Goal: Task Accomplishment & Management: Manage account settings

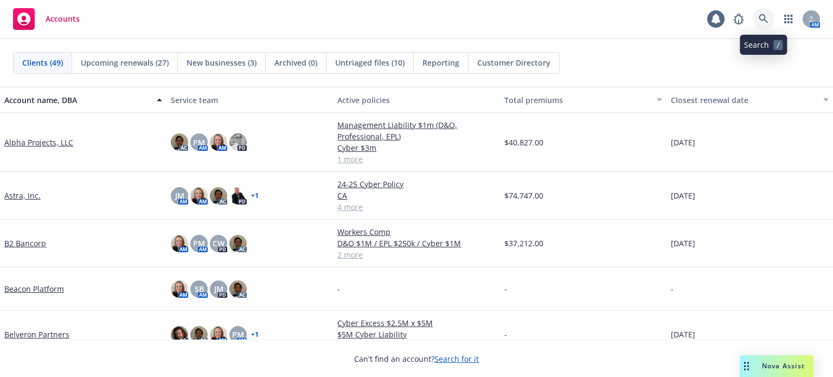
click at [757, 24] on link at bounding box center [764, 19] width 22 height 22
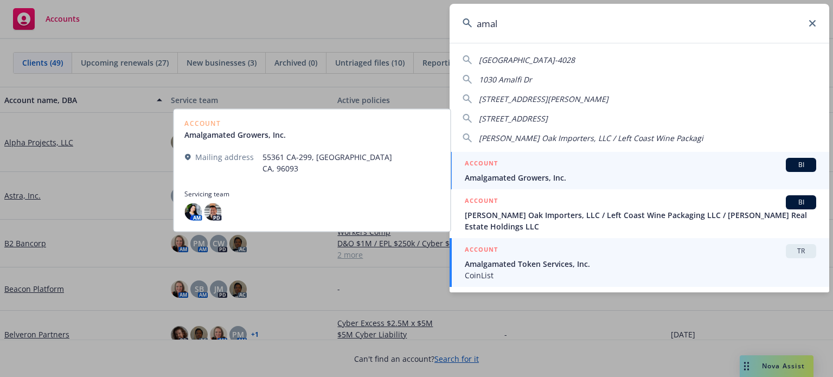
type input "amal"
click at [552, 258] on span "Amalgamated Token Services, Inc." at bounding box center [640, 263] width 351 height 11
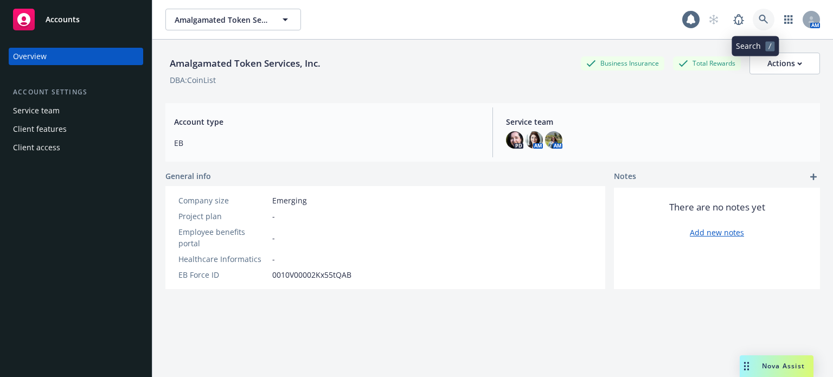
click at [759, 17] on icon at bounding box center [764, 20] width 10 height 10
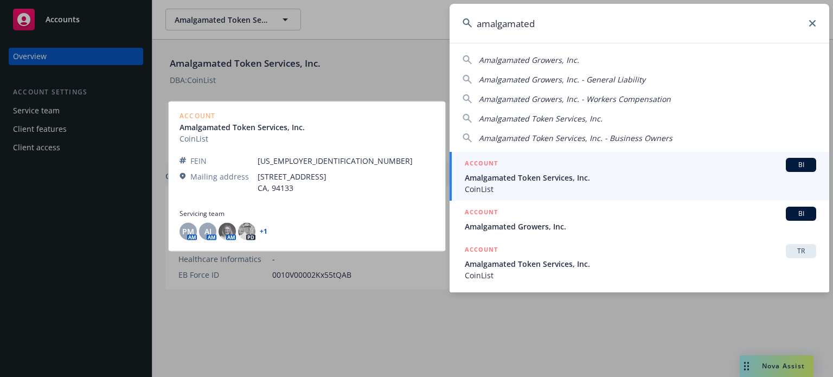
type input "amalgamated"
click at [699, 172] on span "Amalgamated Token Services, Inc." at bounding box center [640, 177] width 351 height 11
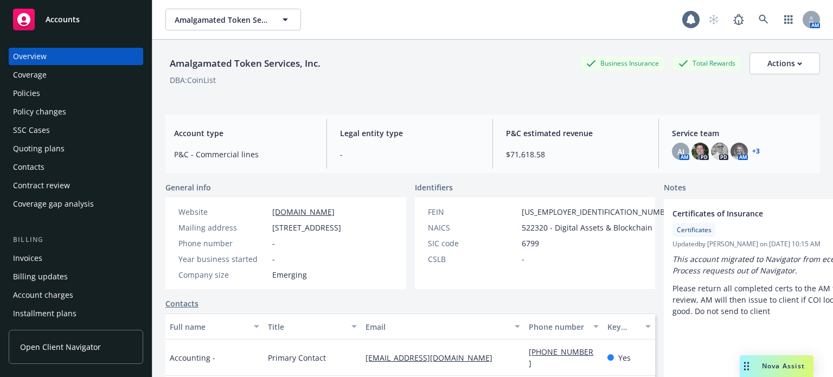
click at [58, 95] on div "Policies" at bounding box center [76, 93] width 126 height 17
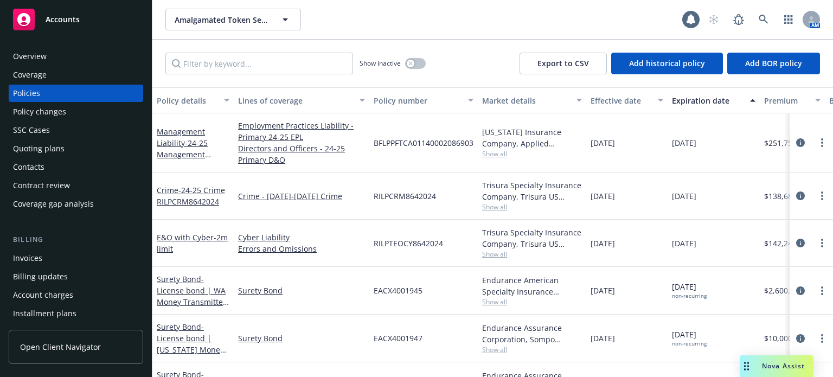
click at [177, 97] on div "Policy details" at bounding box center [187, 100] width 61 height 11
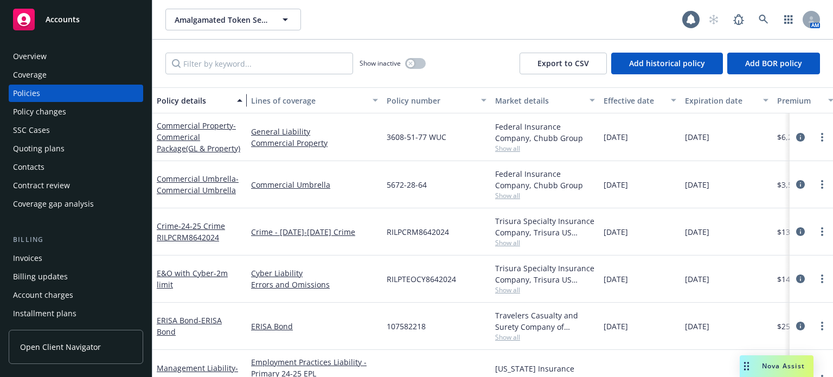
drag, startPoint x: 237, startPoint y: 107, endPoint x: 245, endPoint y: 106, distance: 8.2
click at [244, 106] on div "button" at bounding box center [241, 100] width 5 height 25
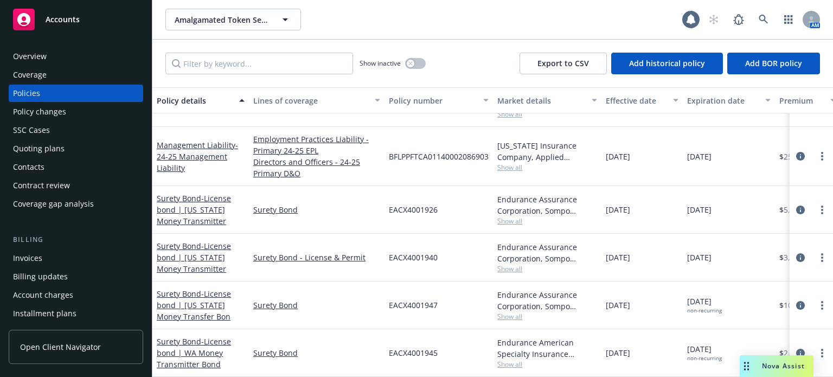
scroll to position [214, 0]
click at [417, 64] on button "button" at bounding box center [415, 63] width 21 height 11
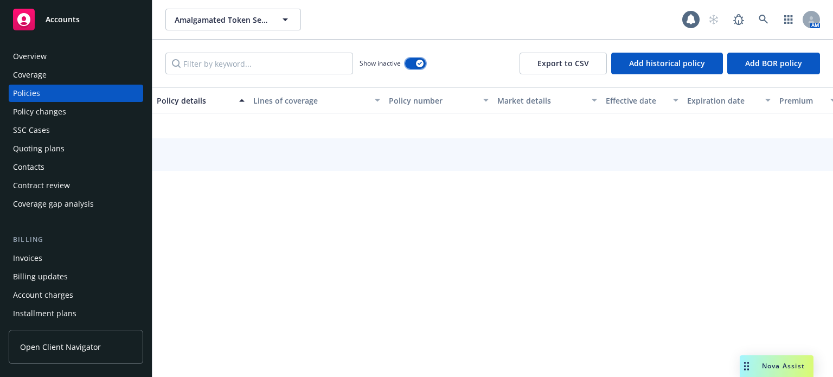
scroll to position [170, 0]
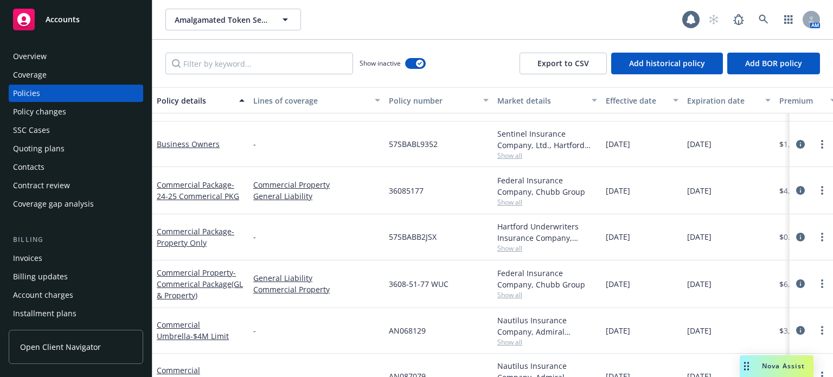
click at [627, 98] on div "Effective date" at bounding box center [636, 100] width 61 height 11
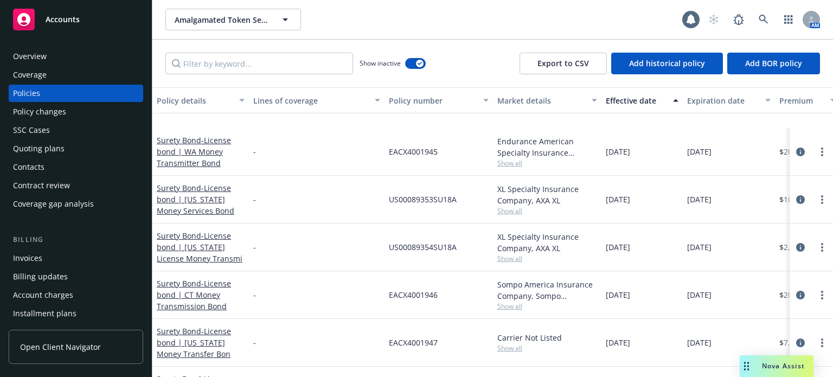
scroll to position [2658, 0]
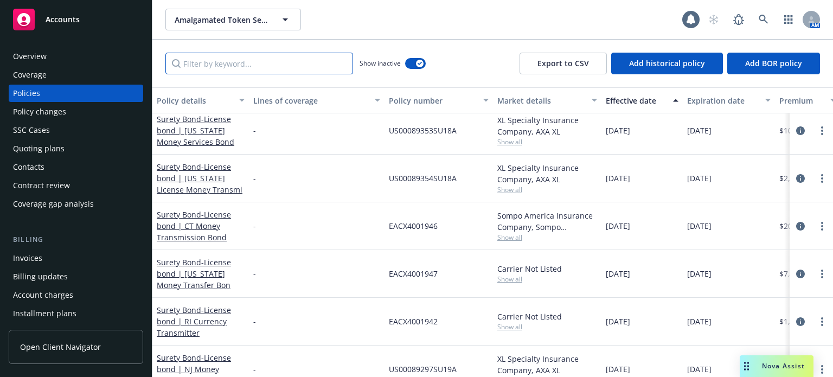
click at [204, 68] on input "Filter by keyword..." at bounding box center [259, 64] width 188 height 22
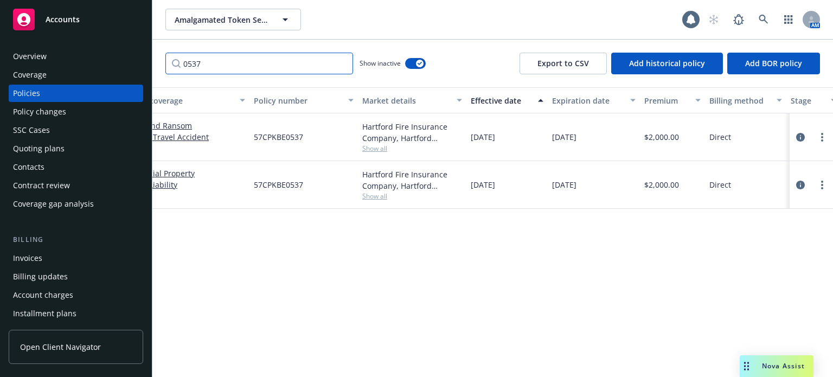
scroll to position [0, 0]
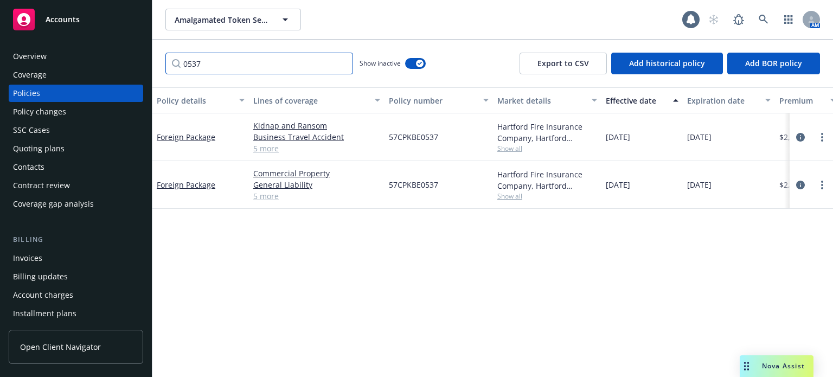
type input "0537"
click at [783, 367] on span "Nova Assist" at bounding box center [783, 365] width 43 height 9
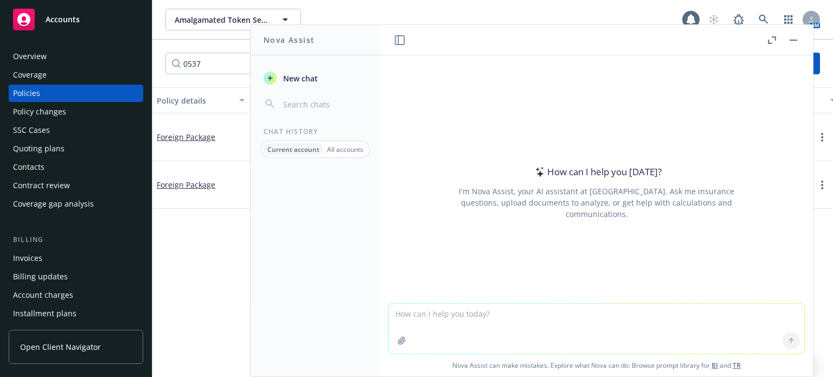
click at [464, 321] on textarea at bounding box center [596, 329] width 415 height 50
type textarea "If the long-term premium for a term of 9/15/25 - 10/1/25 is $2,800, how much is…"
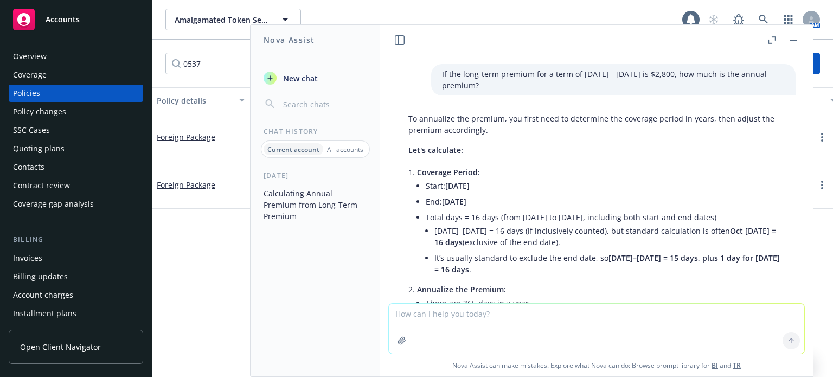
drag, startPoint x: 465, startPoint y: 87, endPoint x: 424, endPoint y: 75, distance: 42.8
click at [431, 75] on div "If the long-term premium for a term of 9/15/25 - 10/1/25 is $2,800, how much is…" at bounding box center [613, 79] width 364 height 31
copy p "If the long-term premium for a term of 9/15/25 - 10/1/25 is $2,800, how much is…"
click at [480, 325] on textarea at bounding box center [596, 329] width 415 height 50
paste textarea "If the long-term premium for a term of 9/15/25 - 10/1/25 is $2,800, how much is…"
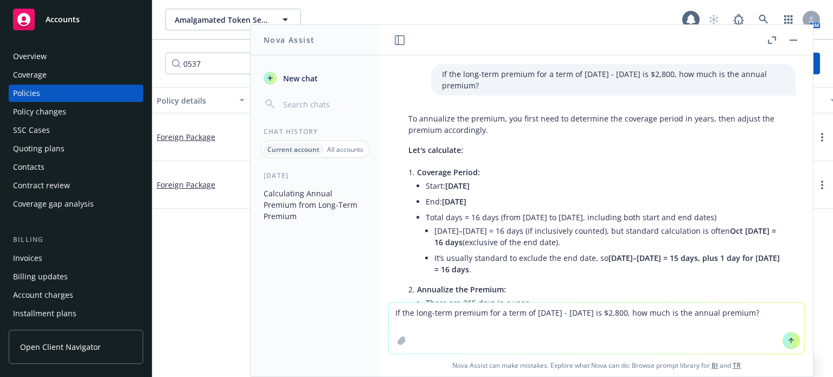
click at [591, 311] on textarea "If the long-term premium for a term of 9/15/25 - 10/1/25 is $2,800, how much is…" at bounding box center [596, 328] width 415 height 51
click at [758, 314] on textarea "If the long-term premium for a term of 9/15/25 - 10/1/26 is $2,800, how much is…" at bounding box center [596, 328] width 415 height 51
type textarea "If the long-term premium for a term of 9/15/25 - 10/1/26 is $2,800, how much is…"
click at [789, 340] on icon at bounding box center [791, 339] width 4 height 2
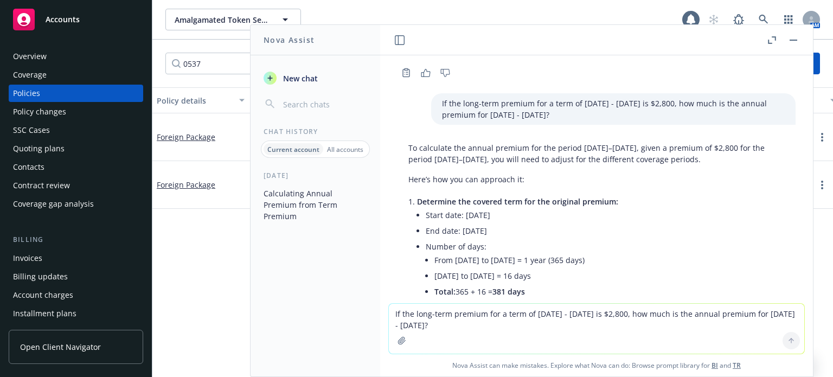
scroll to position [339, 0]
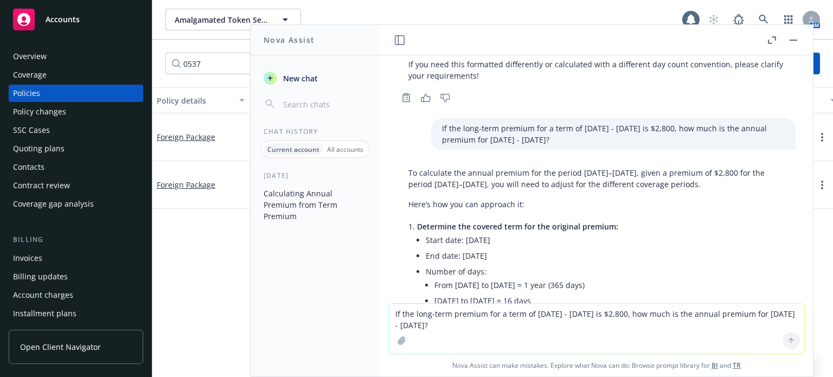
drag, startPoint x: 523, startPoint y: 140, endPoint x: 424, endPoint y: 127, distance: 99.6
click at [431, 127] on div "If the long-term premium for a term of 9/15/25 - 10/1/26 is $2,800, how much is…" at bounding box center [613, 133] width 364 height 31
copy p "If the long-term premium for a term of 9/15/25 - 10/1/26 is $2,800, how much is…"
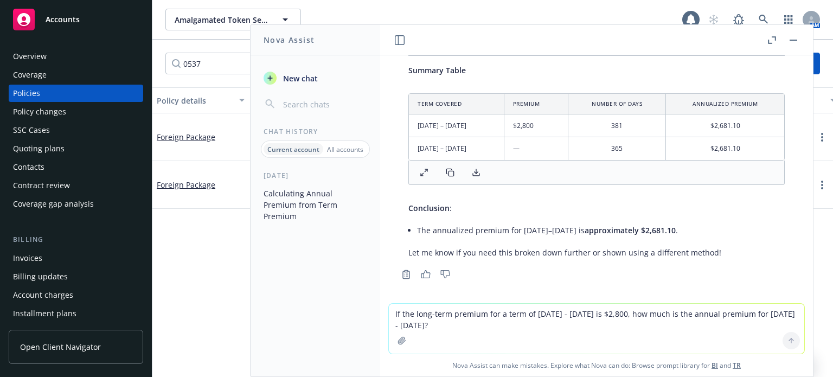
scroll to position [719, 0]
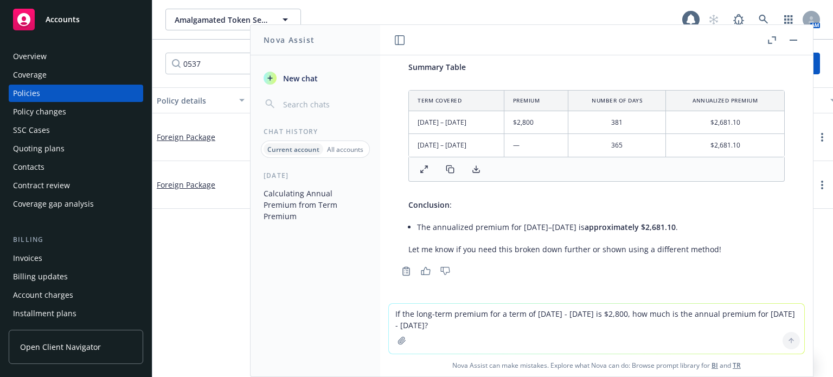
click at [456, 317] on textarea "If the long-term premium for a term of 9/15/25 - 10/1/26 is $2,800, how much is…" at bounding box center [596, 329] width 415 height 50
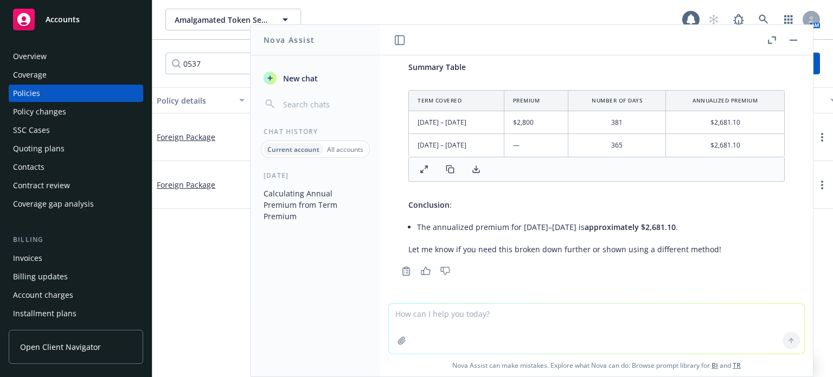
paste textarea "If the long-term premium for a term of 9/15/25 - 10/1/26 is $2,800, how much is…"
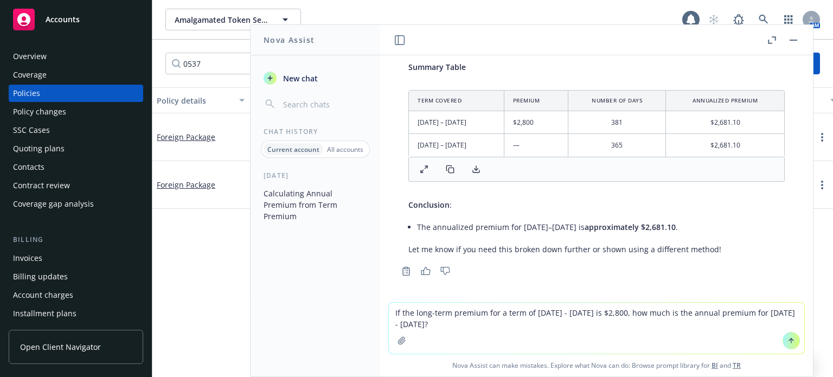
drag, startPoint x: 772, startPoint y: 312, endPoint x: 790, endPoint y: 312, distance: 17.9
click at [773, 312] on textarea "If the long-term premium for a term of 9/15/25 - 10/1/26 is $2,800, how much is…" at bounding box center [596, 328] width 415 height 51
click at [403, 322] on textarea "If the long-term premium for a term of 9/15/25 - 10/1/26 is $2,800, how much is…" at bounding box center [596, 328] width 415 height 51
type textarea "If the long-term premium for a term of 9/15/25 - 10/1/26 is $2,800, how much is…"
click at [791, 338] on icon at bounding box center [791, 340] width 0 height 4
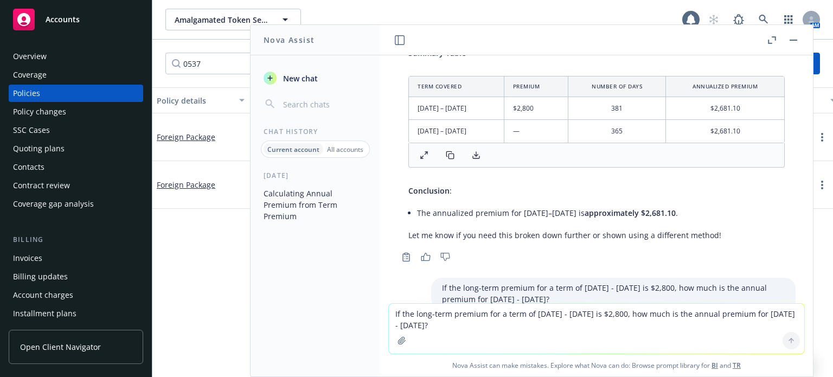
scroll to position [727, 0]
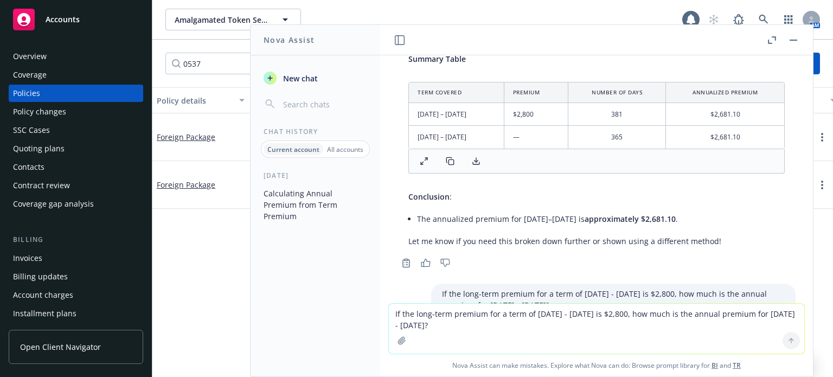
click at [59, 144] on div "Quoting plans" at bounding box center [39, 148] width 52 height 17
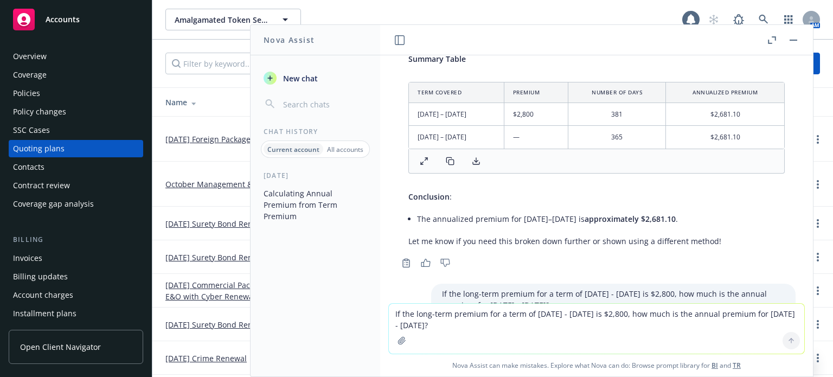
click at [793, 38] on button "button" at bounding box center [793, 40] width 13 height 13
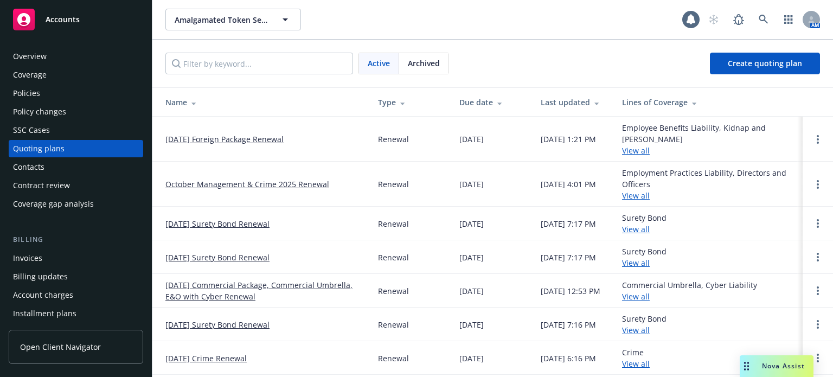
click at [222, 136] on link "09/15/25 Foreign Package Renewal" at bounding box center [224, 138] width 118 height 11
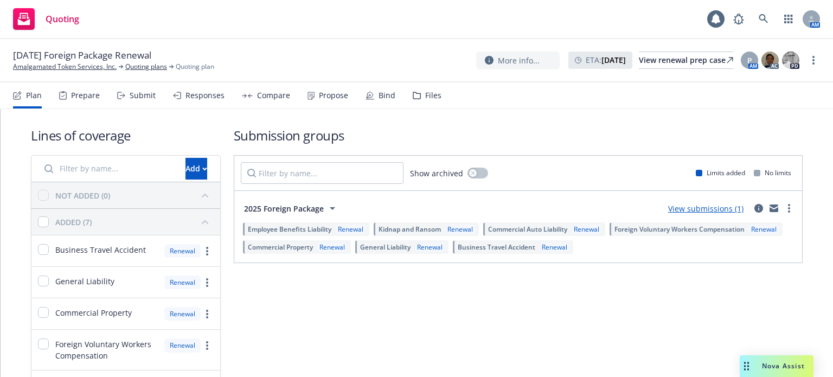
click at [680, 206] on link "View submissions (1)" at bounding box center [705, 208] width 75 height 10
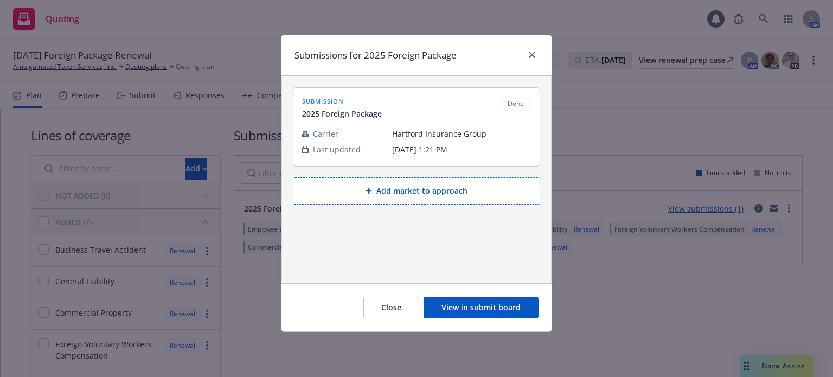
click at [473, 307] on button "View in submit board" at bounding box center [481, 308] width 115 height 22
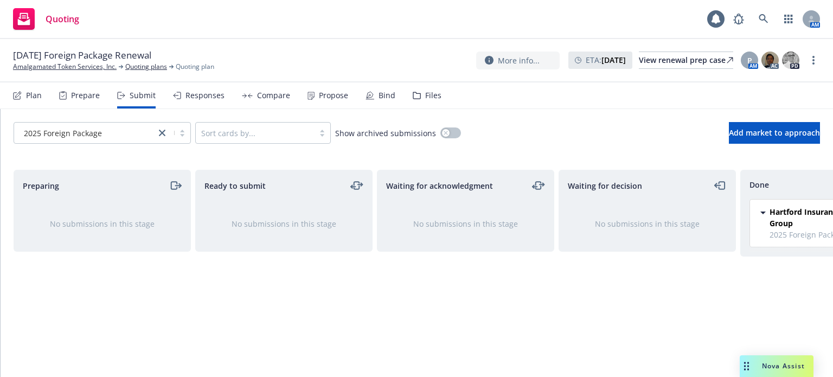
scroll to position [0, 98]
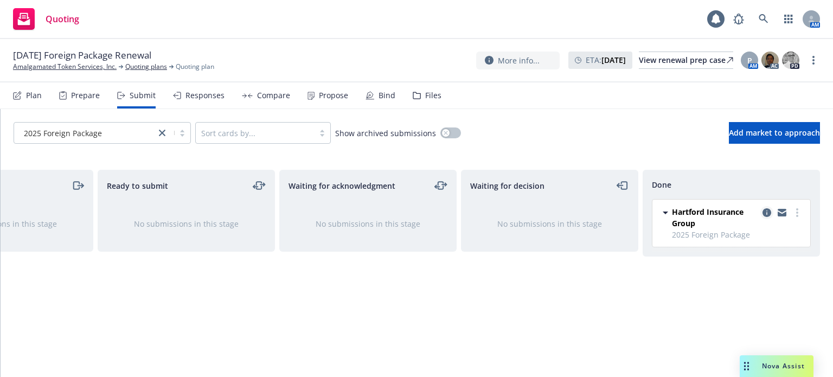
click at [765, 212] on icon "copy logging email" at bounding box center [767, 212] width 9 height 9
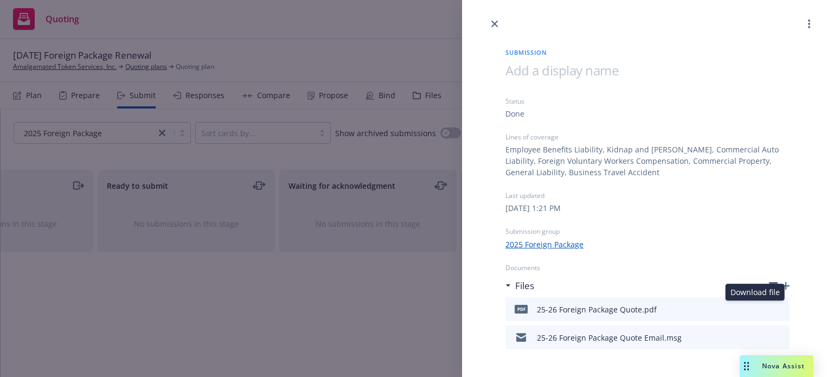
click at [757, 305] on icon "download file" at bounding box center [761, 308] width 9 height 9
click at [495, 22] on icon "close" at bounding box center [494, 24] width 7 height 7
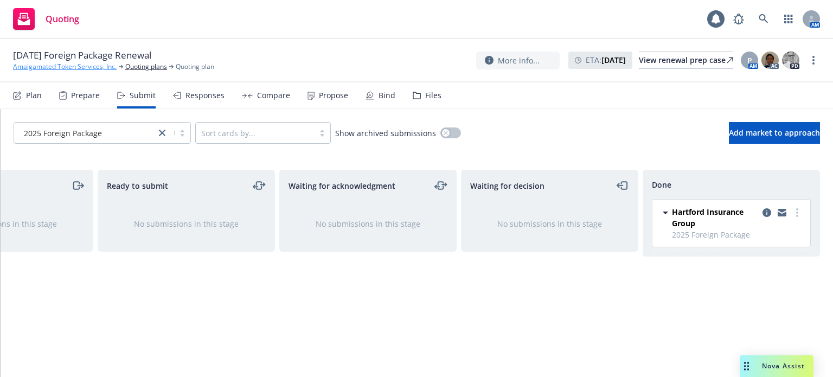
click at [80, 65] on link "Amalgamated Token Services, Inc." at bounding box center [65, 67] width 104 height 10
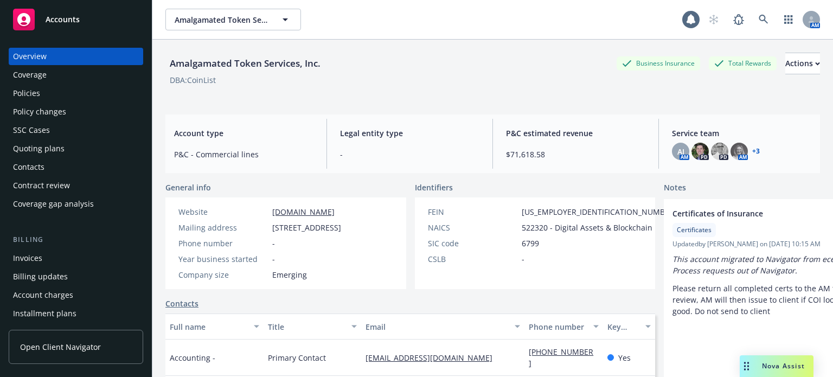
click at [61, 94] on div "Policies" at bounding box center [76, 93] width 126 height 17
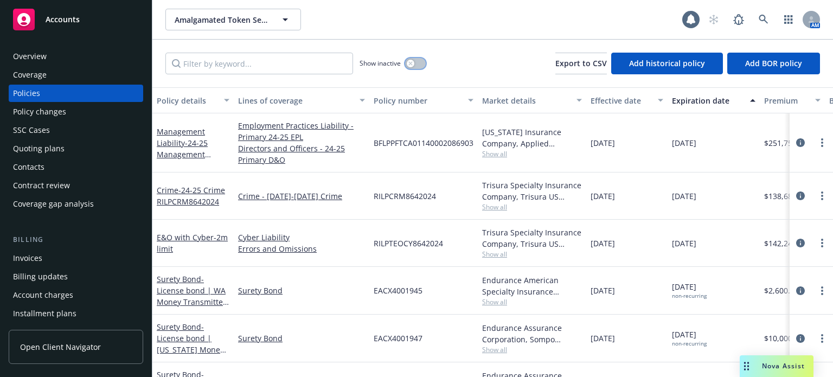
click at [419, 63] on button "button" at bounding box center [415, 63] width 21 height 11
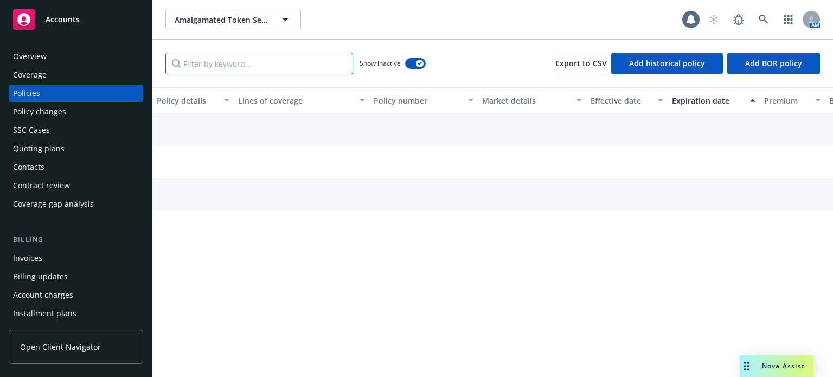
click at [261, 66] on input "Filter by keyword..." at bounding box center [259, 64] width 188 height 22
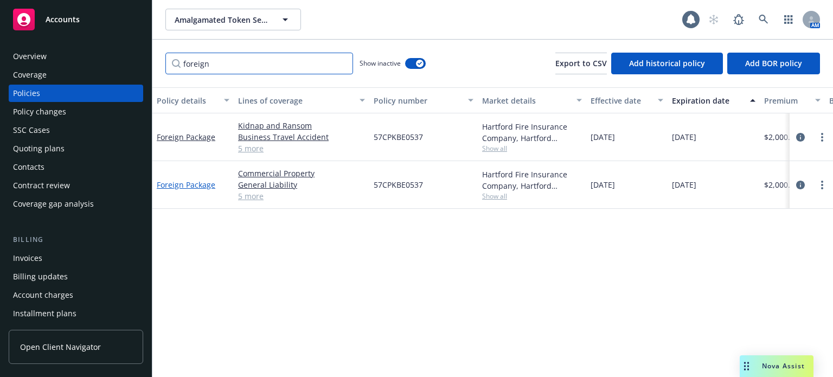
type input "foreign"
click at [187, 181] on link "Foreign Package" at bounding box center [186, 185] width 59 height 10
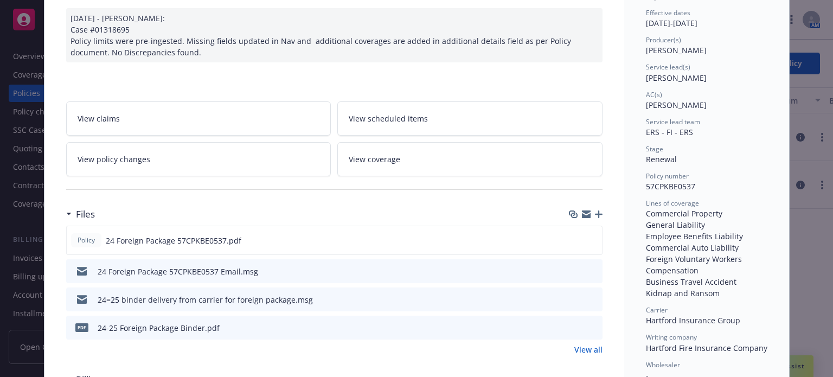
scroll to position [108, 0]
click at [573, 325] on icon "download file" at bounding box center [574, 326] width 9 height 9
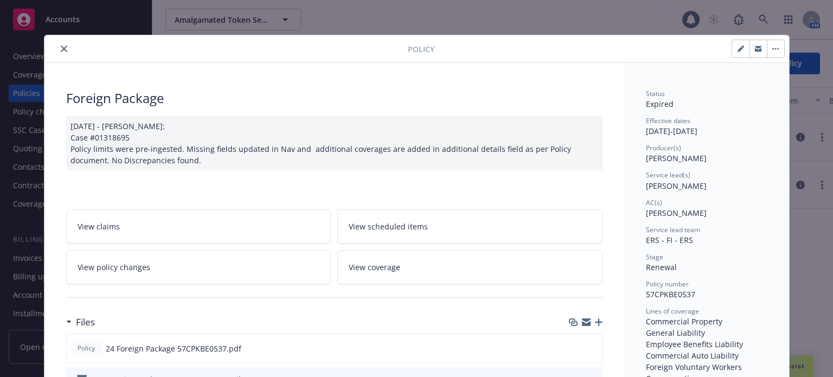
click at [57, 47] on button "close" at bounding box center [63, 48] width 13 height 13
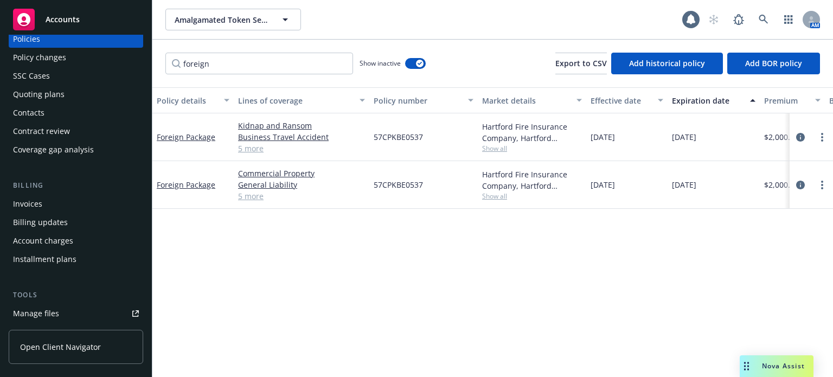
scroll to position [108, 0]
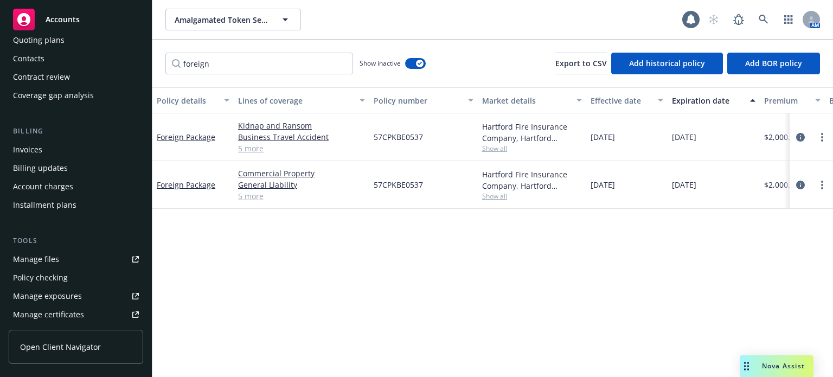
click at [48, 279] on div "Policy checking" at bounding box center [40, 277] width 55 height 17
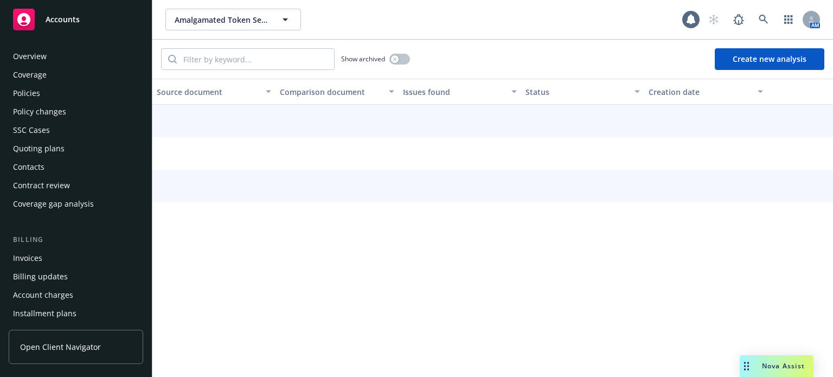
scroll to position [180, 0]
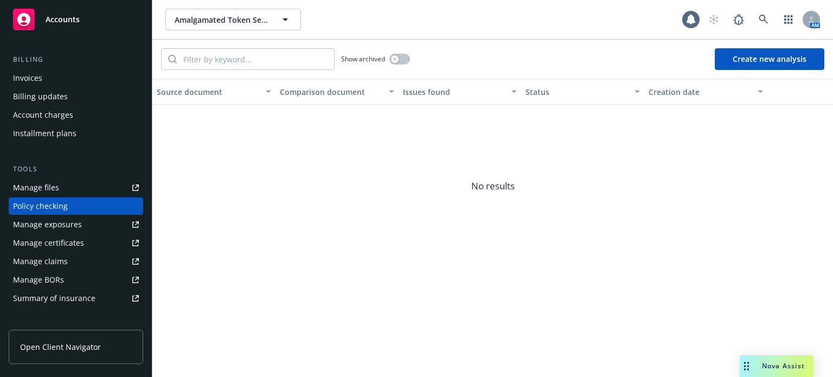
click at [762, 60] on button "Create new analysis" at bounding box center [770, 59] width 110 height 22
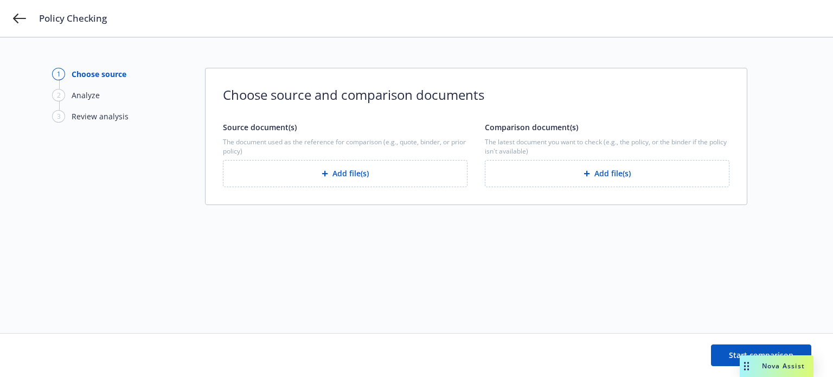
click at [377, 182] on button "Add file(s)" at bounding box center [345, 173] width 245 height 27
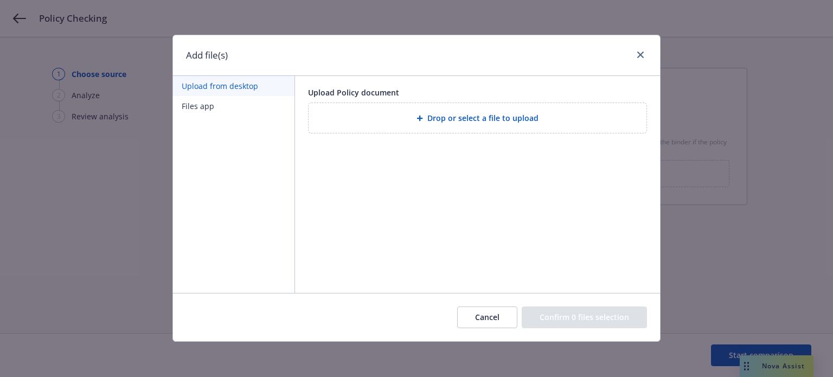
click at [447, 126] on div "Drop or select a file to upload" at bounding box center [478, 118] width 338 height 30
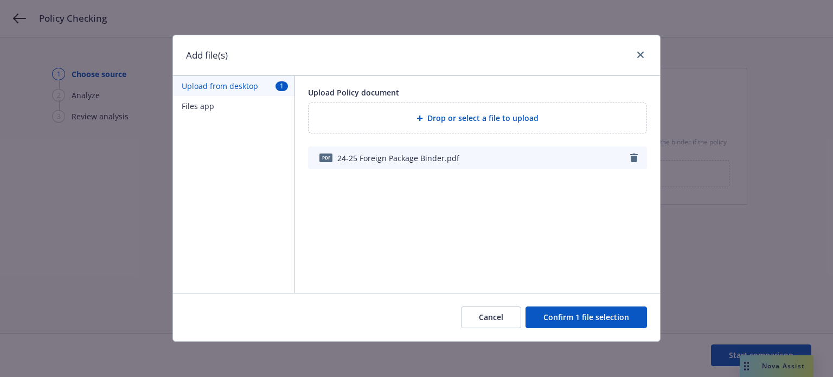
click at [588, 313] on button "Confirm 1 file selection" at bounding box center [586, 317] width 121 height 22
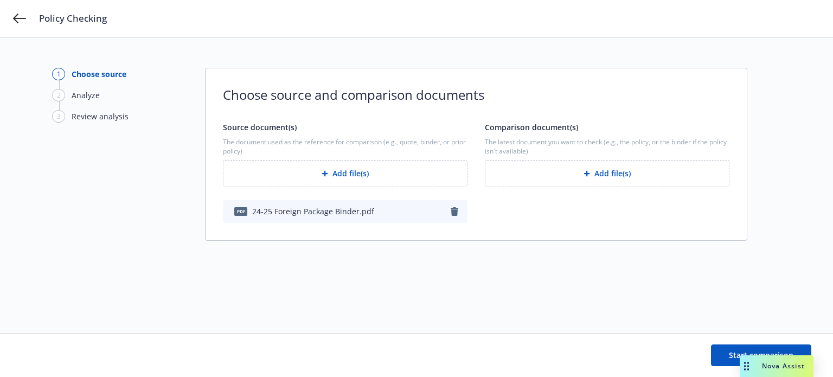
click at [604, 165] on button "Add file(s)" at bounding box center [607, 173] width 245 height 27
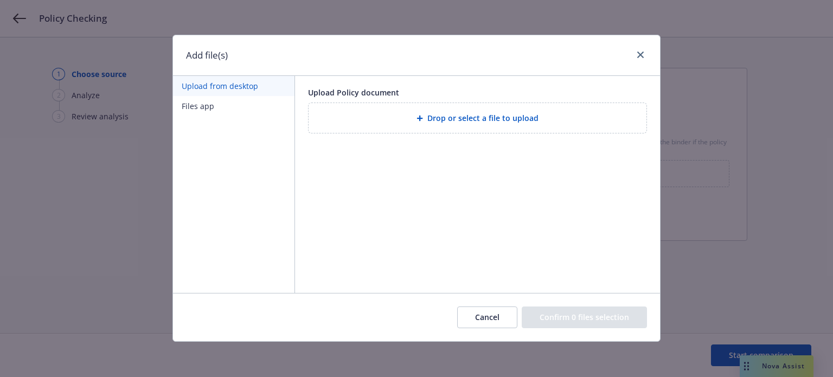
click at [425, 124] on div "Drop or select a file to upload" at bounding box center [477, 118] width 321 height 12
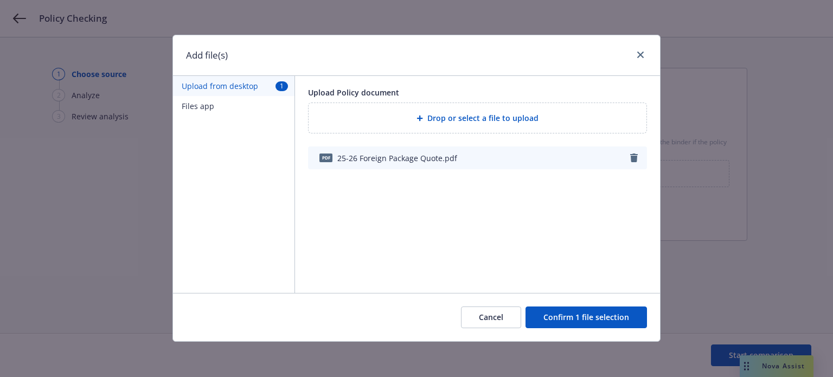
click at [575, 315] on button "Confirm 1 file selection" at bounding box center [586, 317] width 121 height 22
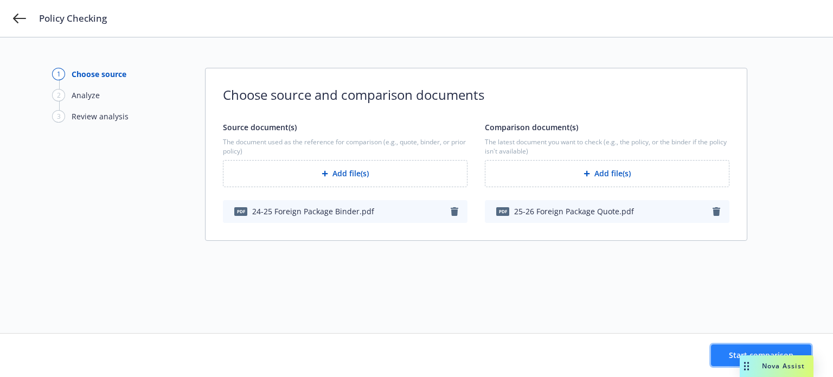
click at [727, 353] on button "Start comparison" at bounding box center [761, 355] width 100 height 22
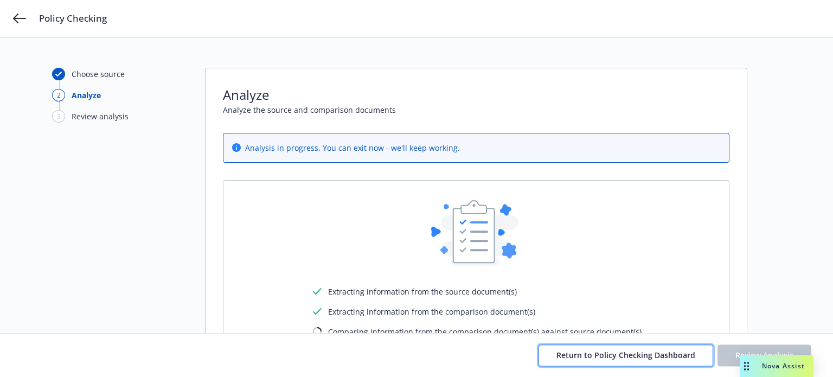
click at [601, 353] on span "Return to Policy Checking Dashboard" at bounding box center [625, 355] width 139 height 10
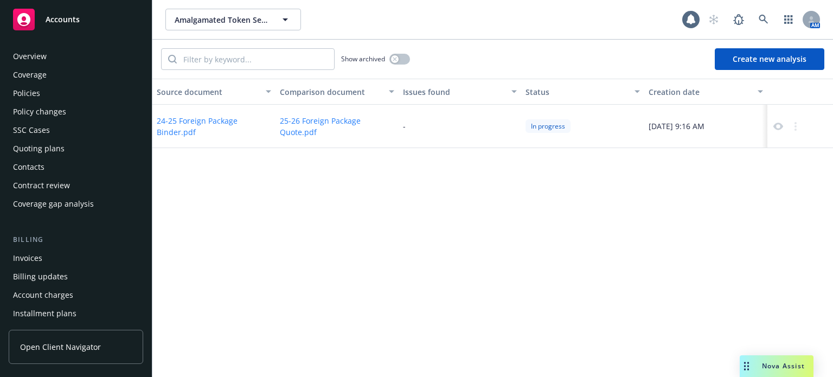
click at [53, 148] on div "Quoting plans" at bounding box center [39, 148] width 52 height 17
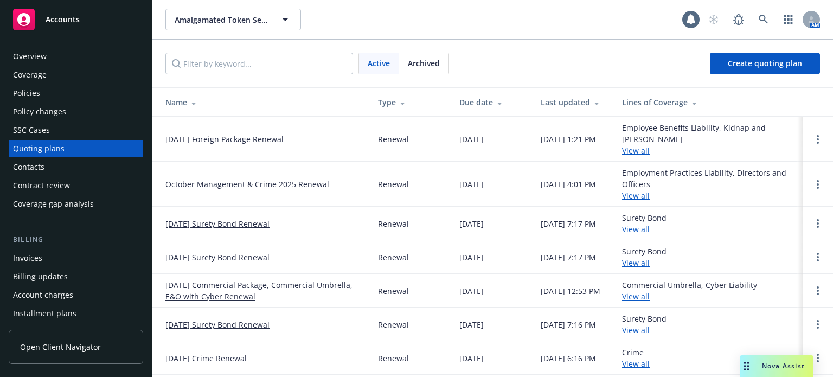
click at [246, 129] on td "09/15/25 Foreign Package Renewal" at bounding box center [260, 139] width 217 height 45
click at [247, 141] on link "09/15/25 Foreign Package Renewal" at bounding box center [224, 138] width 118 height 11
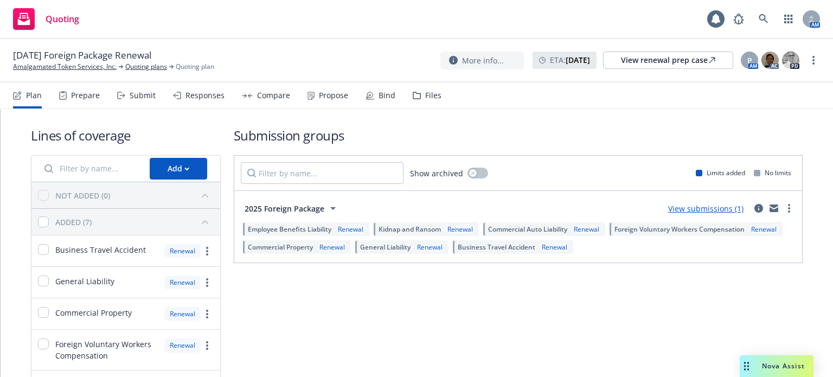
click at [702, 207] on link "View submissions (1)" at bounding box center [705, 208] width 75 height 10
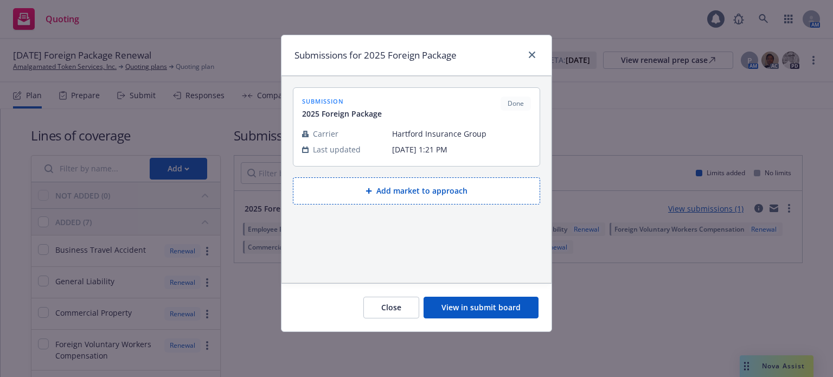
click at [501, 311] on button "View in submit board" at bounding box center [481, 308] width 115 height 22
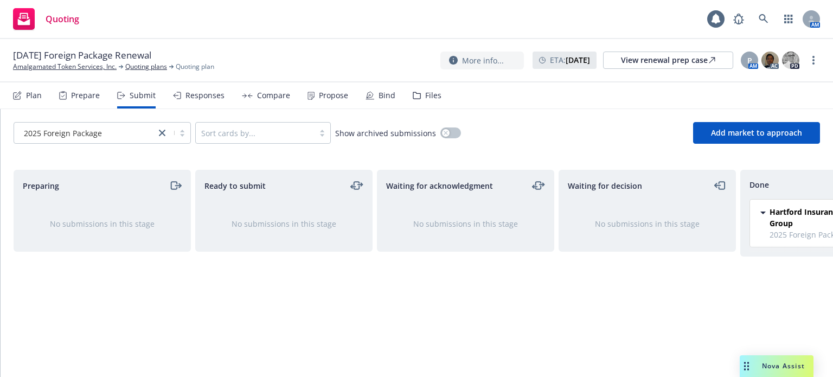
scroll to position [0, 98]
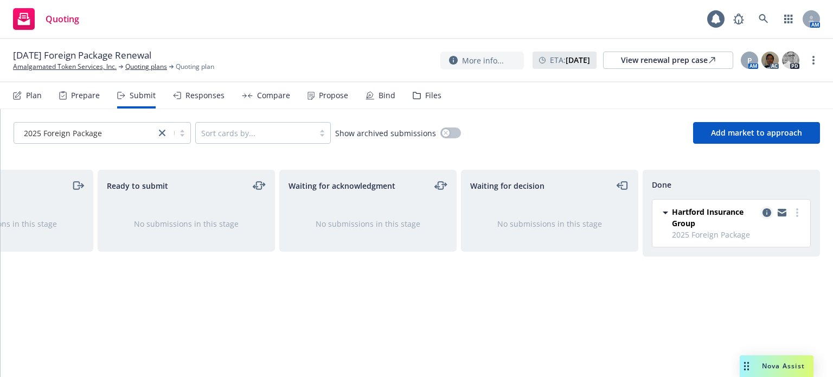
click at [770, 211] on icon "copy logging email" at bounding box center [767, 212] width 9 height 9
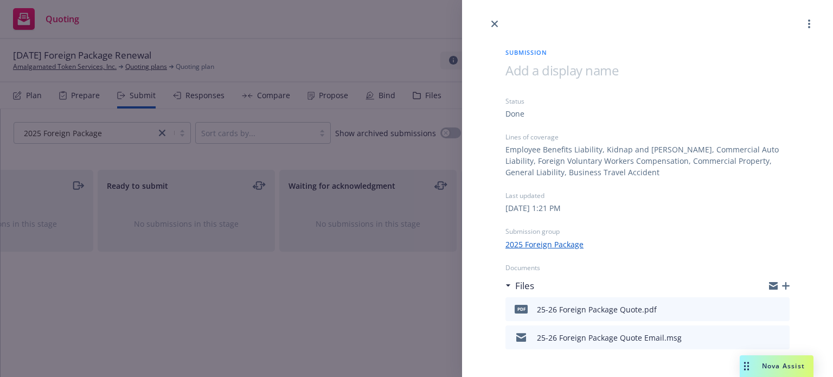
click at [775, 310] on icon "preview file" at bounding box center [780, 309] width 10 height 8
click at [495, 25] on icon "close" at bounding box center [494, 24] width 7 height 7
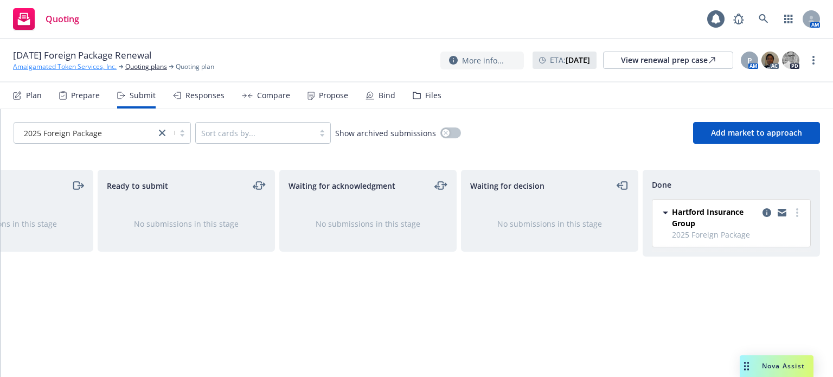
click at [53, 67] on link "Amalgamated Token Services, Inc." at bounding box center [65, 67] width 104 height 10
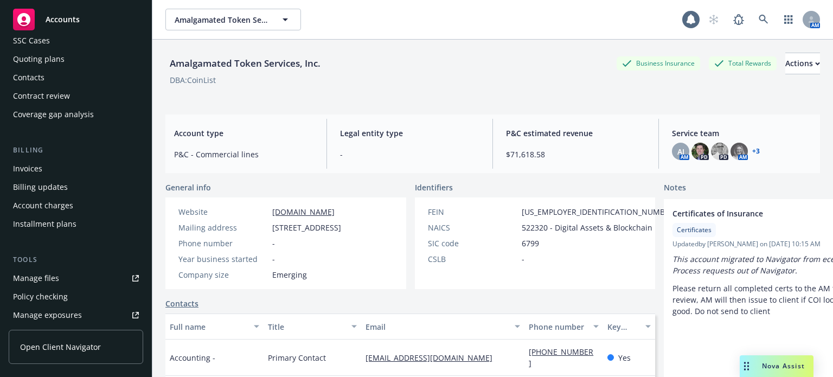
scroll to position [108, 0]
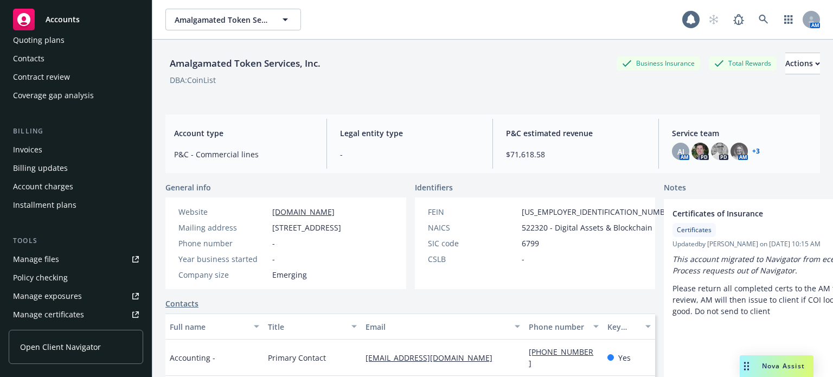
click at [54, 282] on div "Policy checking" at bounding box center [40, 277] width 55 height 17
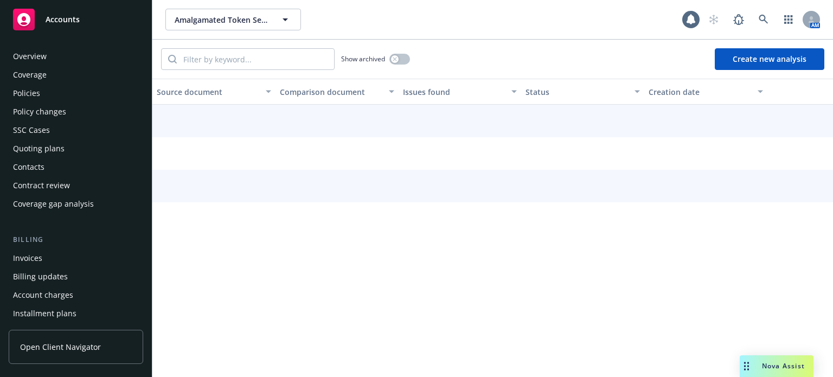
scroll to position [180, 0]
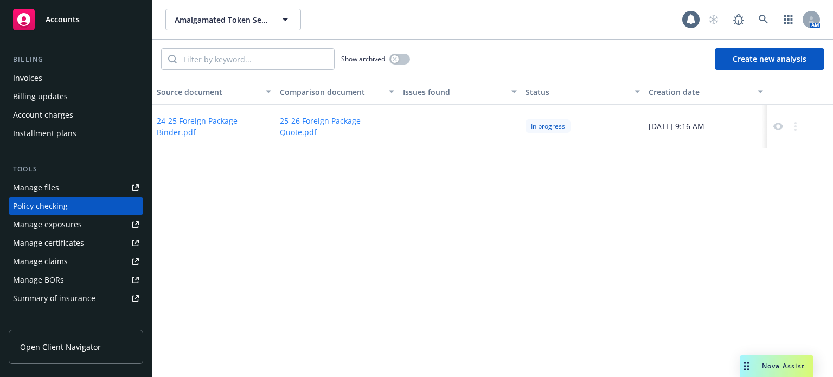
click at [466, 156] on div "Source document Comparison document Issues found Status Creation date 24-25 For…" at bounding box center [492, 228] width 681 height 298
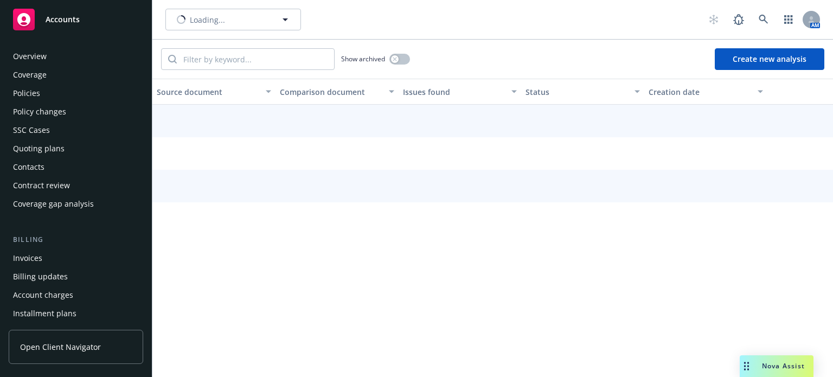
scroll to position [180, 0]
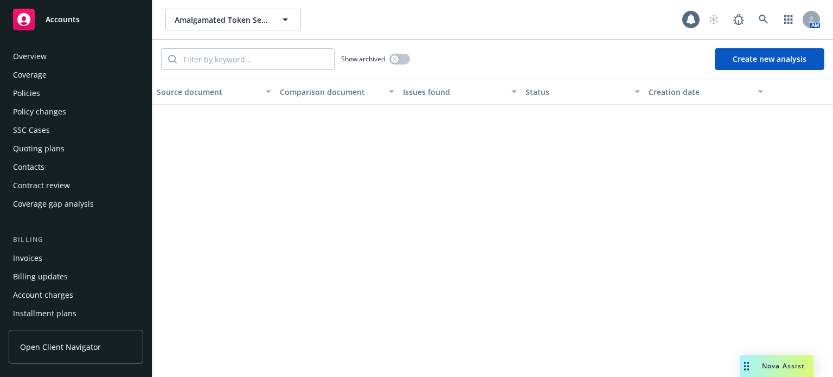
scroll to position [180, 0]
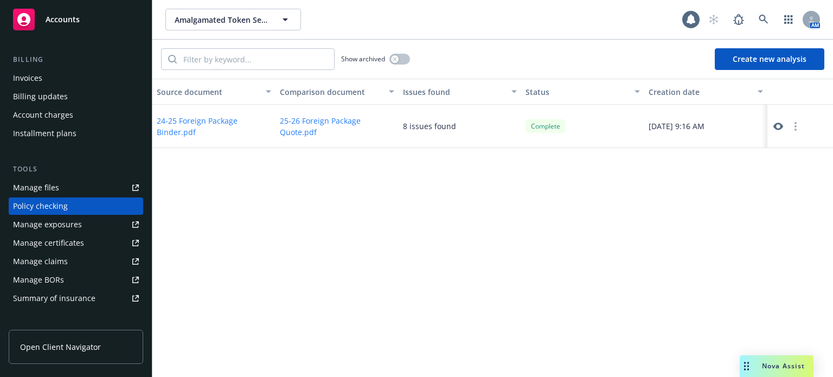
click at [226, 123] on button "24-25 Foreign Package Binder.pdf" at bounding box center [214, 126] width 114 height 23
click at [775, 127] on icon at bounding box center [778, 127] width 10 height 8
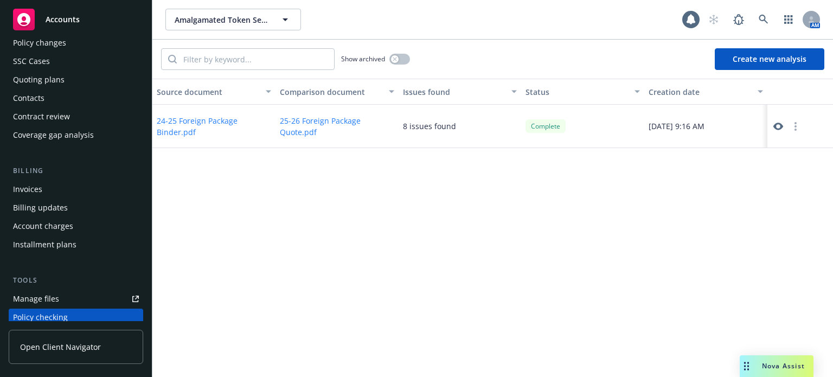
scroll to position [0, 0]
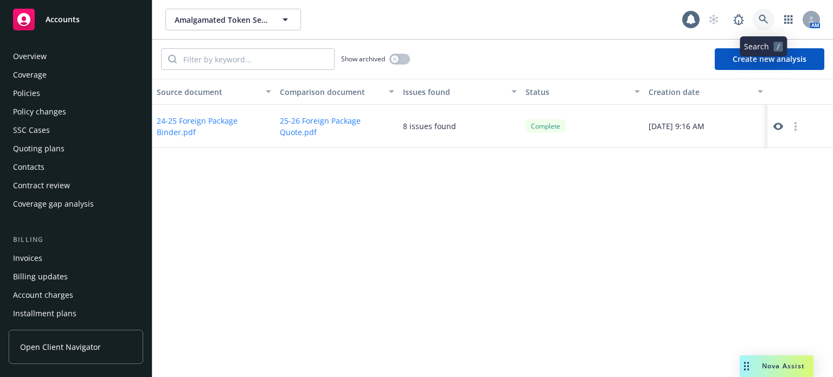
click at [767, 17] on icon at bounding box center [764, 20] width 10 height 10
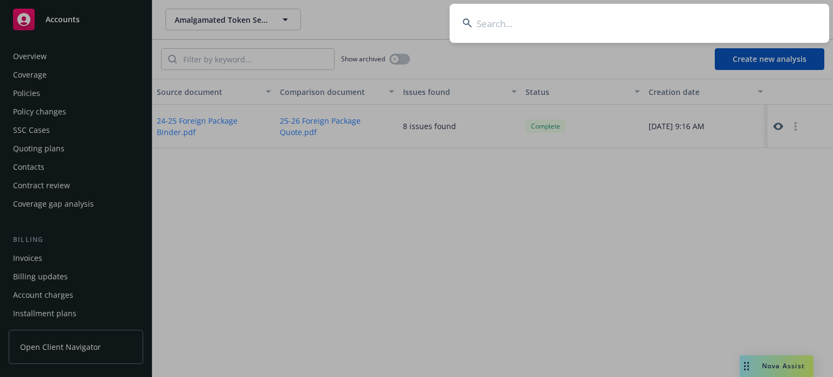
click at [575, 31] on input at bounding box center [640, 23] width 380 height 39
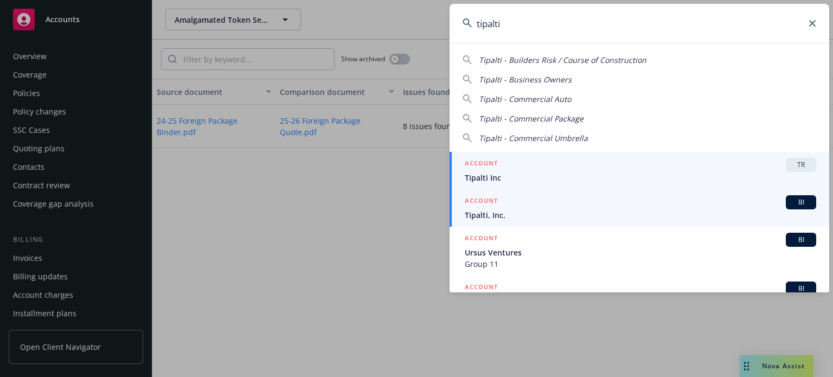
type input "tipalti"
click at [488, 206] on h5 "ACCOUNT" at bounding box center [481, 201] width 33 height 13
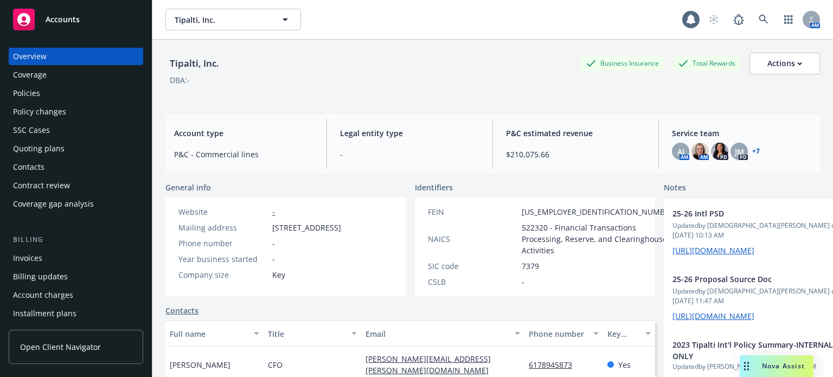
drag, startPoint x: 56, startPoint y: 98, endPoint x: 217, endPoint y: 27, distance: 176.1
click at [56, 98] on div "Policies" at bounding box center [76, 93] width 126 height 17
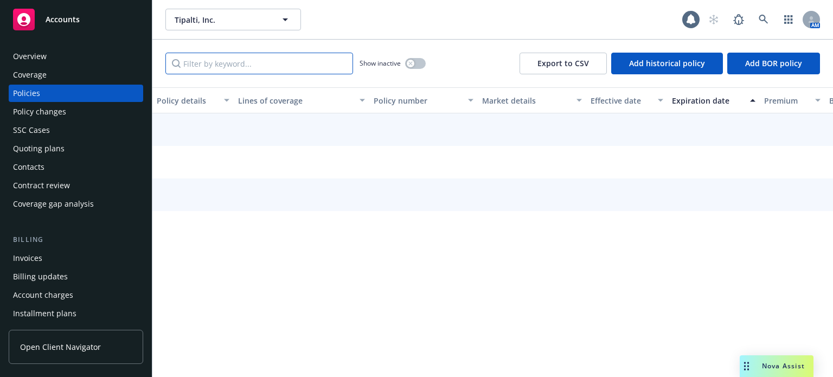
click at [214, 63] on input "Filter by keyword..." at bounding box center [259, 64] width 188 height 22
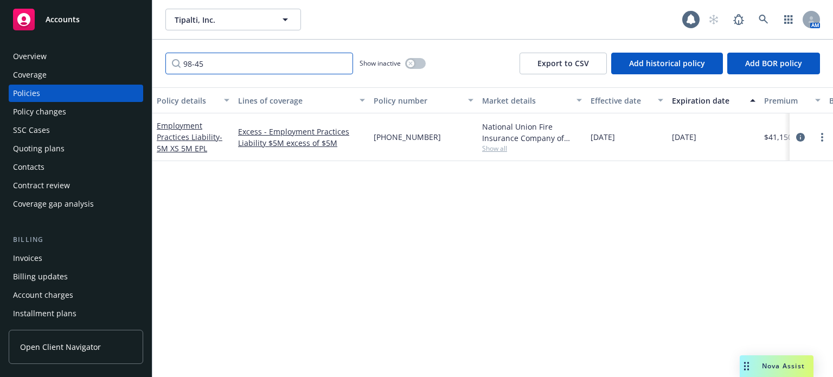
type input "98-45"
click at [190, 136] on link "Employment Practices Liability - 5M XS 5M EPL" at bounding box center [190, 136] width 66 height 33
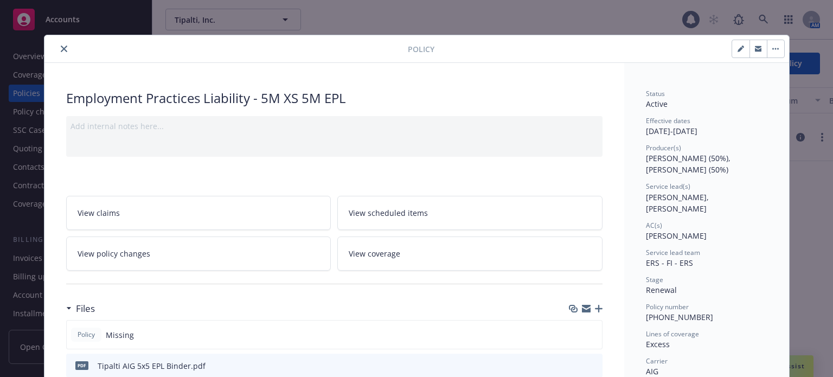
scroll to position [54, 0]
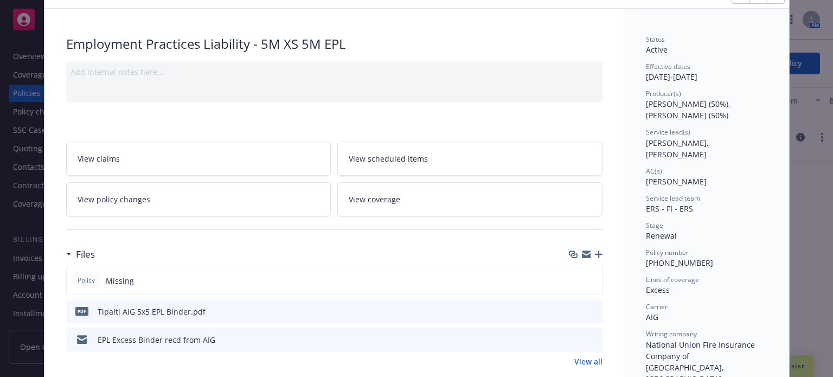
click at [588, 310] on icon "preview file" at bounding box center [592, 311] width 10 height 8
click at [594, 250] on div at bounding box center [586, 254] width 34 height 9
click at [595, 251] on icon "button" at bounding box center [599, 255] width 8 height 8
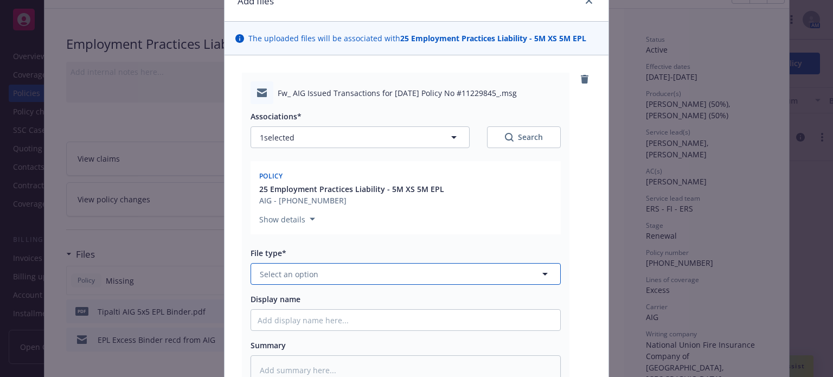
click at [308, 274] on span "Select an option" at bounding box center [289, 273] width 59 height 11
type input "email"
click at [298, 308] on div "Email" at bounding box center [406, 304] width 296 height 16
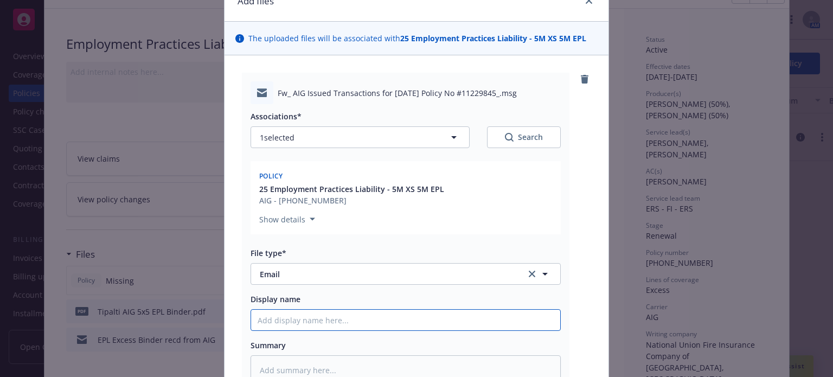
click at [296, 325] on input "Display name" at bounding box center [405, 320] width 309 height 21
type textarea "x"
type input "P"
type textarea "x"
type input "Po"
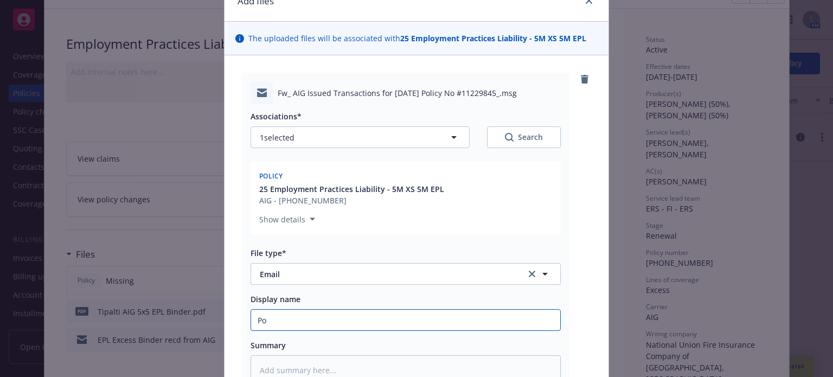
type textarea "x"
type input "Pol"
type textarea "x"
type input "Poli"
type textarea "x"
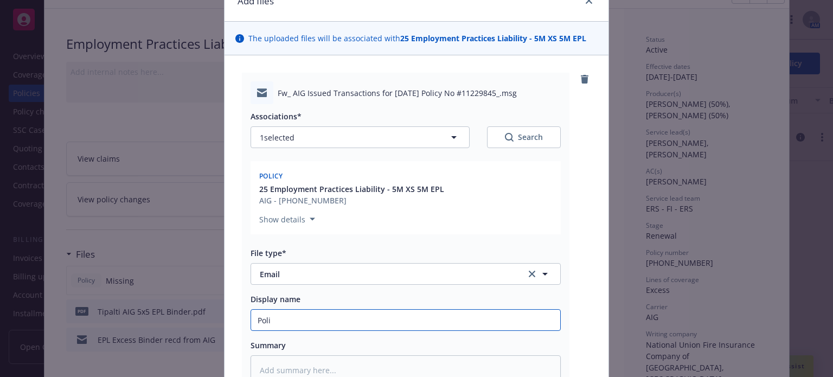
type input "Polic"
type textarea "x"
type input "Policy"
type textarea "x"
type input "Policy r"
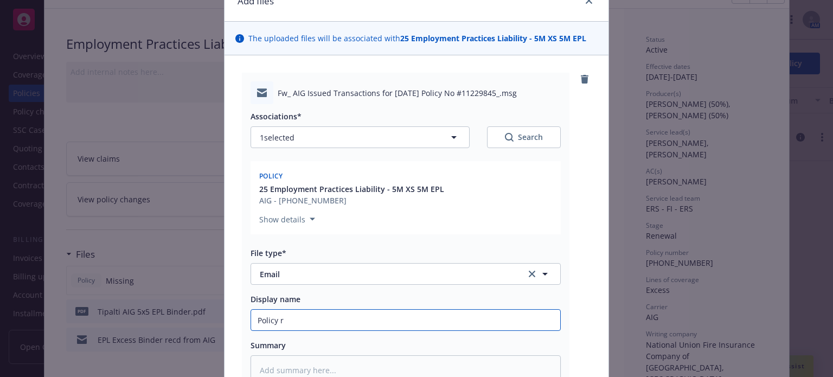
type textarea "x"
type input "Policy re"
type textarea "x"
type input "Policy rec"
type textarea "x"
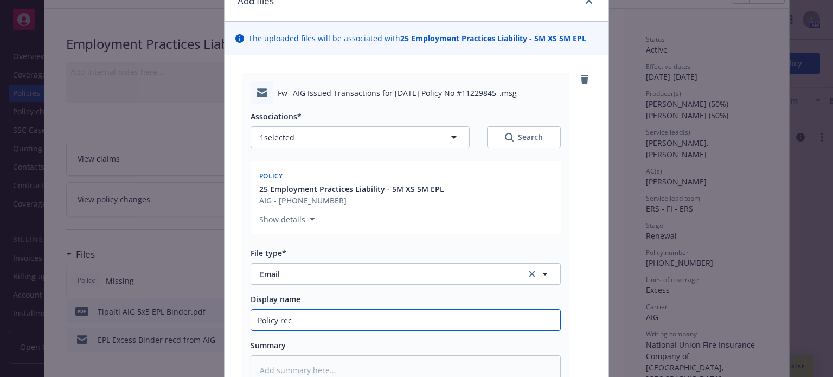
type input "Policy recd"
type textarea "x"
type input "Policy recd f"
type textarea "x"
type input "Policy recd fr"
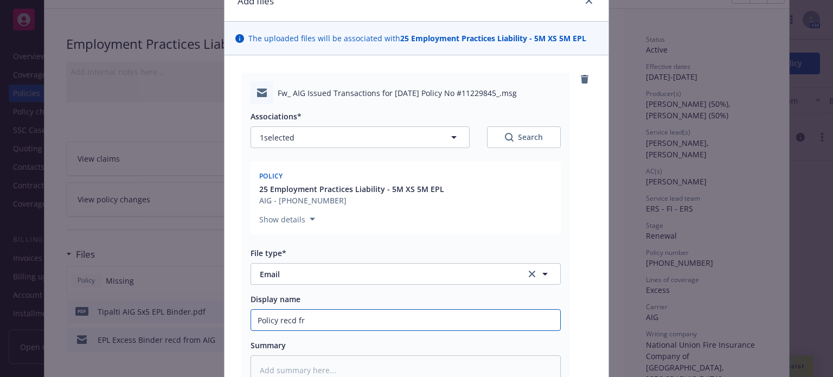
type textarea "x"
type input "Policy recd fro"
type textarea "x"
type input "Policy recd from"
type textarea "x"
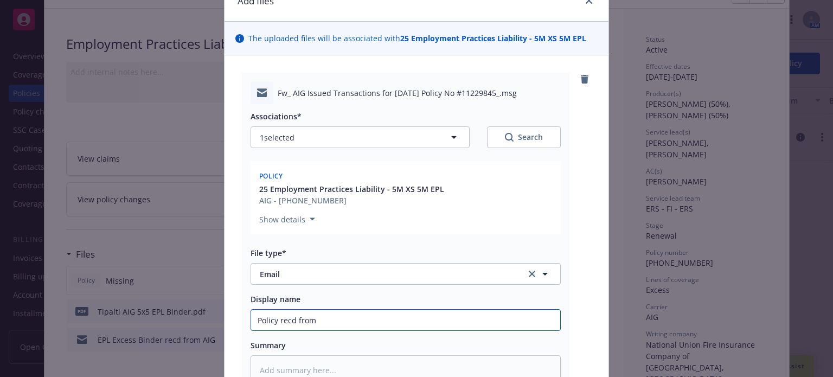
type input "Policy recd from"
type textarea "x"
type input "Policy recd from A"
type textarea "x"
type input "Policy recd from AI"
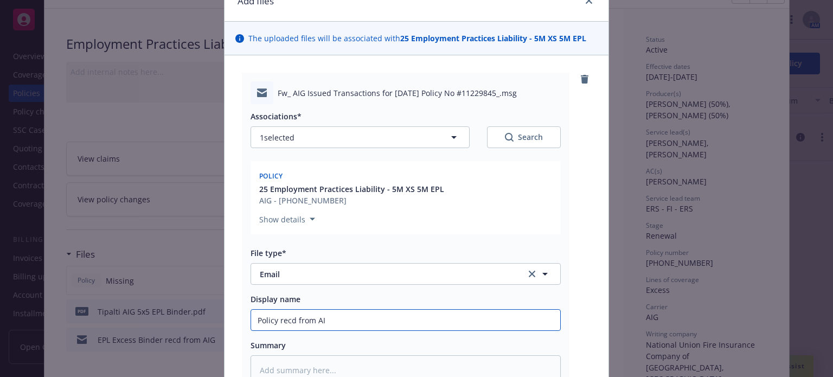
type textarea "x"
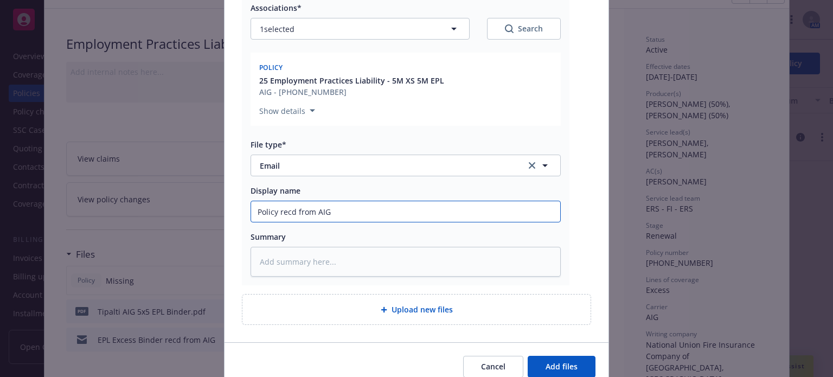
type input "Policy recd from AIG"
type textarea "x"
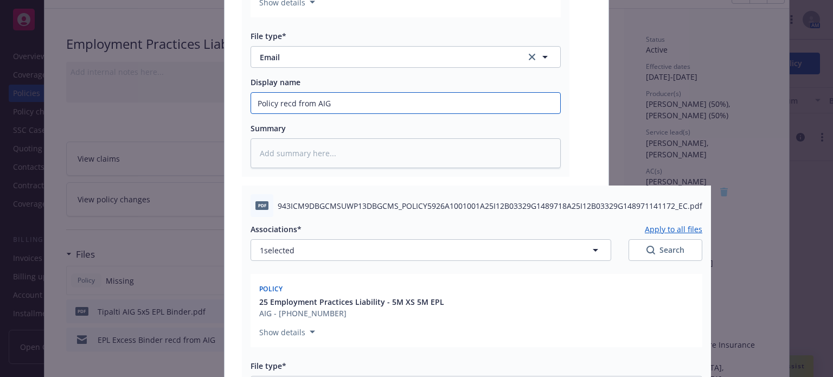
scroll to position [325, 0]
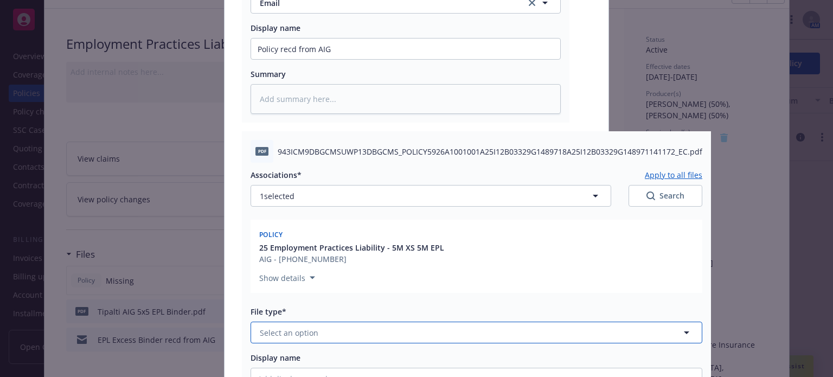
click at [314, 332] on button "Select an option" at bounding box center [477, 333] width 452 height 22
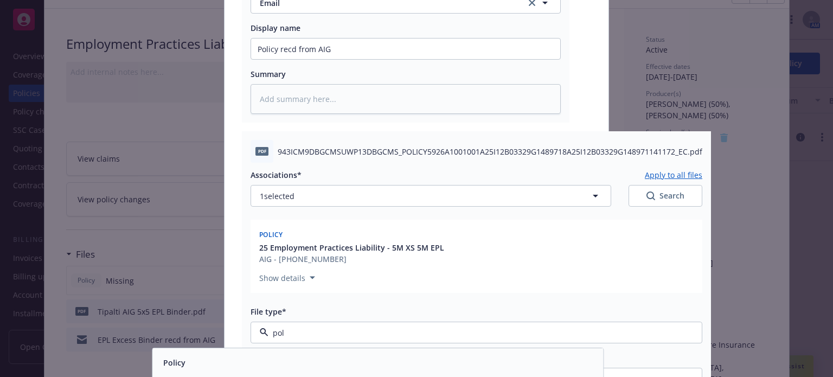
type input "poli"
click at [202, 353] on div "Policy" at bounding box center [377, 362] width 451 height 29
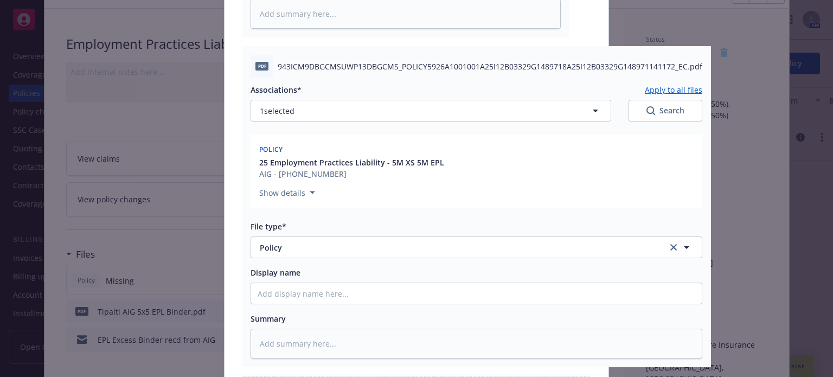
scroll to position [434, 0]
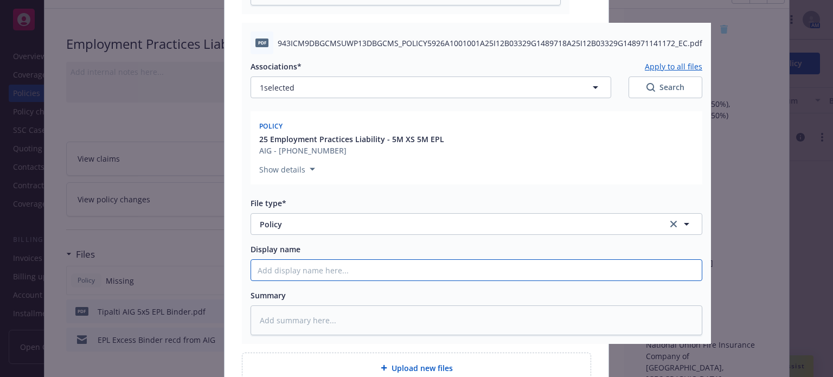
click at [302, 272] on input "Display name" at bounding box center [476, 270] width 451 height 21
type textarea "x"
type input "E"
type textarea "x"
type input "EP"
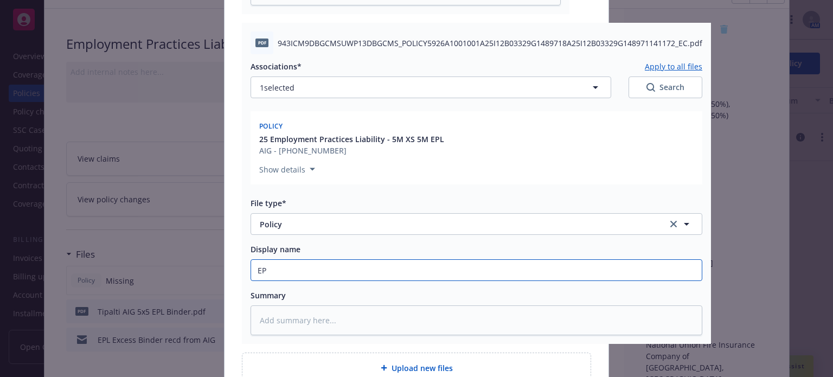
type textarea "x"
type input "EPL"
type textarea "x"
type input "EPL"
type textarea "x"
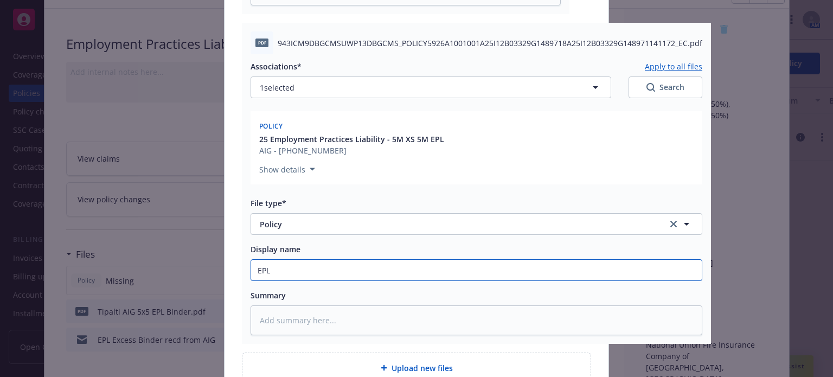
type input "EPL E"
type textarea "x"
type input "EPL Ex"
type textarea "x"
type input "EPL E"
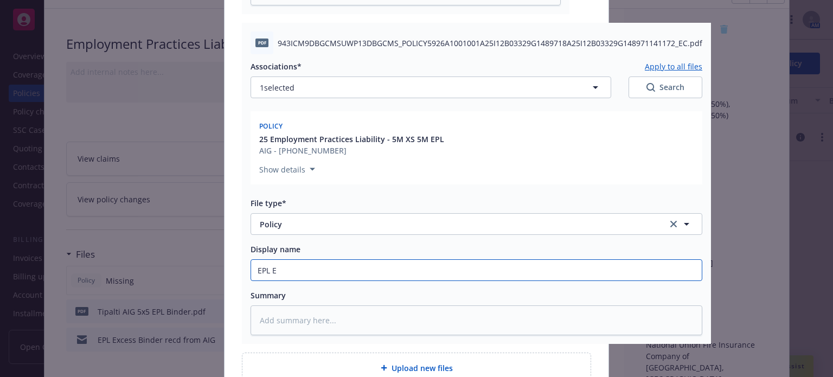
type textarea "x"
type input "EPL Ex"
type textarea "x"
type input "EPL Exc"
type textarea "x"
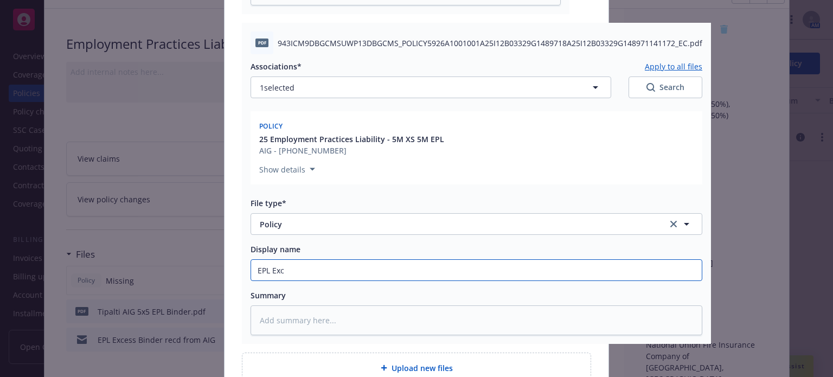
type input "EPL Exce"
type textarea "x"
type input "EPL Exces"
type textarea "x"
type input "EPL Excess"
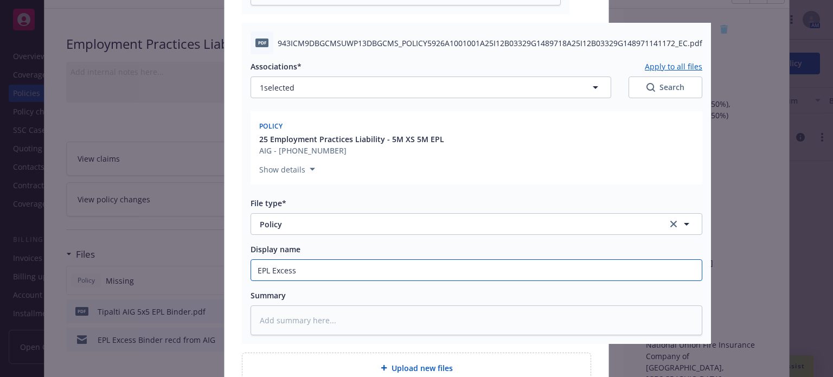
type textarea "x"
type input "EPL Excess"
type textarea "x"
type input "EPL Excess P"
type textarea "x"
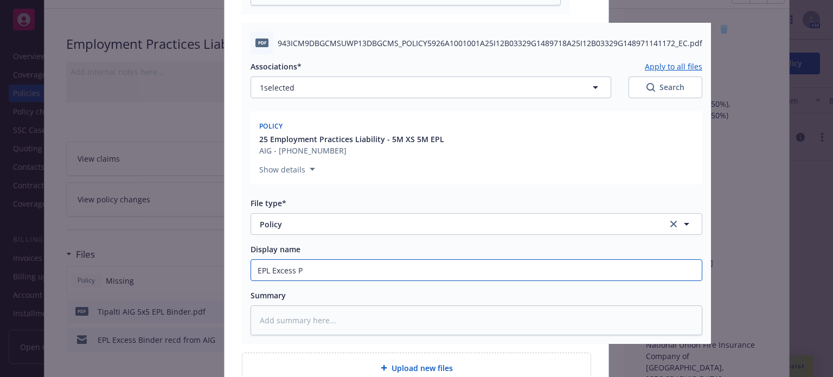
type input "EPL Excess PO"
type textarea "x"
type input "EPL Excess POL"
type textarea "x"
type input "EPL Excess POLI"
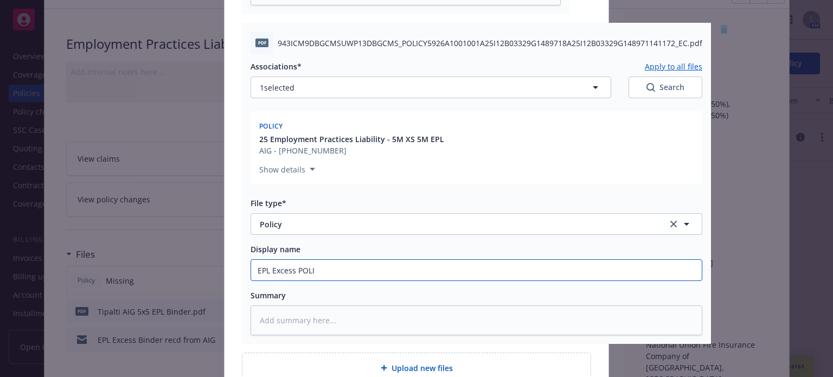
type textarea "x"
type input "EPL Excess POLICY"
type textarea "x"
type input "EPL Excess POLICY"
type textarea "x"
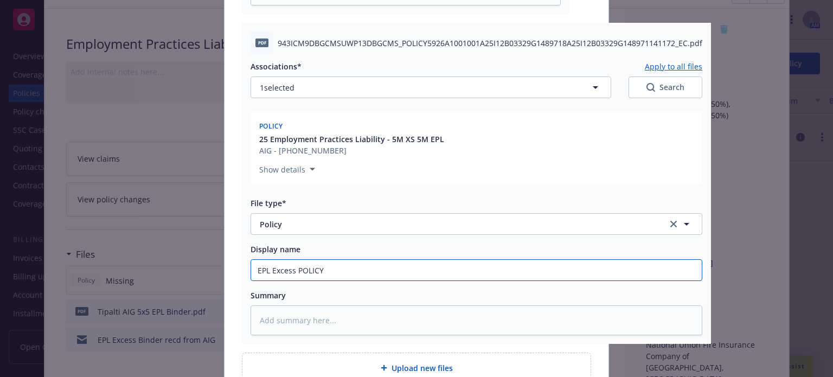
type input "EPL Excess POLICY $"
type textarea "x"
type input "EPL Excess POLICY $5"
type textarea "x"
type input "EPL Excess POLICY $5M"
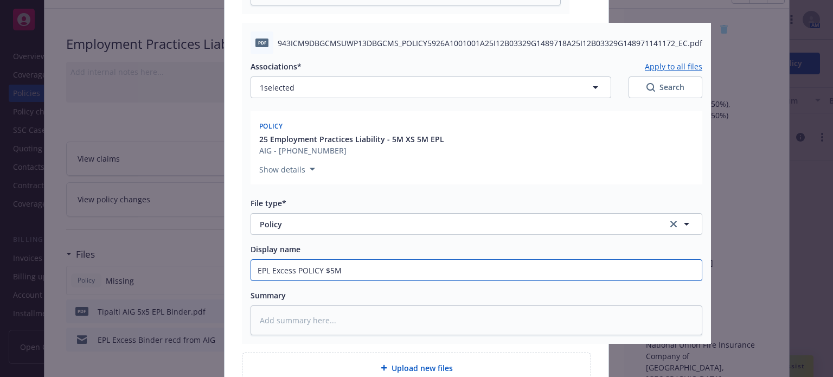
type textarea "x"
type input "EPL Excess POLICY $5M"
type textarea "x"
type input "EPL Excess POLICY $5M x"
type textarea "x"
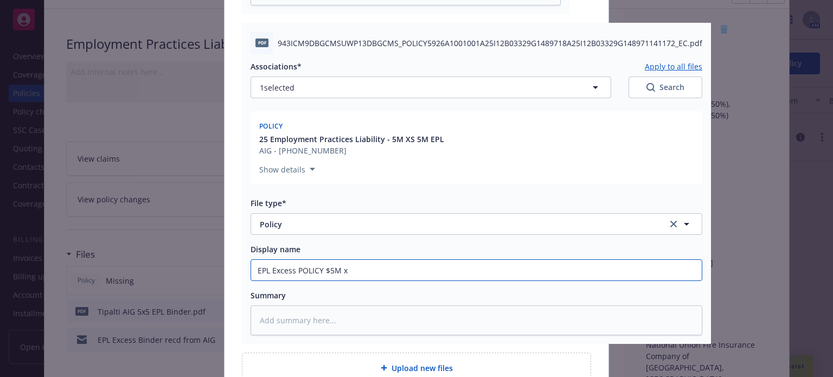
type input "EPL Excess POLICY $5M x"
type textarea "x"
type input "EPL Excess POLICY $5M x $"
type textarea "x"
type input "EPL Excess POLICY $5M x $5"
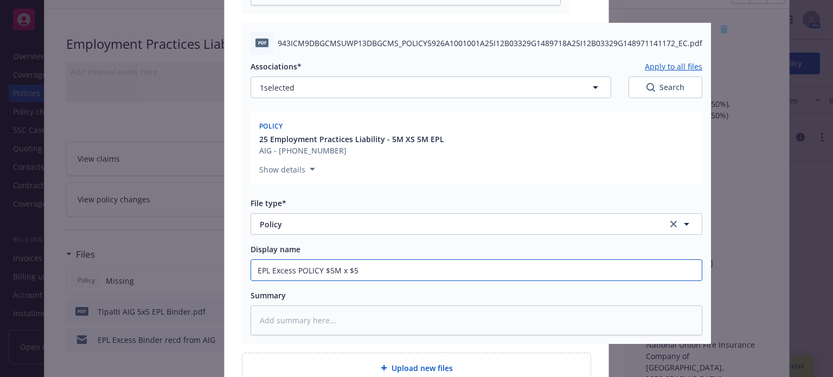
type textarea "x"
type input "EPL Excess POLICY $5M x $5M"
type textarea "x"
type input "EPL Excess POLICY $5M x $5M-"
type textarea "x"
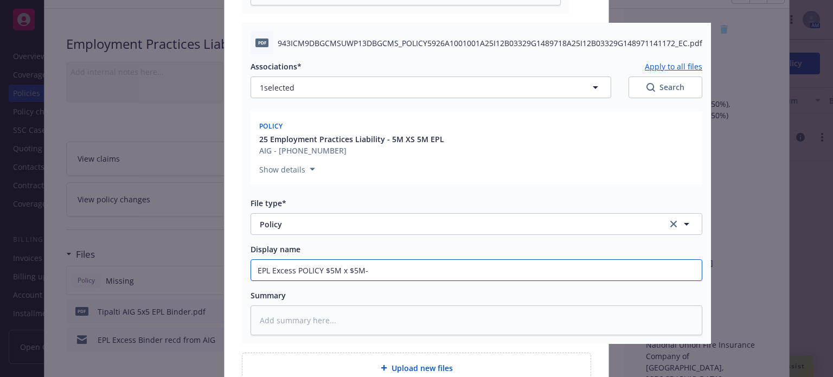
type input "EPL Excess POLICY $5M x $5M-i"
type textarea "x"
type input "EPL Excess POLICY $5M x $5M-ig"
type textarea "x"
type input "EPL Excess POLICY $5M x $5M-i"
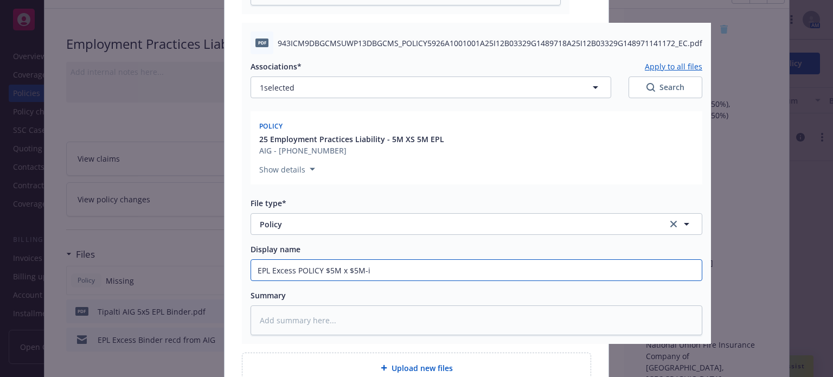
type textarea "x"
type input "EPL Excess POLICY $5M x $5M-"
type textarea "x"
type input "EPL Excess POLICY $5M x $5M-A"
type textarea "x"
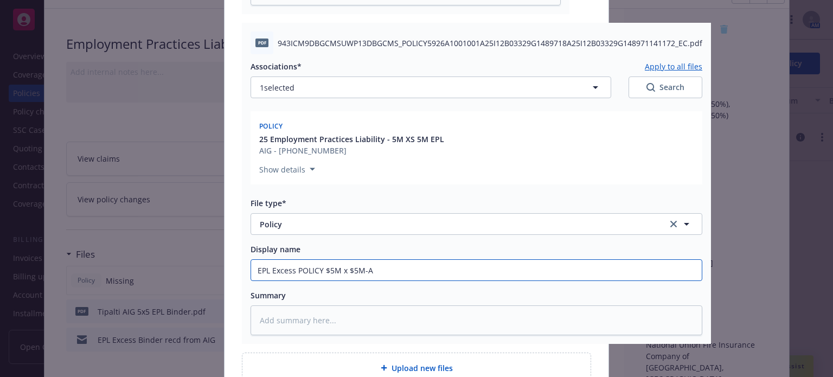
type input "EPL Excess POLICY $5M x $5M-AI"
type textarea "x"
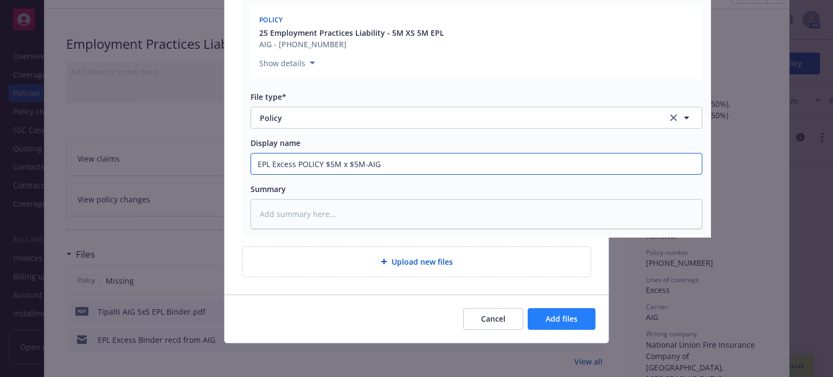
type input "EPL Excess POLICY $5M x $5M-AIG"
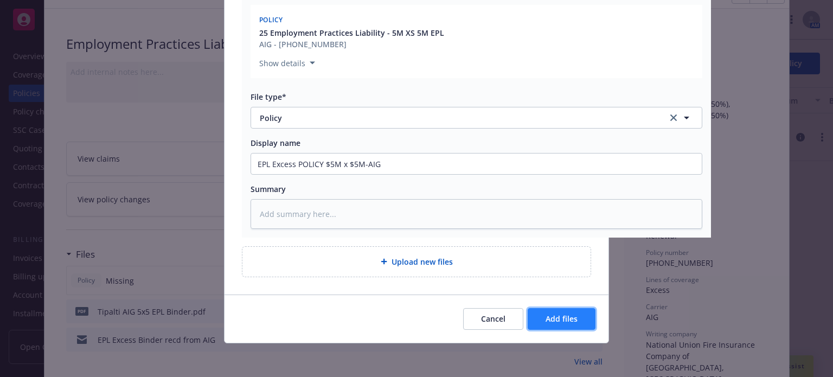
click at [561, 316] on span "Add files" at bounding box center [562, 318] width 32 height 10
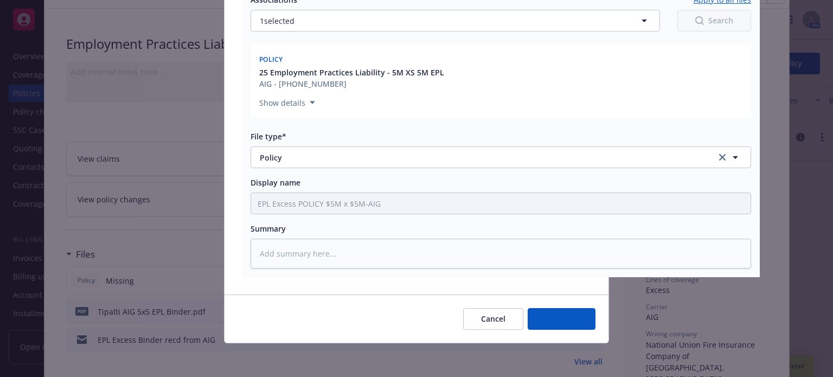
type textarea "x"
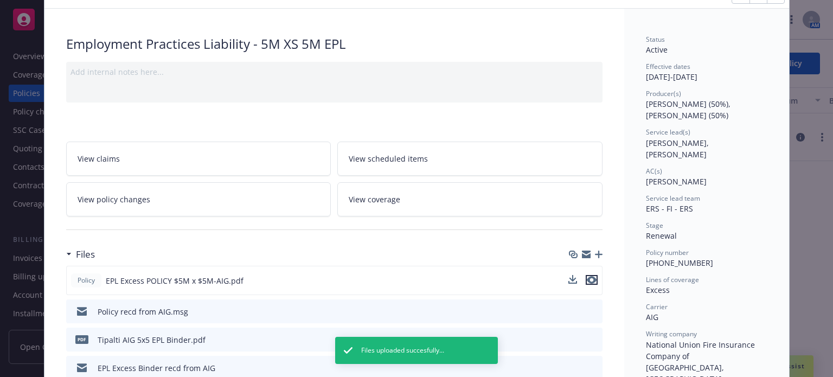
click at [587, 280] on icon "preview file" at bounding box center [592, 280] width 10 height 8
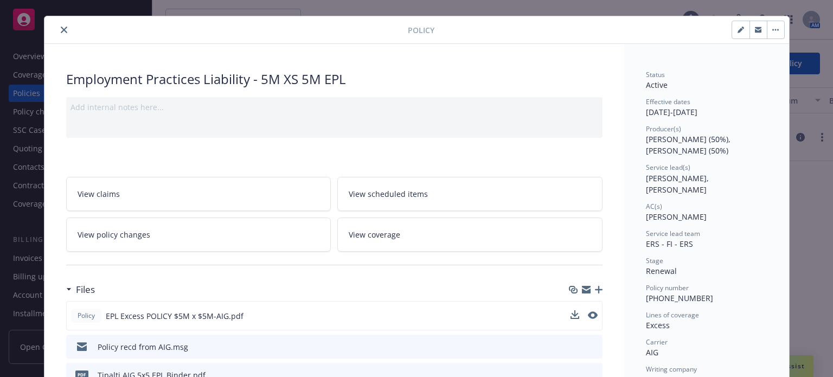
scroll to position [0, 0]
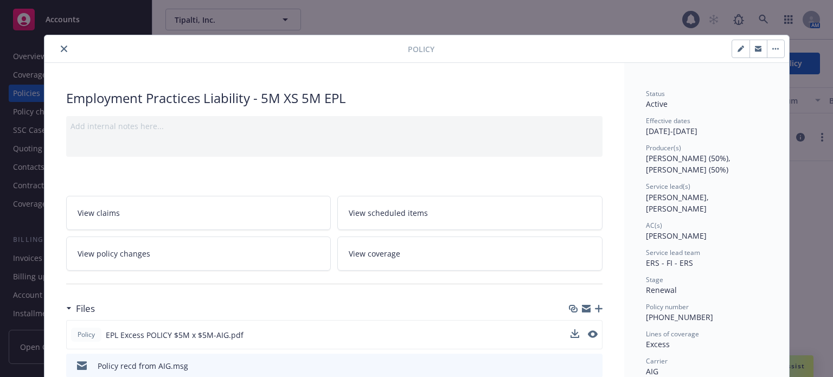
click at [62, 52] on button "close" at bounding box center [63, 48] width 13 height 13
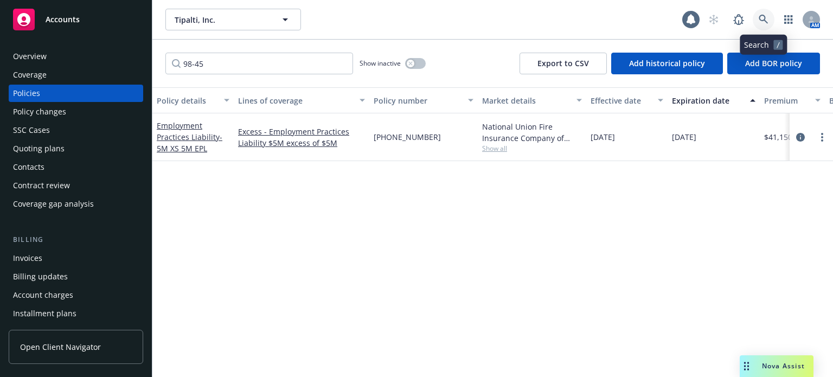
click at [759, 20] on icon at bounding box center [764, 20] width 10 height 10
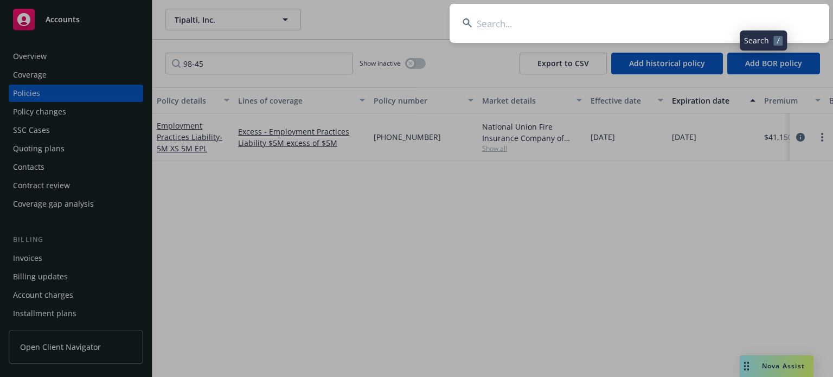
click at [649, 32] on input at bounding box center [640, 23] width 380 height 39
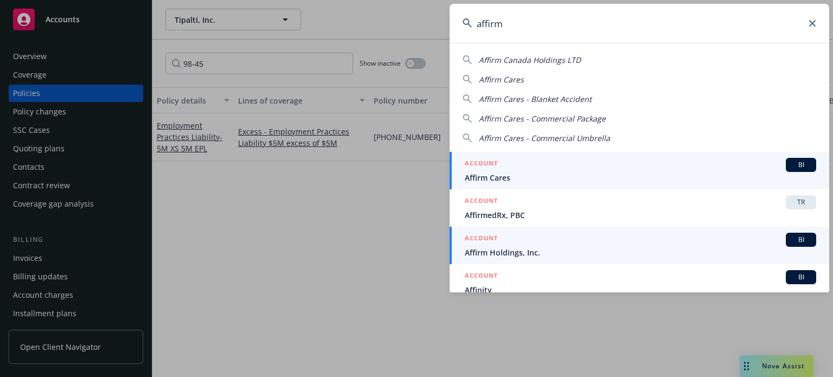
type input "affirm"
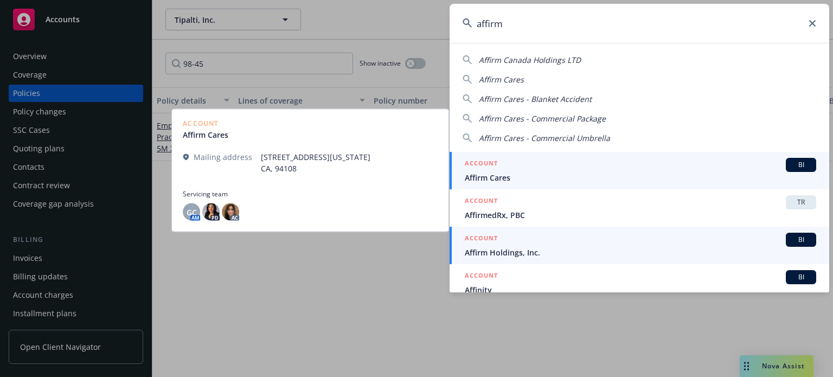
click at [501, 260] on link "ACCOUNT BI Affirm Holdings, Inc." at bounding box center [640, 245] width 380 height 37
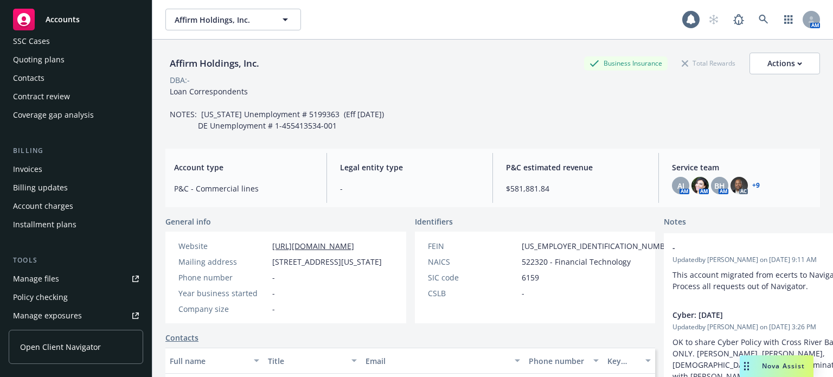
scroll to position [108, 0]
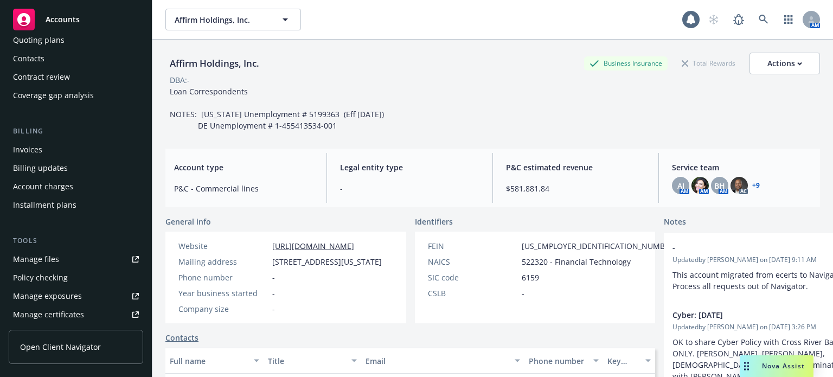
click at [40, 260] on div "Manage files" at bounding box center [36, 259] width 46 height 17
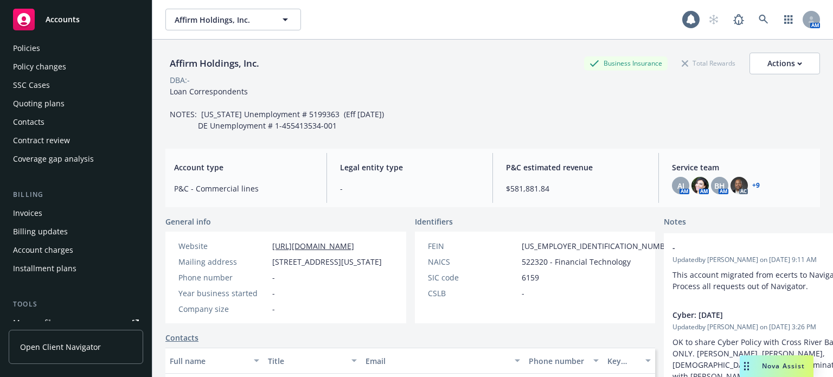
scroll to position [0, 0]
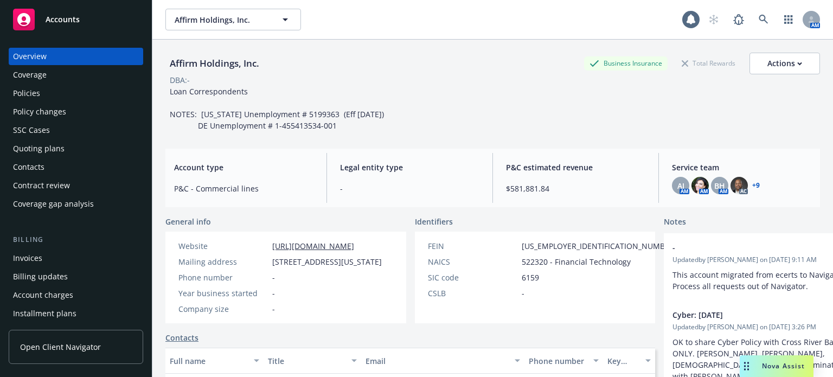
click at [29, 112] on div "Policy changes" at bounding box center [39, 111] width 53 height 17
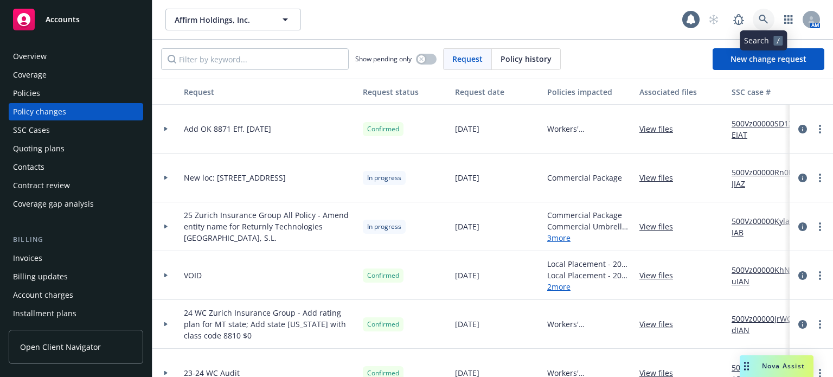
click at [759, 18] on icon at bounding box center [763, 19] width 9 height 9
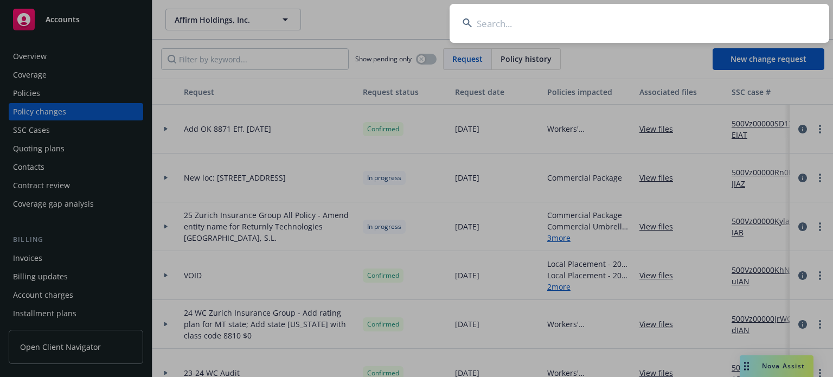
click at [592, 25] on input at bounding box center [640, 23] width 380 height 39
type input "Ag resour"
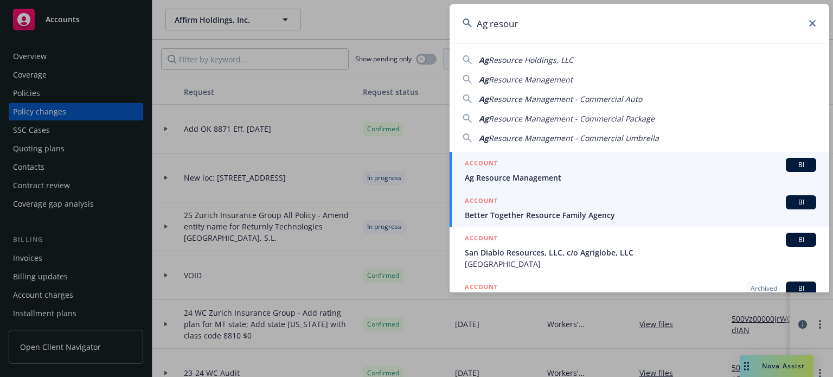
click at [523, 189] on link "ACCOUNT BI Better Together Resource Family Agency" at bounding box center [640, 207] width 380 height 37
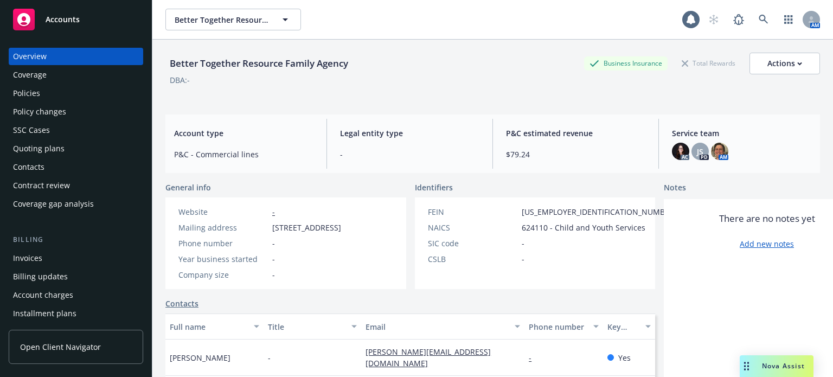
click at [54, 90] on div "Policies" at bounding box center [76, 93] width 126 height 17
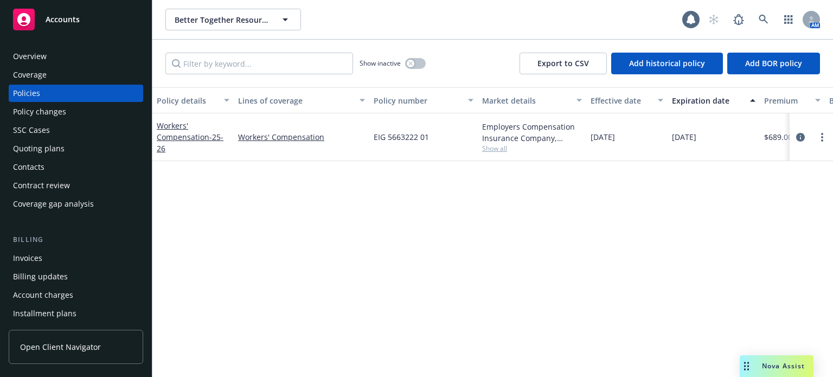
click at [182, 99] on div "Policy details" at bounding box center [187, 100] width 61 height 11
click at [191, 137] on link "Workers' Compensation - 25-26" at bounding box center [190, 136] width 67 height 33
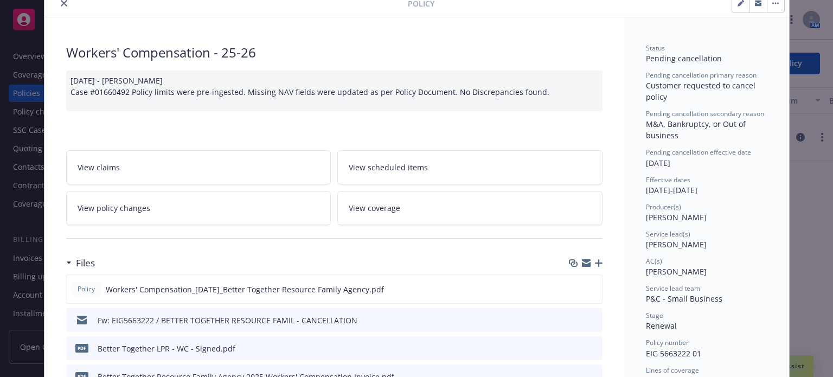
scroll to position [108, 0]
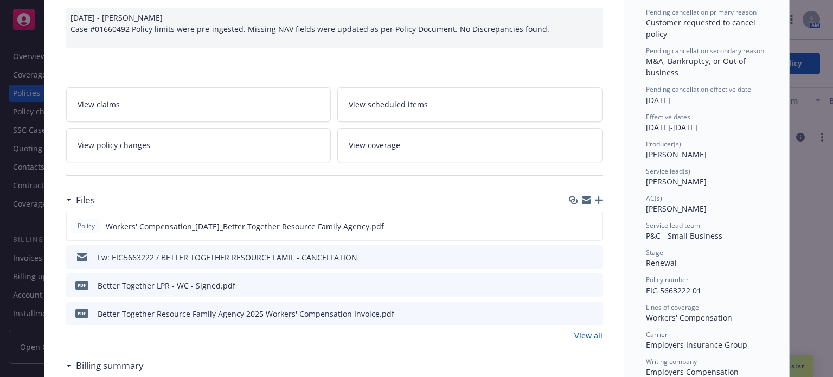
click at [589, 312] on icon "preview file" at bounding box center [592, 313] width 10 height 8
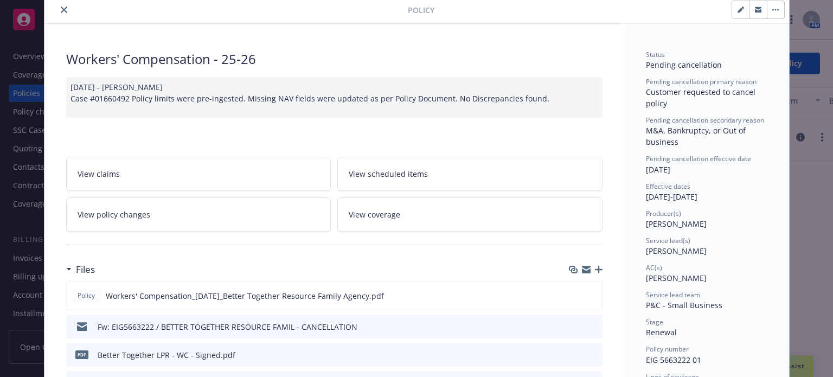
scroll to position [0, 0]
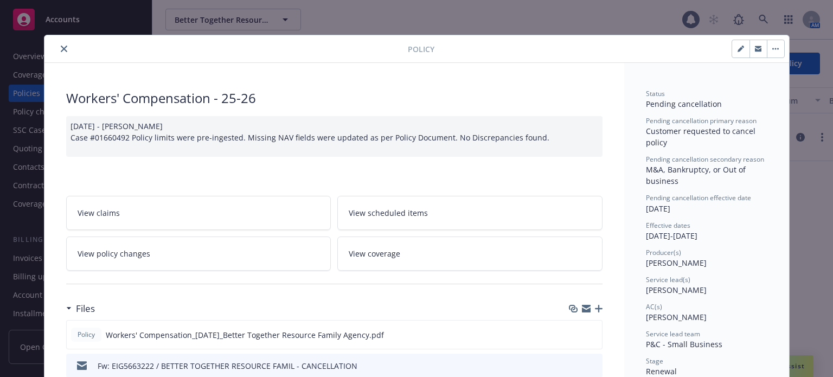
click at [55, 41] on div "Policy" at bounding box center [416, 49] width 745 height 28
click at [61, 49] on icon "close" at bounding box center [64, 49] width 7 height 7
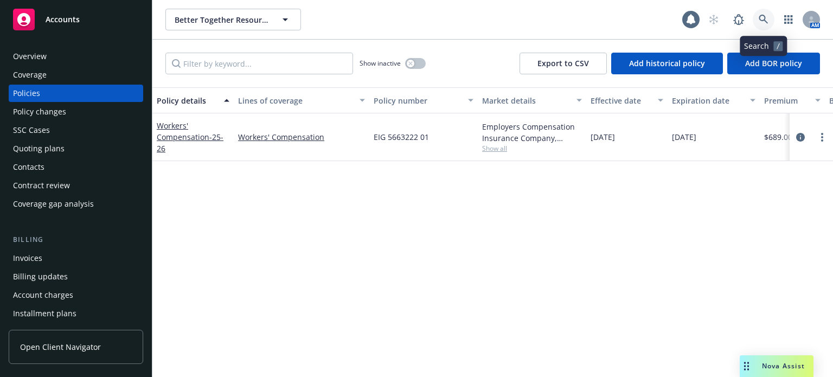
click at [765, 17] on icon at bounding box center [763, 19] width 9 height 9
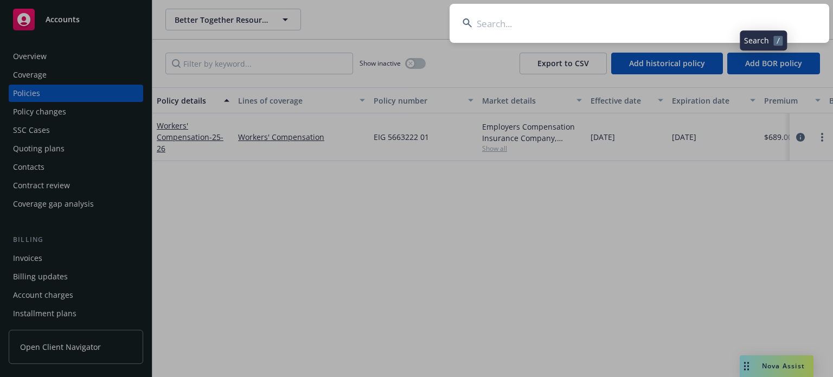
click at [577, 29] on input at bounding box center [640, 23] width 380 height 39
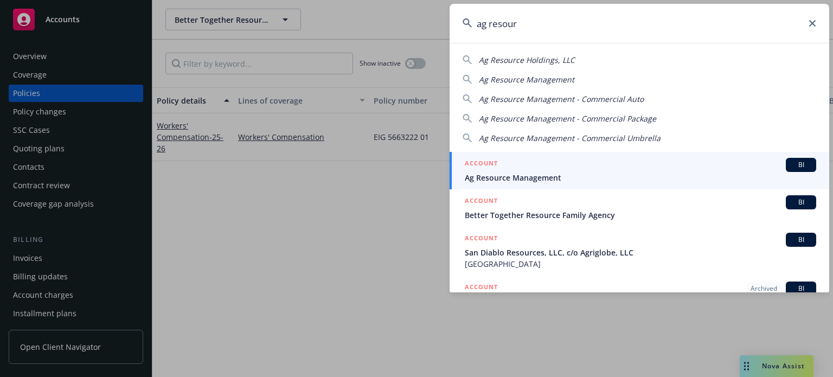
type input "ag resour"
click at [528, 169] on div "ACCOUNT BI" at bounding box center [640, 165] width 351 height 14
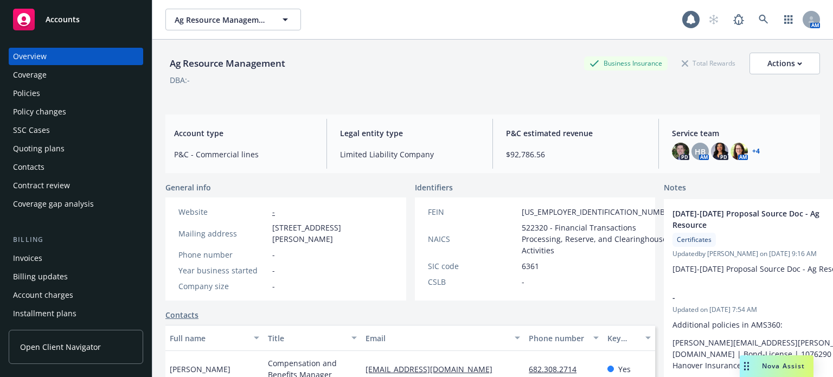
click at [39, 93] on div "Policies" at bounding box center [26, 93] width 27 height 17
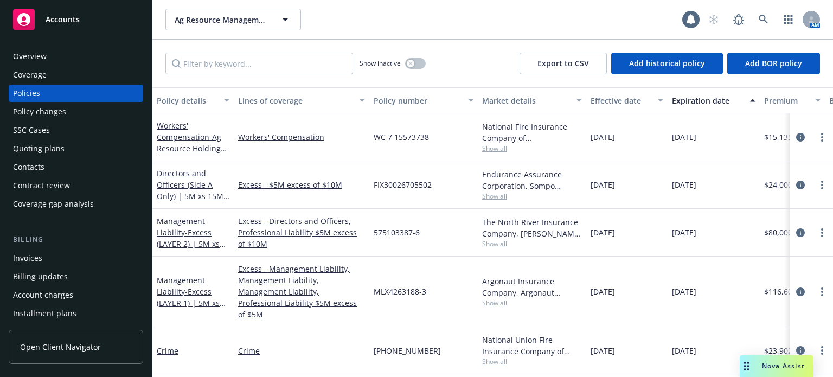
click at [178, 97] on div "Policy details" at bounding box center [187, 100] width 61 height 11
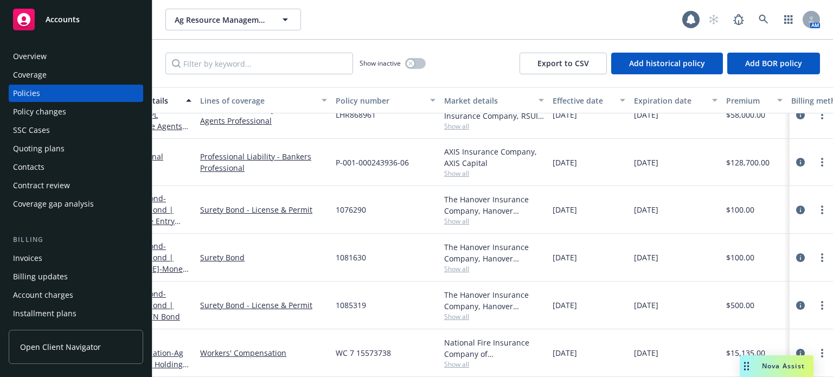
scroll to position [511, 243]
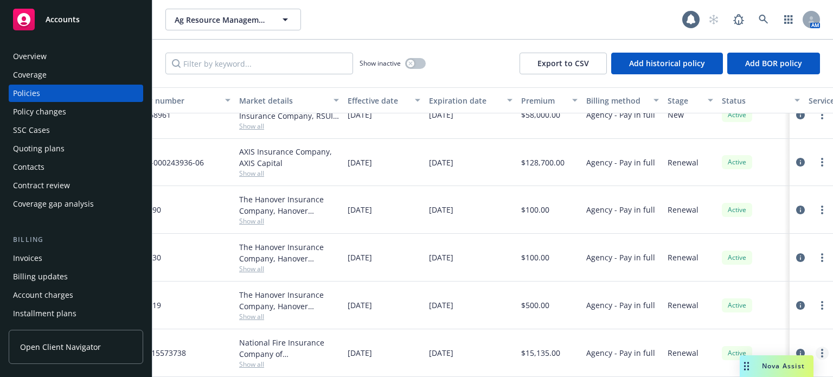
click at [816, 347] on link "more" at bounding box center [822, 353] width 13 height 13
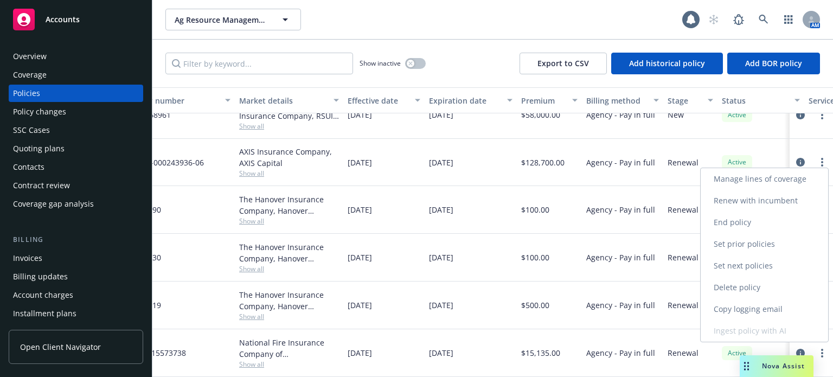
click at [755, 201] on link "Renew with incumbent" at bounding box center [764, 201] width 127 height 22
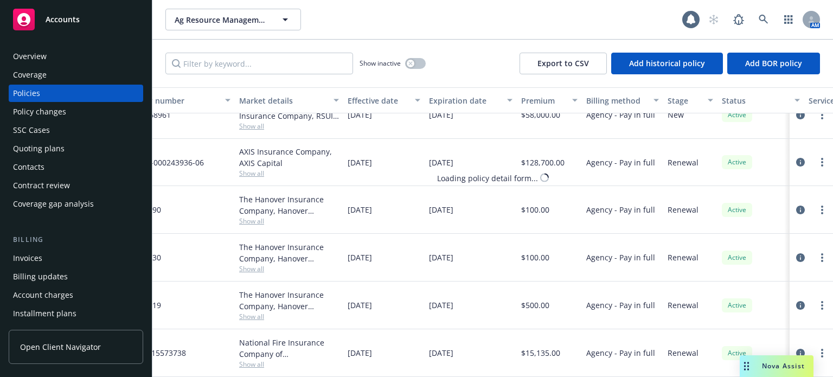
select select "12"
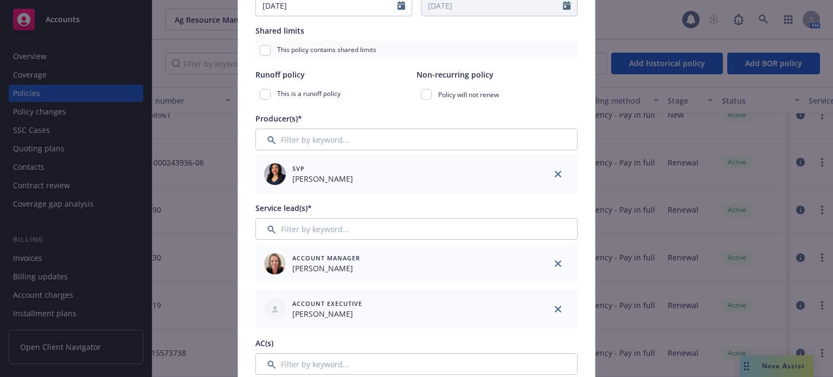
scroll to position [271, 0]
click at [555, 258] on icon "close" at bounding box center [558, 261] width 7 height 7
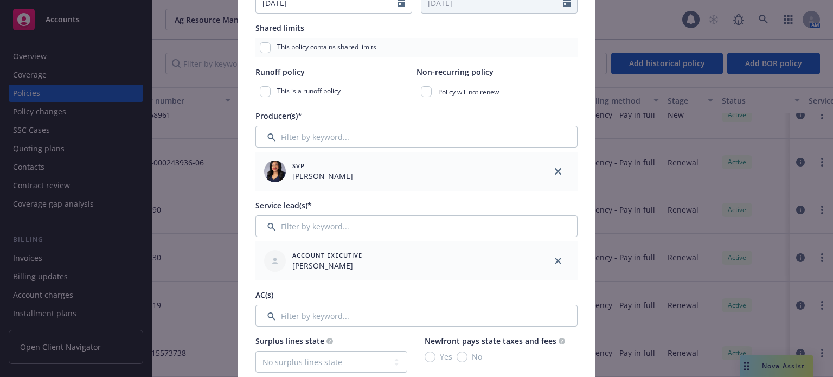
scroll to position [325, 0]
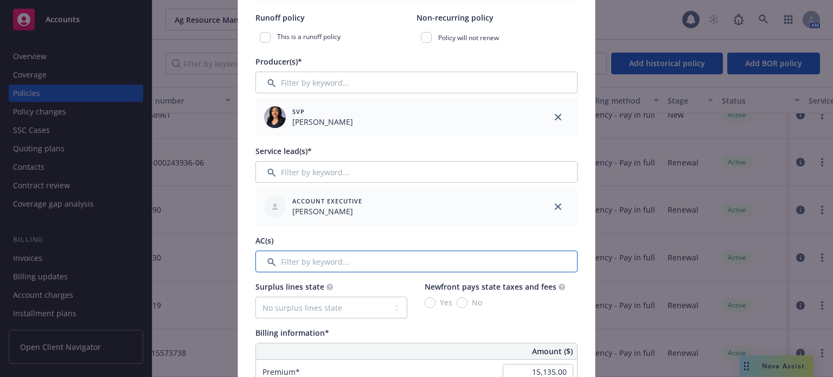
click at [330, 259] on input "Filter by keyword..." at bounding box center [416, 262] width 322 height 22
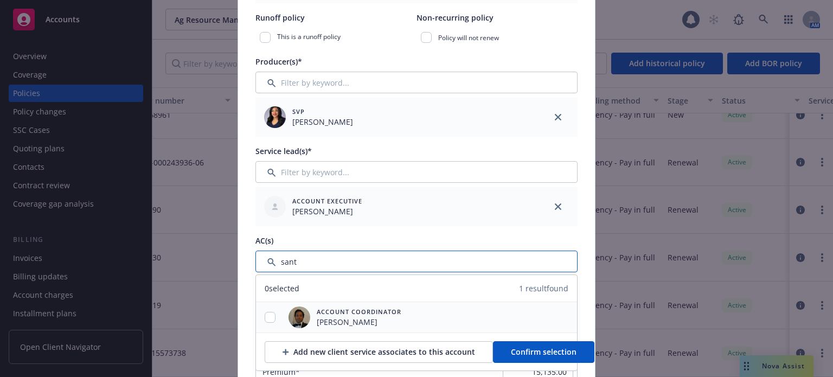
type input "sant"
click at [265, 316] on input "checkbox" at bounding box center [270, 317] width 11 height 11
checkbox input "true"
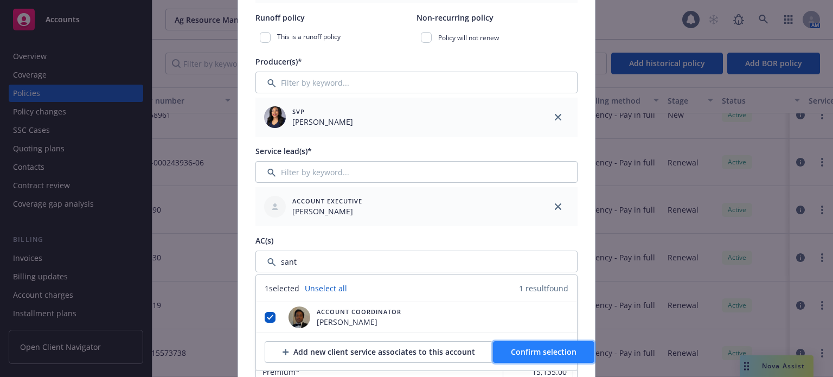
click at [555, 352] on span "Confirm selection" at bounding box center [544, 352] width 66 height 10
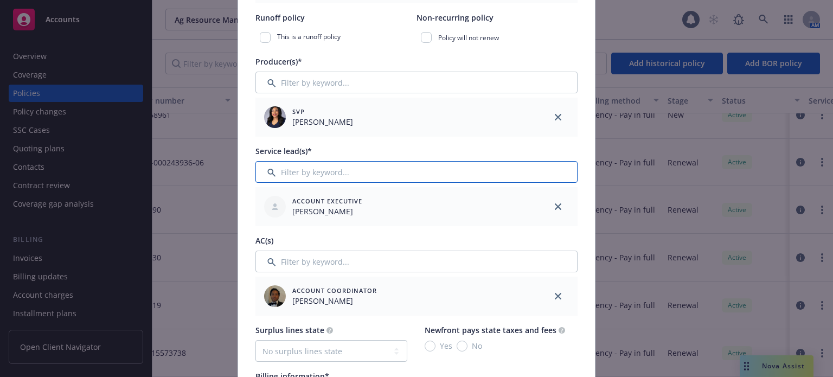
click at [377, 173] on input "Filter by keyword..." at bounding box center [416, 172] width 322 height 22
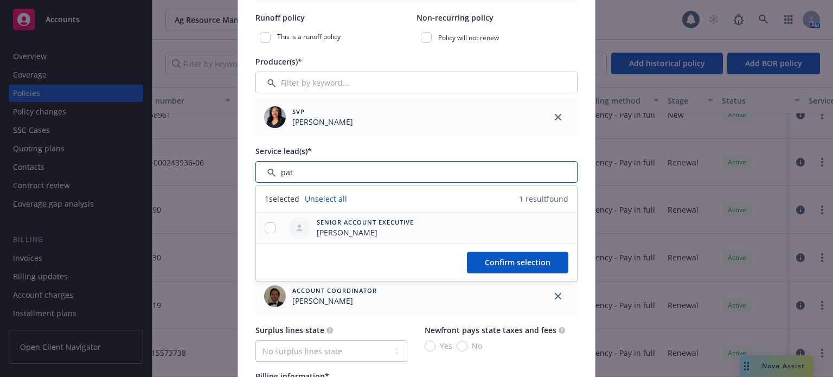
type input "pat"
drag, startPoint x: 264, startPoint y: 222, endPoint x: 268, endPoint y: 229, distance: 8.7
click at [265, 224] on div at bounding box center [270, 228] width 28 height 30
click at [271, 225] on div at bounding box center [270, 227] width 28 height 11
drag, startPoint x: 269, startPoint y: 225, endPoint x: 367, endPoint y: 249, distance: 101.2
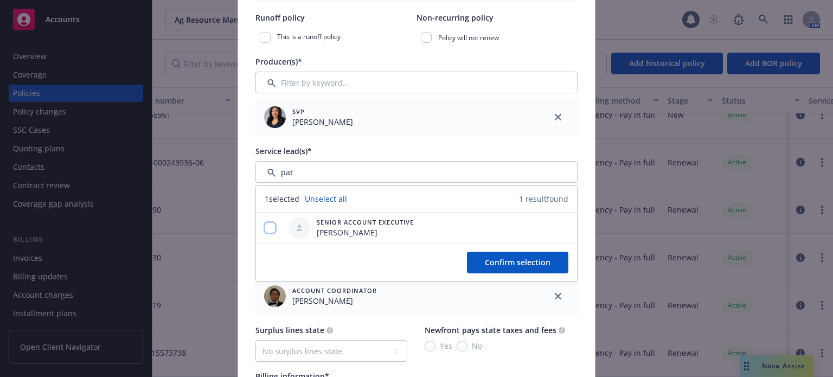
click at [269, 226] on input "checkbox" at bounding box center [270, 227] width 11 height 11
checkbox input "true"
click at [521, 250] on div "Confirm selection" at bounding box center [416, 262] width 321 height 38
click at [520, 260] on span "Confirm selection" at bounding box center [518, 262] width 66 height 10
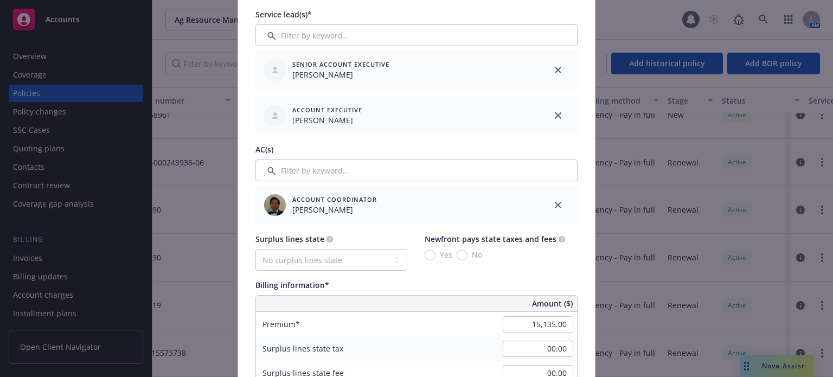
scroll to position [488, 0]
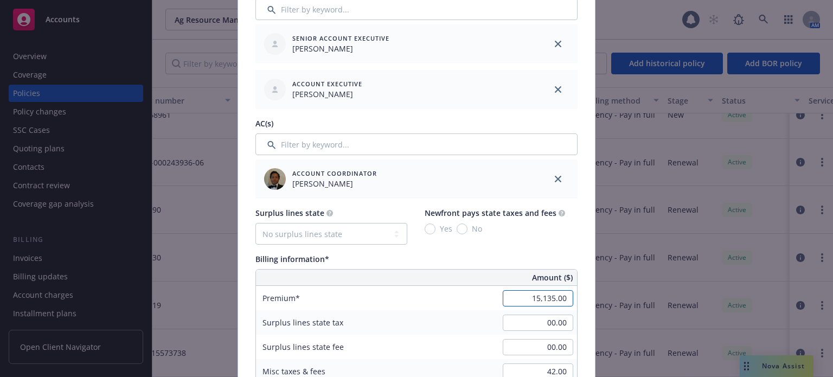
click at [516, 296] on input "15,135.00" at bounding box center [538, 298] width 71 height 16
click at [465, 330] on div "Surplus lines state tax 00.00" at bounding box center [416, 322] width 321 height 24
type input "14,793.00"
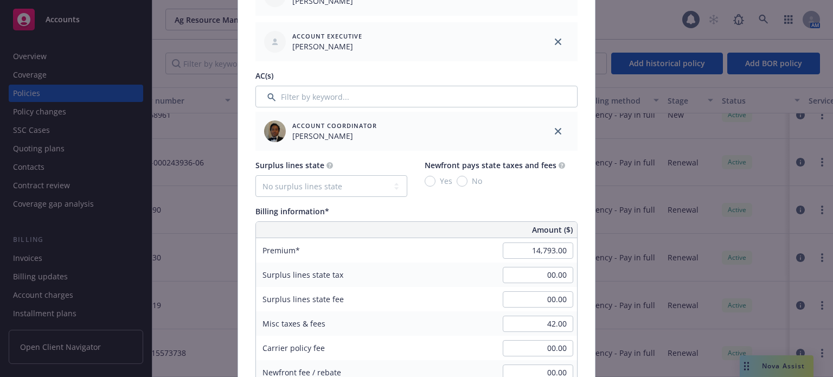
scroll to position [542, 0]
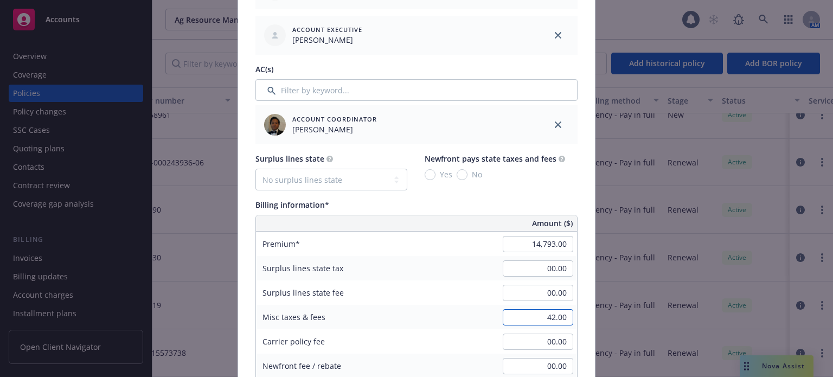
click at [539, 318] on input "42.00" at bounding box center [538, 317] width 71 height 16
type input "37.00"
click at [499, 334] on div "00.00" at bounding box center [538, 342] width 78 height 24
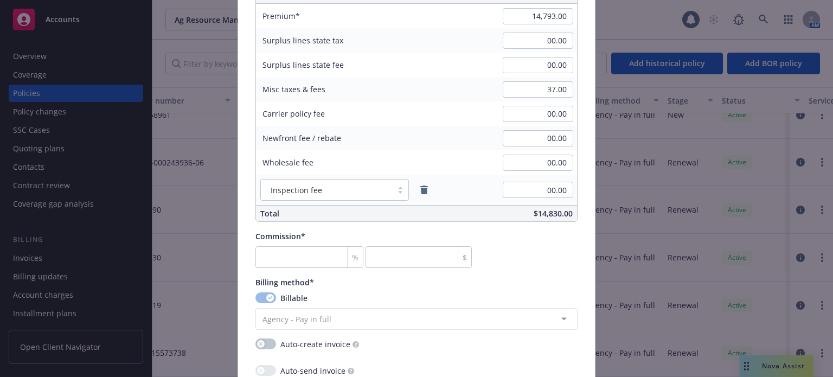
scroll to position [759, 0]
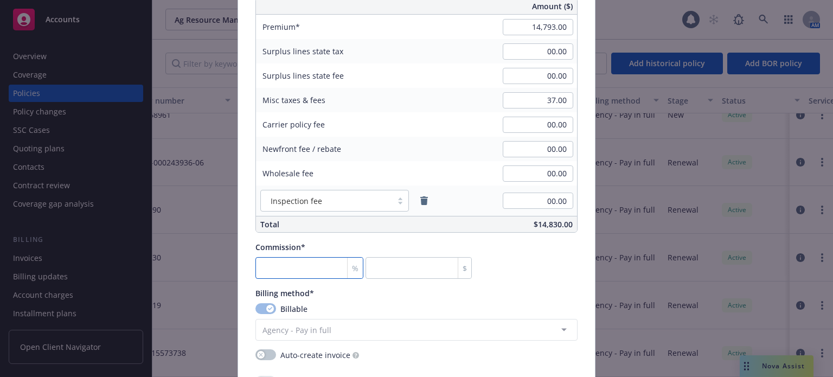
click at [302, 269] on input "number" at bounding box center [309, 268] width 108 height 22
type input "1"
type input "147.93"
type input "10"
type input "1479.3"
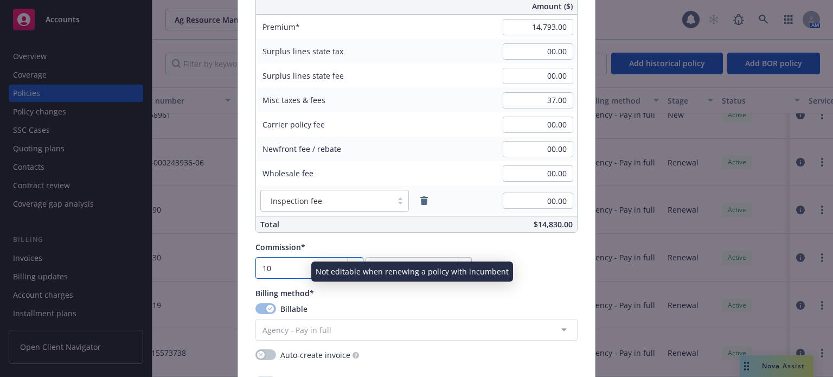
type input "10"
click at [547, 288] on div "Billing method*" at bounding box center [416, 292] width 322 height 11
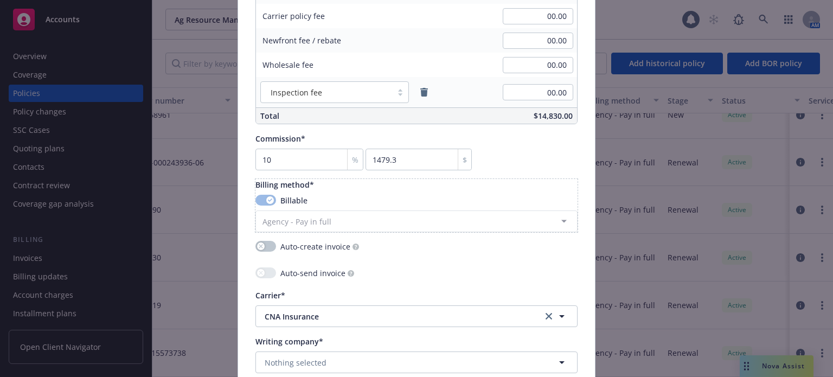
scroll to position [922, 0]
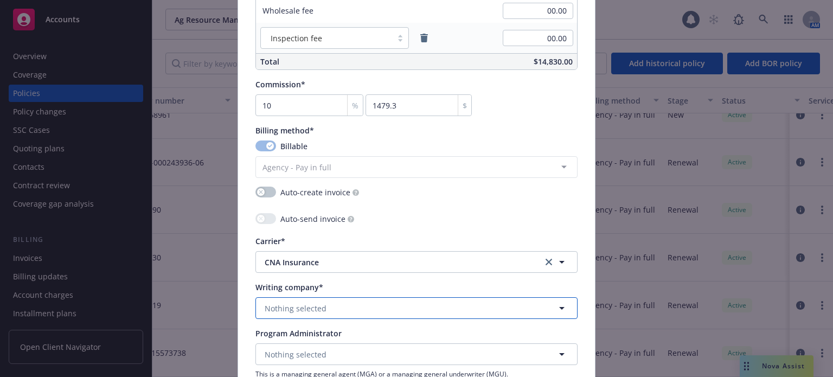
click at [280, 303] on span "Nothing selected" at bounding box center [296, 308] width 62 height 11
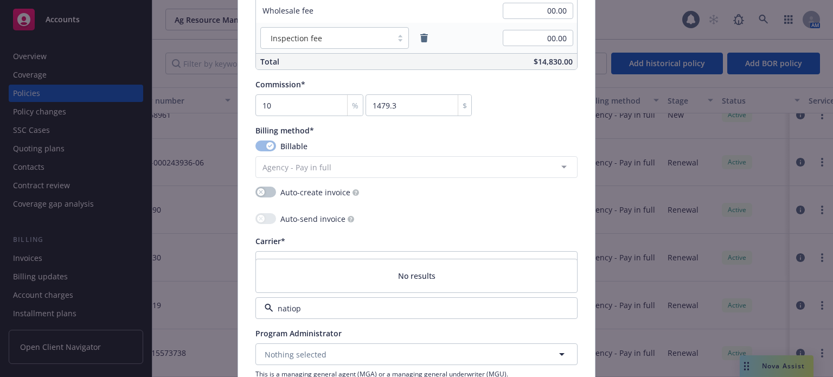
type input "natio"
click at [290, 266] on strong "National Fire Insurance Company of Hartford" at bounding box center [373, 266] width 213 height 10
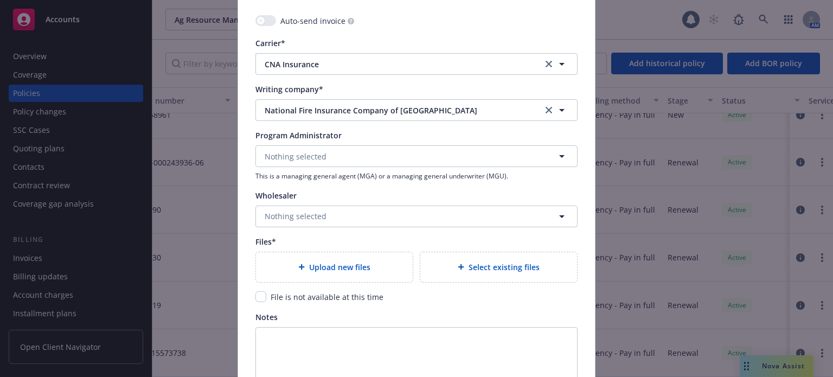
scroll to position [1139, 0]
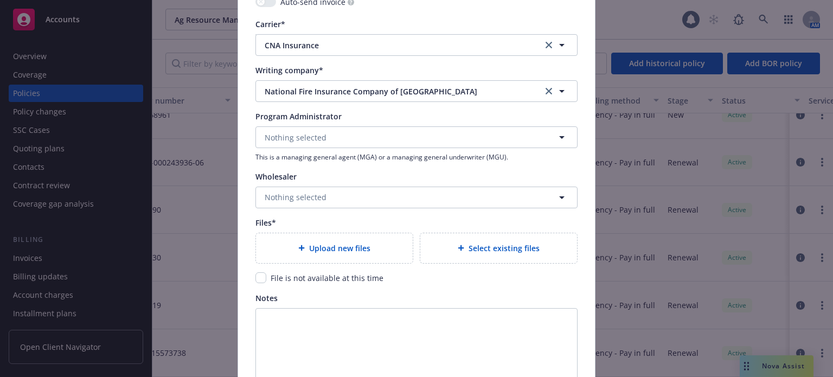
click at [298, 250] on icon at bounding box center [301, 248] width 7 height 7
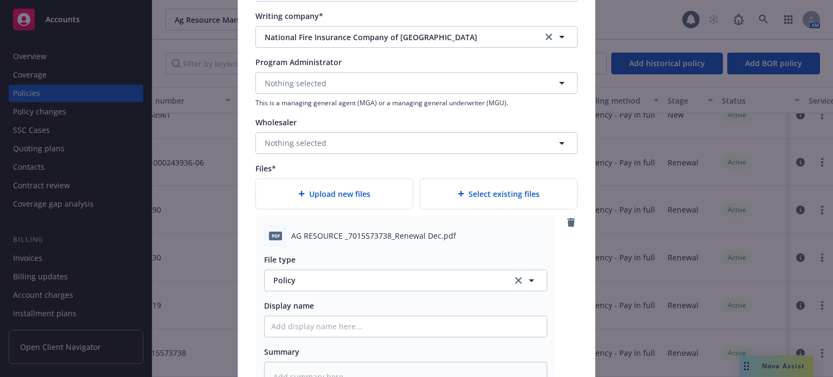
scroll to position [1247, 0]
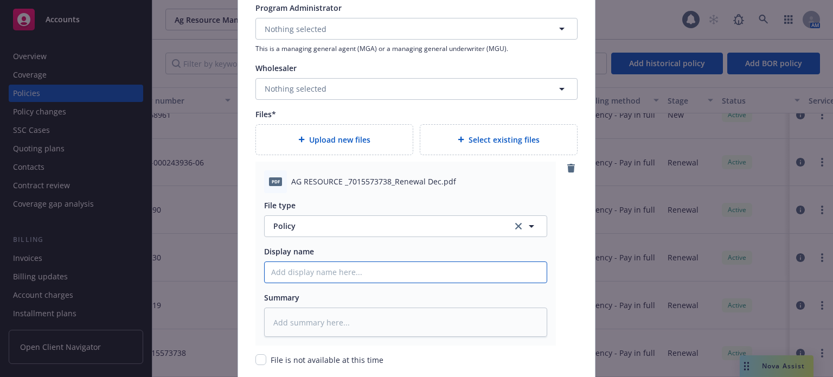
click at [318, 276] on input "Policy display name" at bounding box center [406, 272] width 282 height 21
type textarea "x"
type input "25"
type textarea "x"
type input "25-"
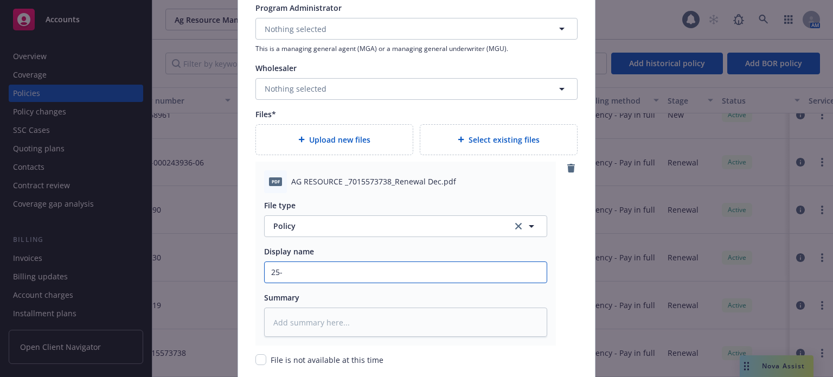
type textarea "x"
type input "25-26"
type textarea "x"
type input "25-26"
type textarea "x"
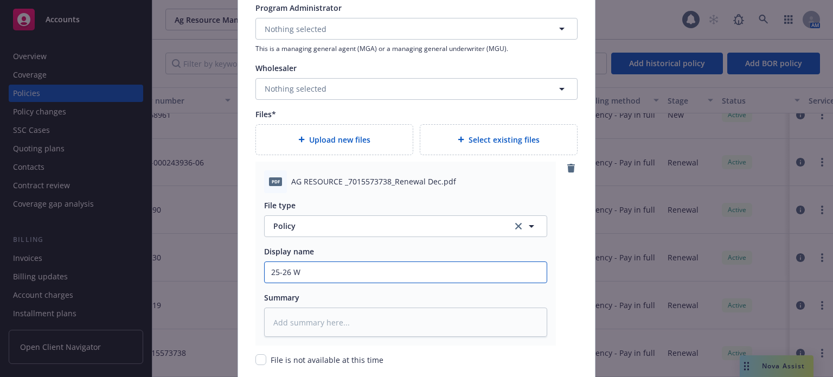
type input "25-26 Wo"
type textarea "x"
type input "25-26 Wor"
type textarea "x"
type input "25-26 Work"
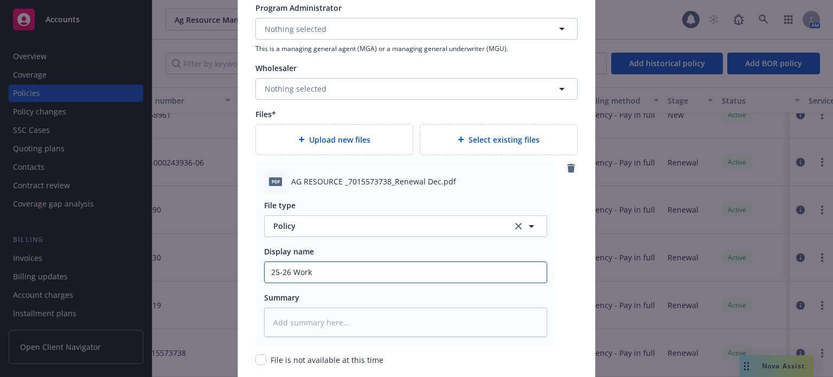
type textarea "x"
type input "25-26 Work"
type textarea "x"
type input "25-26 Work C"
type textarea "x"
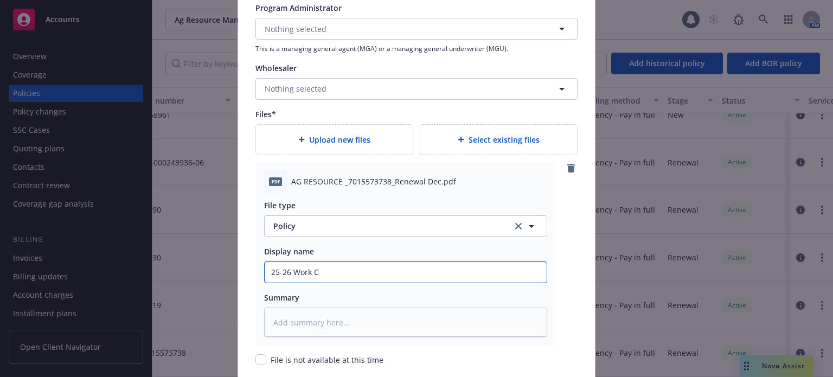
type input "25-26 Work Co"
type textarea "x"
type input "25-26 Work Com"
type textarea "x"
type input "25-26 Work Comp"
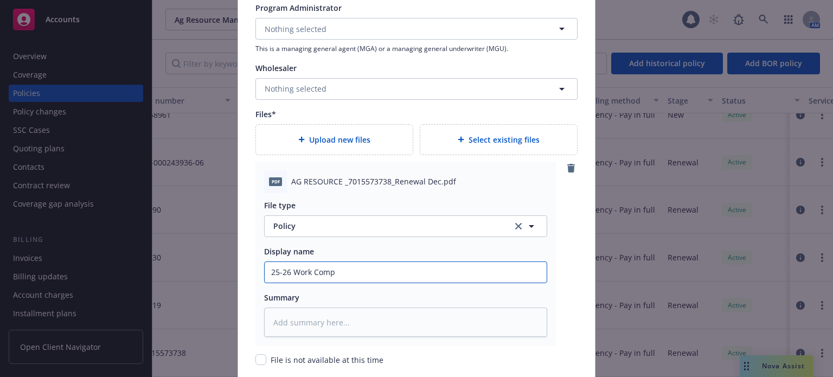
type textarea "x"
type input "25-26 Work Comp"
type textarea "x"
type input "25-26 Work Comp P"
type textarea "x"
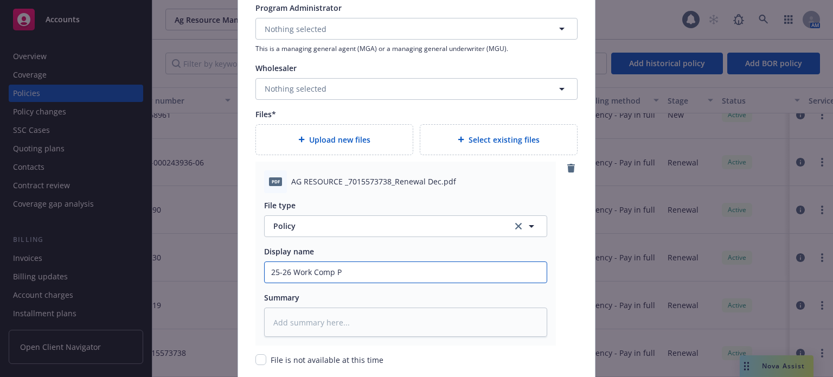
type input "25-26 Work Comp Po"
type textarea "x"
type input "25-26 Work Comp Poli"
type textarea "x"
type input "25-26 Work Comp Polic"
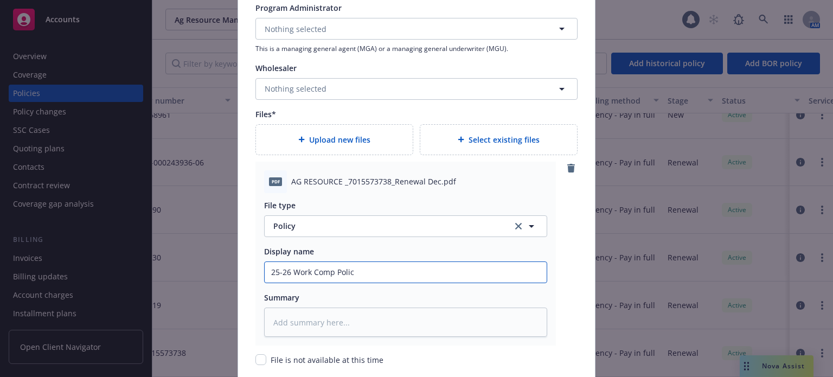
type textarea "x"
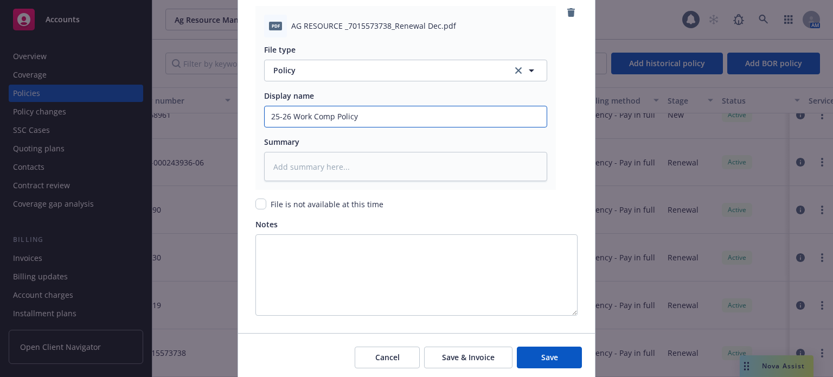
scroll to position [1410, 0]
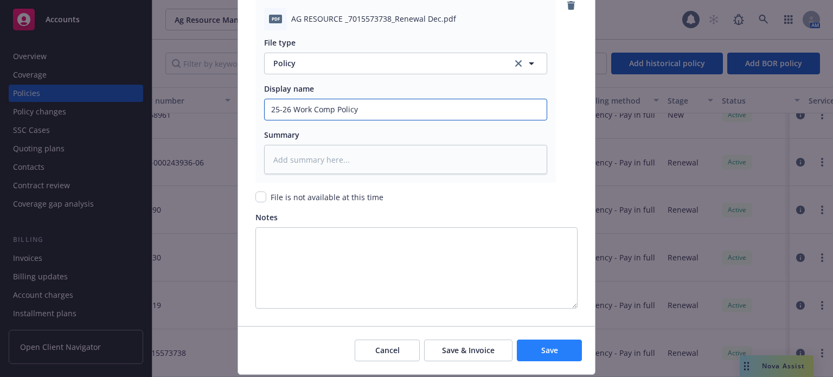
type input "25-26 Work Comp Policy"
click at [541, 349] on span "Save" at bounding box center [549, 350] width 17 height 10
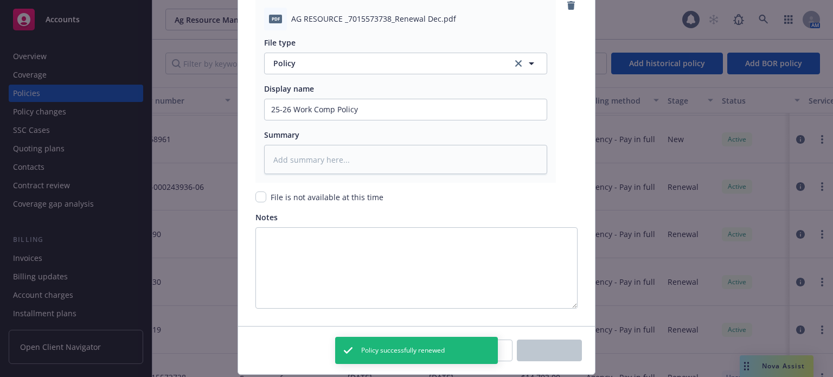
scroll to position [417, 243]
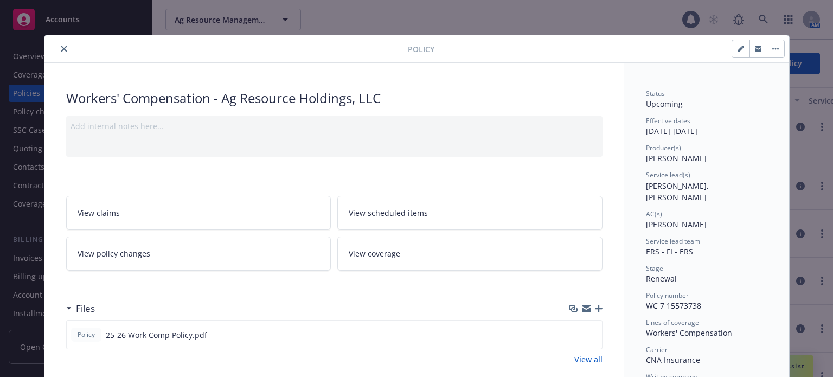
click at [57, 48] on button "close" at bounding box center [63, 48] width 13 height 13
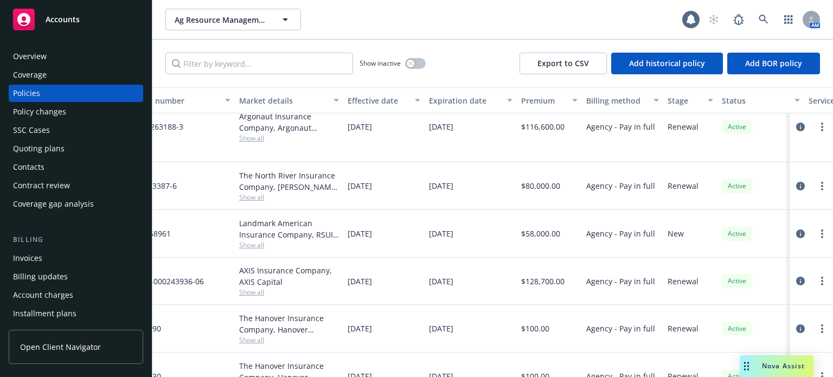
click at [47, 106] on div "Policy changes" at bounding box center [39, 111] width 53 height 17
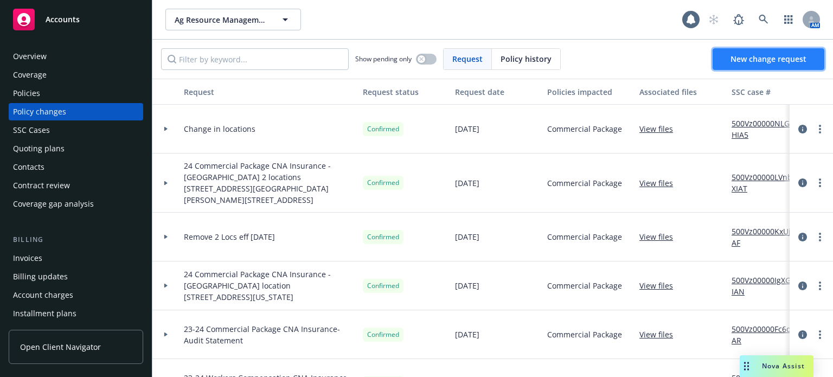
click at [766, 65] on link "New change request" at bounding box center [769, 59] width 112 height 22
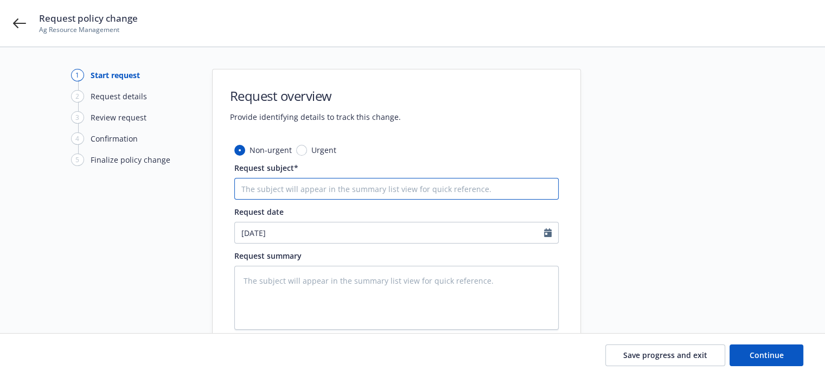
click at [297, 195] on input "Request subject*" at bounding box center [396, 189] width 324 height 22
type textarea "x"
type input "2"
type textarea "x"
type input "25"
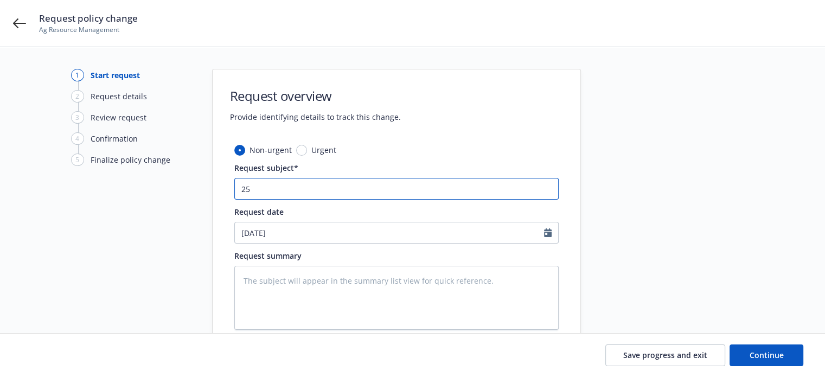
type textarea "x"
type input "25-"
type textarea "x"
type input "25-2"
type textarea "x"
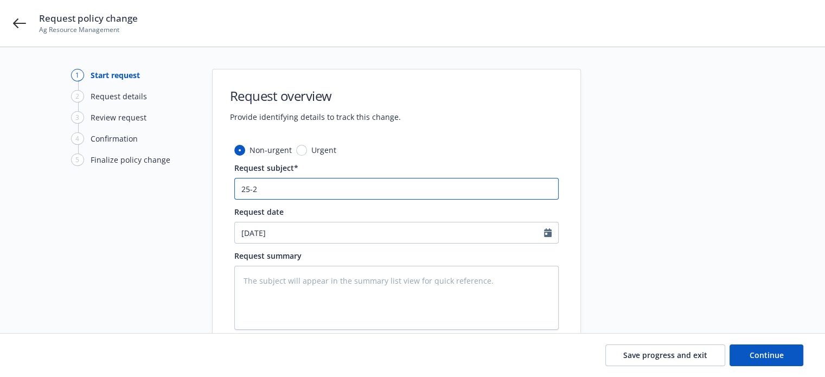
type input "25-26"
type textarea "x"
type input "25-26"
type textarea "x"
type input "25-26 Wo"
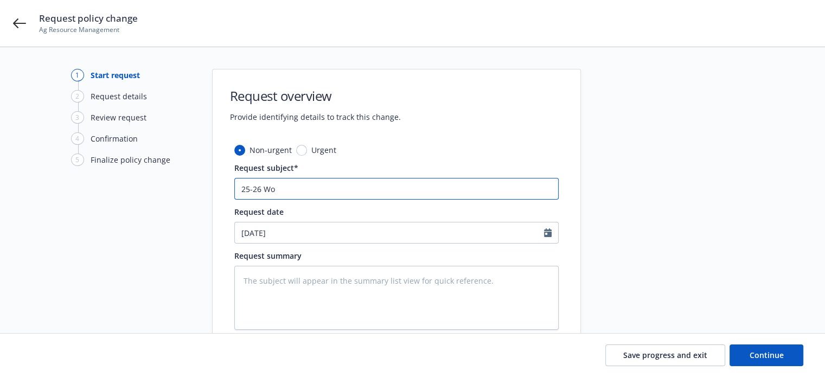
type textarea "x"
type input "25-26 Wor"
type textarea "x"
type input "25-26 Work"
type textarea "x"
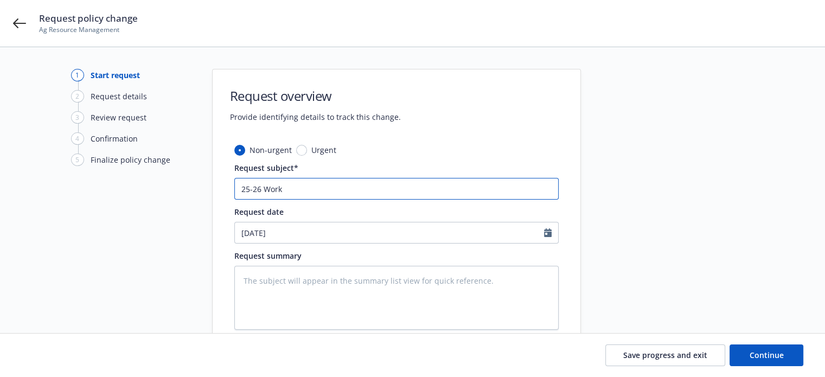
type input "25-26 Work"
type textarea "x"
type input "25-26 Work C"
type textarea "x"
type input "25-26 Work Co"
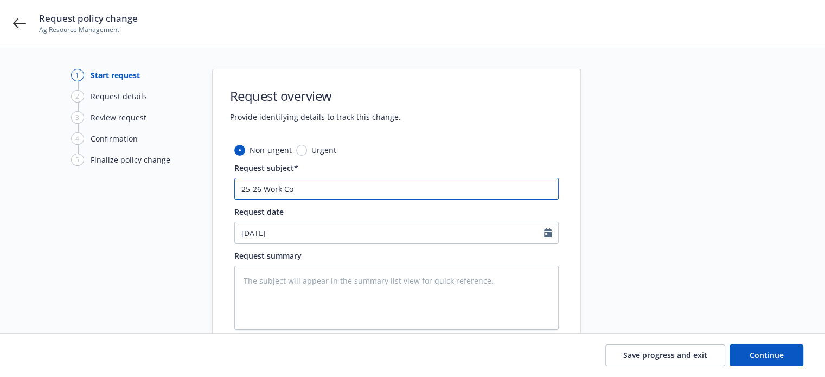
type textarea "x"
type input "25-26 Work Com"
type textarea "x"
type input "25-26 Work Comp"
type textarea "x"
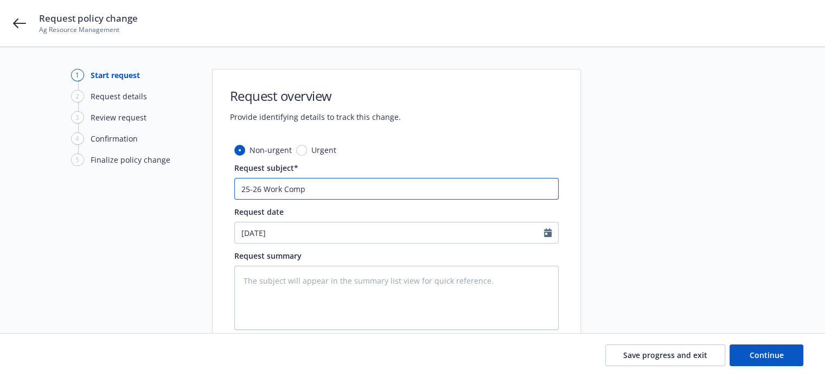
type input "25-26 Work Comp"
type textarea "x"
type input "25-26 Work Comp U"
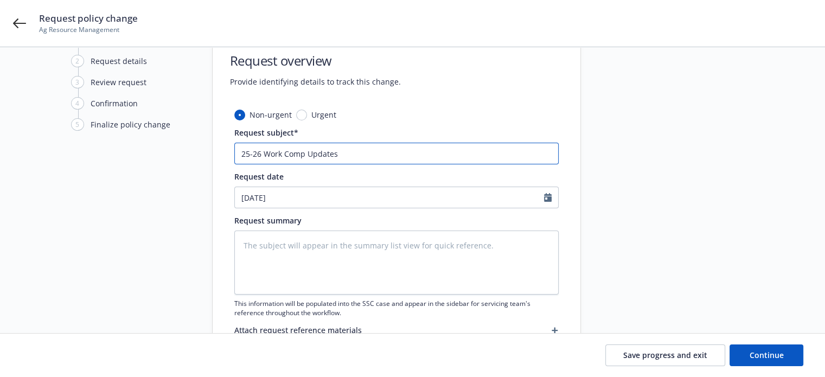
scroll to position [54, 0]
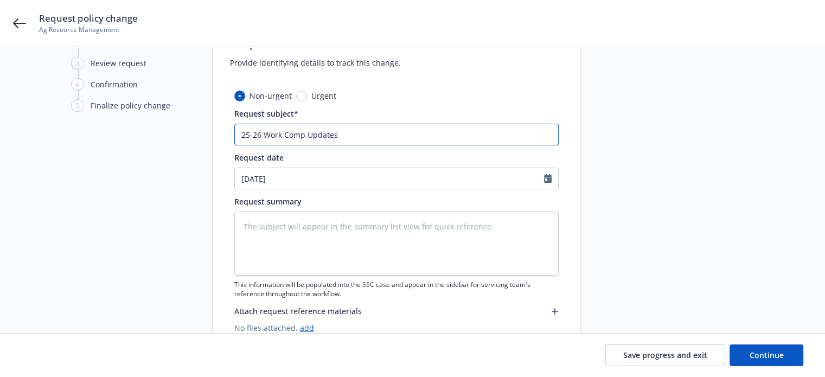
drag, startPoint x: 336, startPoint y: 138, endPoint x: 187, endPoint y: 131, distance: 149.3
click at [187, 131] on div "1 Start request 2 Request details 3 Review request 4 Confirmation 5 Finalize po…" at bounding box center [412, 183] width 799 height 337
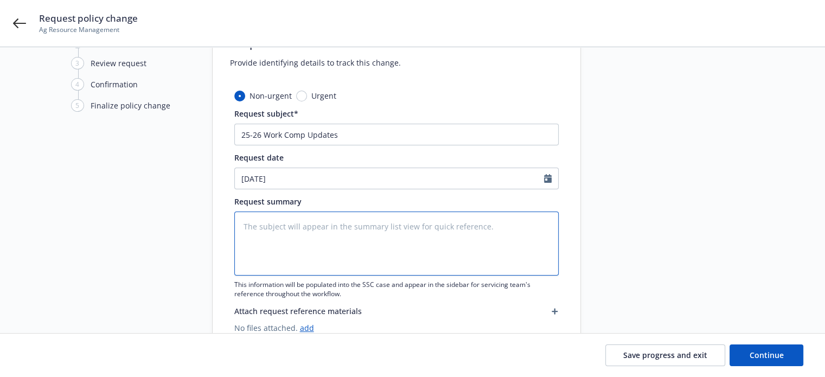
click at [294, 223] on textarea at bounding box center [396, 244] width 324 height 64
paste textarea "25-26 Work Comp Updates"
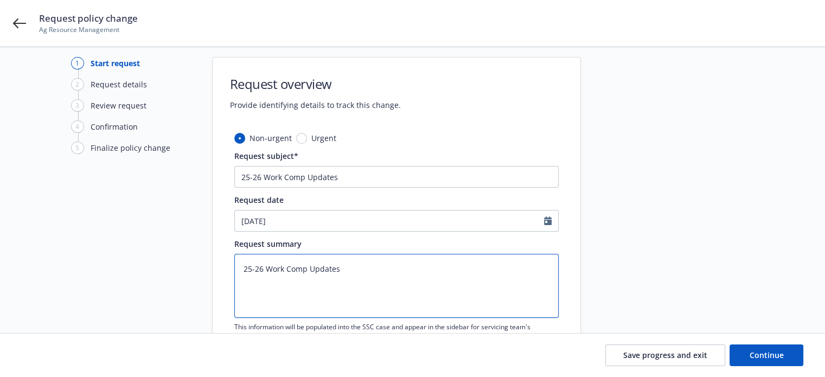
scroll to position [0, 0]
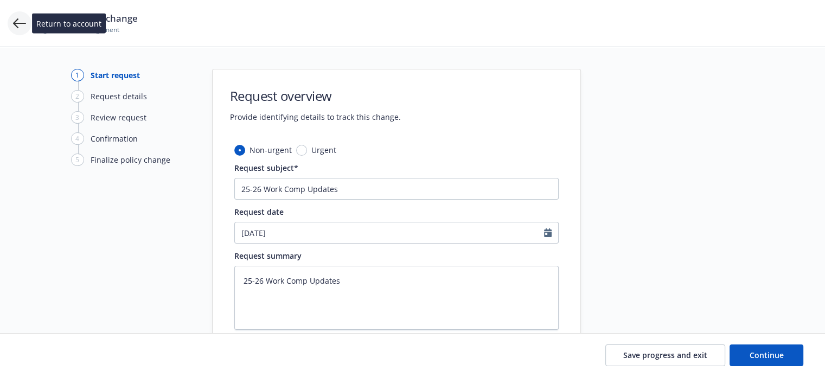
click at [20, 23] on icon at bounding box center [19, 23] width 13 height 10
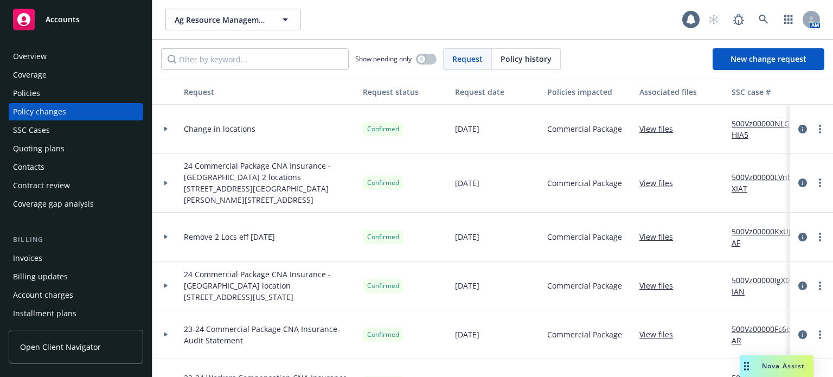
click at [42, 113] on div "Policy changes" at bounding box center [39, 111] width 53 height 17
click at [768, 56] on span "New change request" at bounding box center [769, 59] width 76 height 10
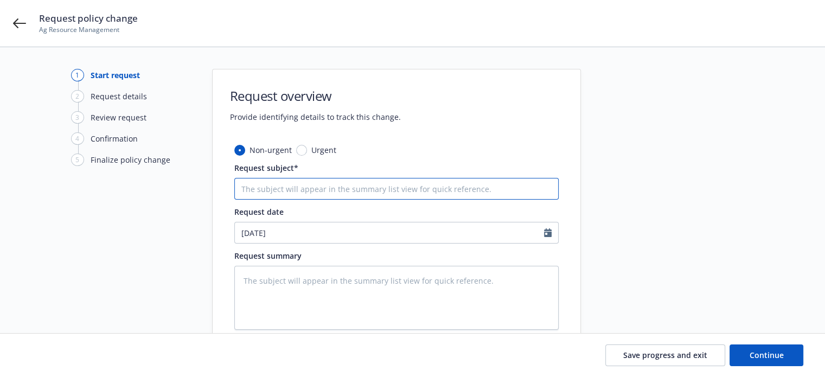
click at [268, 187] on input "Request subject*" at bounding box center [396, 189] width 324 height 22
drag, startPoint x: 334, startPoint y: 190, endPoint x: 132, endPoint y: 172, distance: 202.6
click at [132, 172] on div "1 Start request 2 Request details 3 Review request 4 Confirmation 5 Finalize po…" at bounding box center [412, 237] width 799 height 337
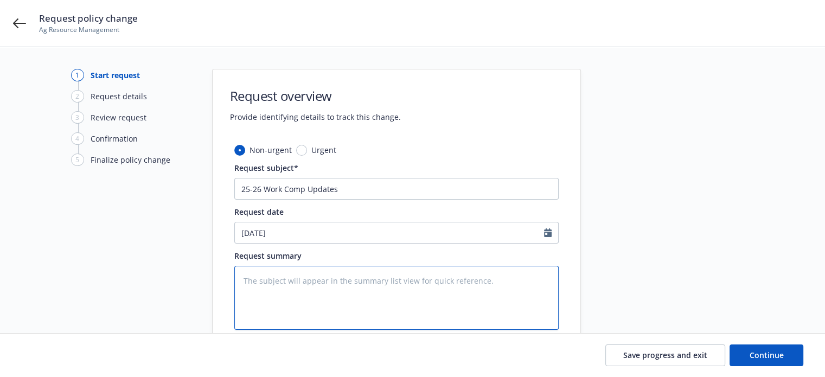
click at [337, 325] on textarea at bounding box center [396, 298] width 324 height 64
paste textarea "25-26 Work Comp Updates"
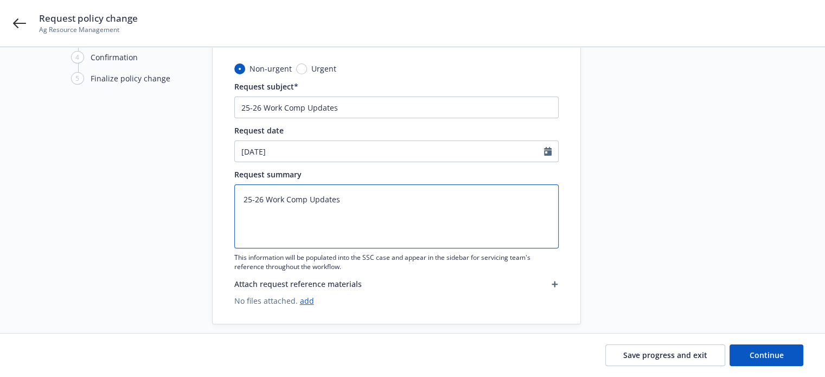
scroll to position [93, 0]
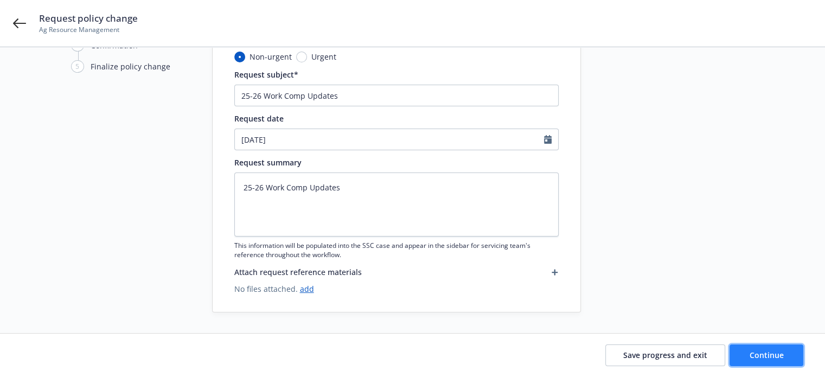
click at [764, 356] on span "Continue" at bounding box center [767, 355] width 34 height 10
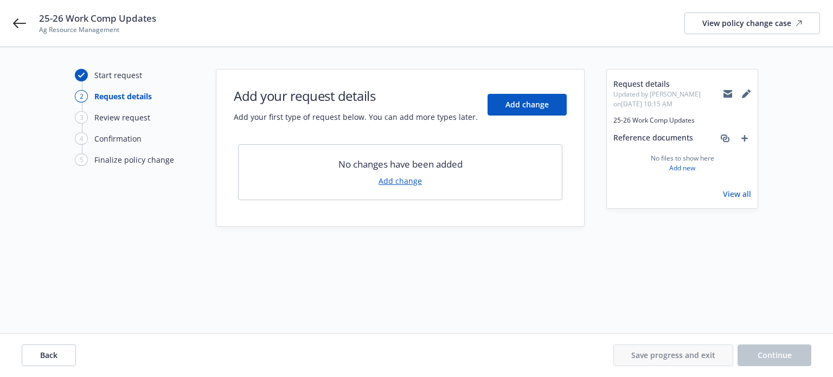
click at [400, 181] on link "Add change" at bounding box center [400, 180] width 43 height 11
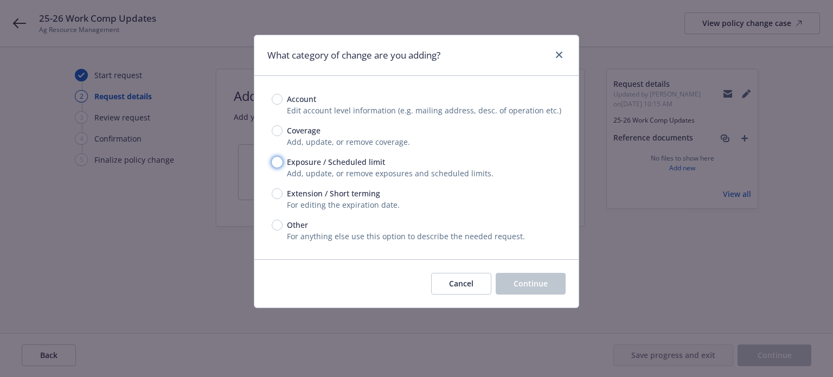
click at [274, 159] on input "Exposure / Scheduled limit" at bounding box center [277, 162] width 11 height 11
click at [527, 282] on span "Continue" at bounding box center [531, 283] width 34 height 10
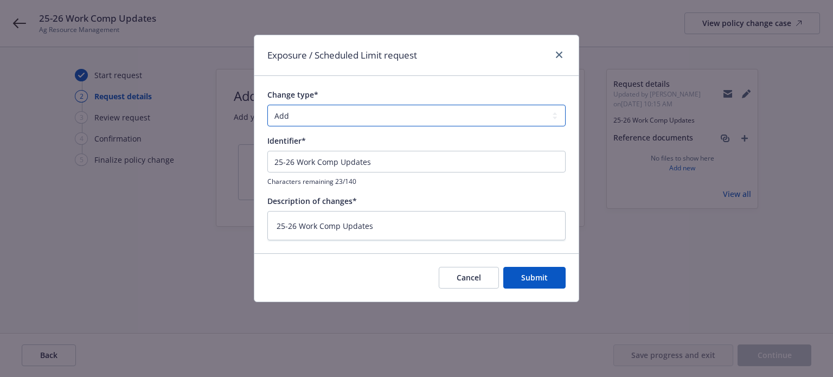
click at [334, 118] on select "Add Audit Change Remove" at bounding box center [416, 116] width 298 height 22
click at [267, 105] on select "Add Audit Change Remove" at bounding box center [416, 116] width 298 height 22
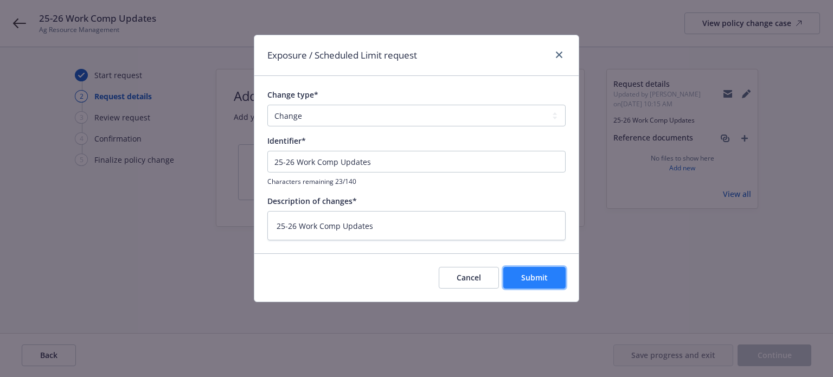
click at [538, 279] on span "Submit" at bounding box center [534, 277] width 27 height 10
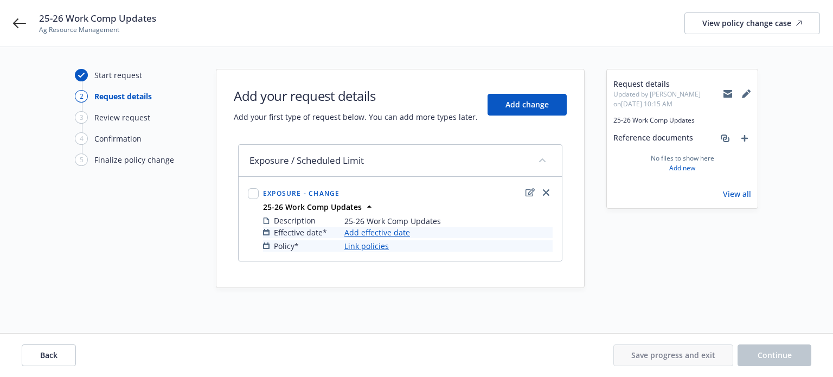
click at [378, 234] on link "Add effective date" at bounding box center [377, 232] width 66 height 11
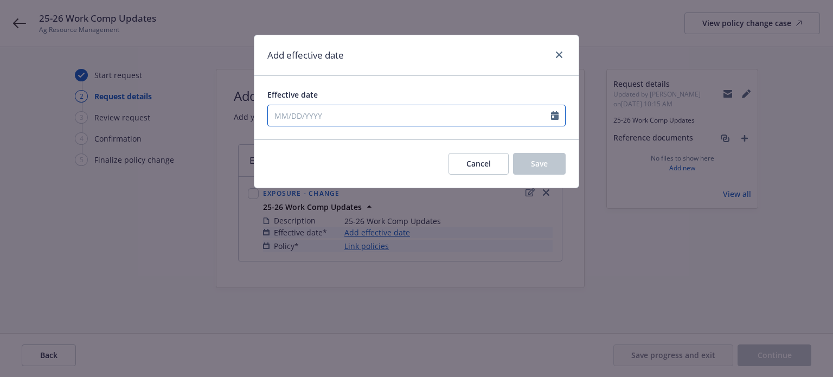
click at [336, 117] on input "Effective date" at bounding box center [409, 115] width 283 height 21
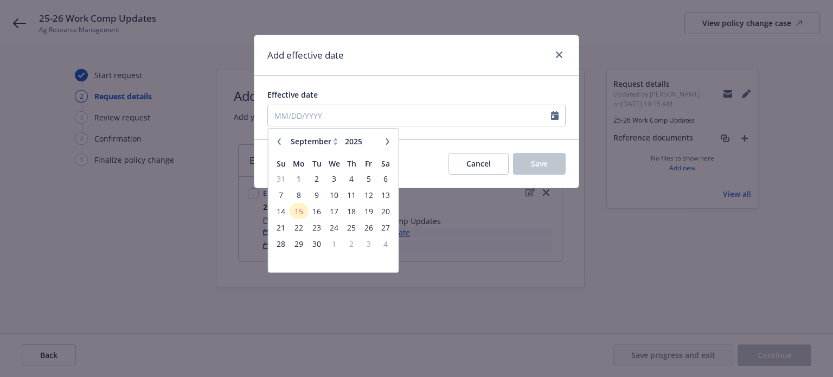
click at [385, 142] on icon "button" at bounding box center [388, 141] width 7 height 7
click at [384, 208] on span "18" at bounding box center [385, 211] width 15 height 14
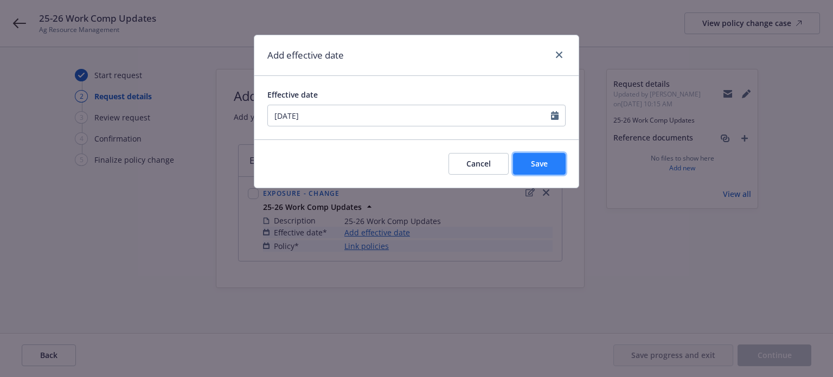
click at [550, 163] on button "Save" at bounding box center [539, 164] width 53 height 22
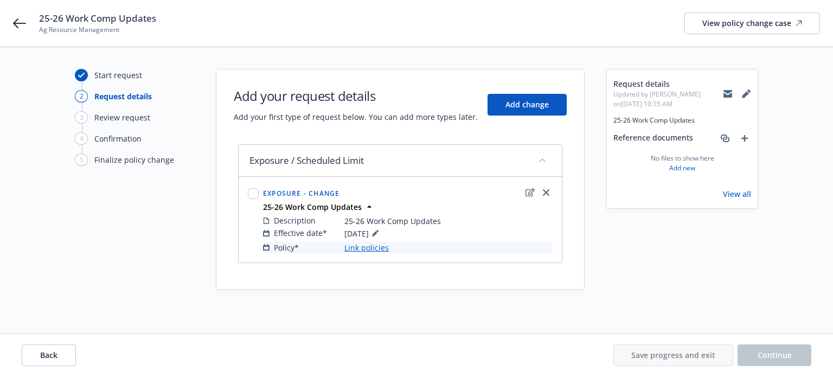
click at [349, 249] on link "Link policies" at bounding box center [366, 247] width 44 height 11
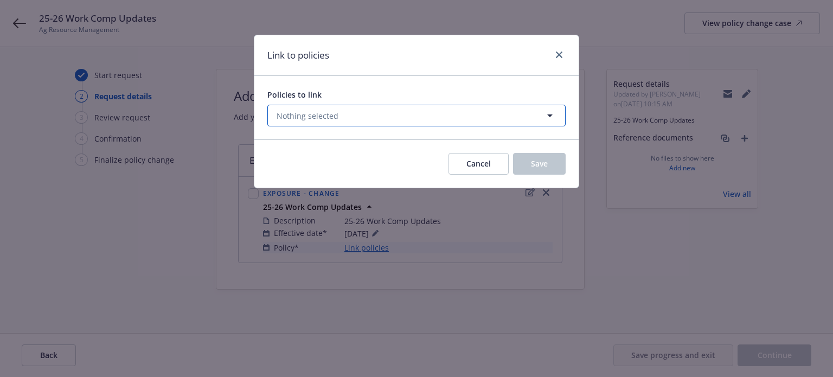
click at [349, 117] on button "Nothing selected" at bounding box center [416, 116] width 298 height 22
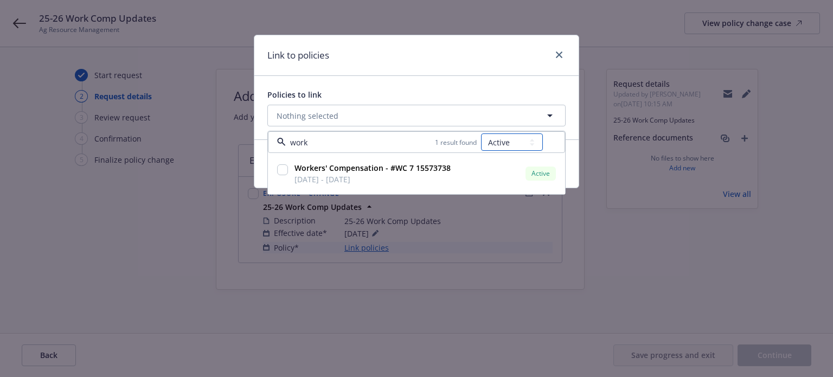
click at [508, 147] on select "All Active Upcoming Expired Cancelled" at bounding box center [512, 141] width 62 height 17
click at [482, 133] on select "All Active Upcoming Expired Cancelled" at bounding box center [512, 141] width 62 height 17
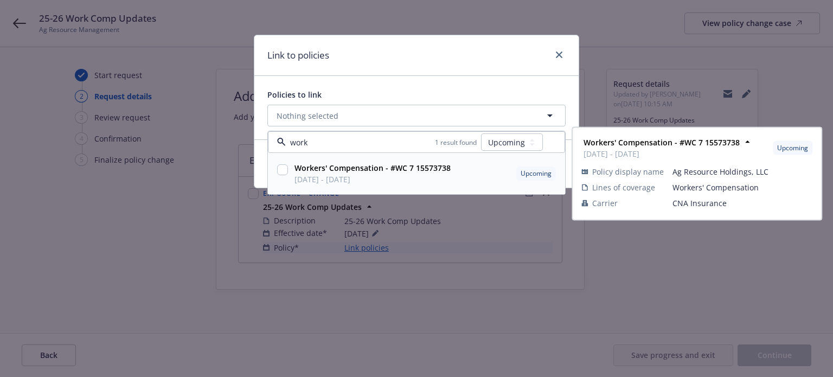
click at [282, 169] on input "checkbox" at bounding box center [282, 169] width 11 height 11
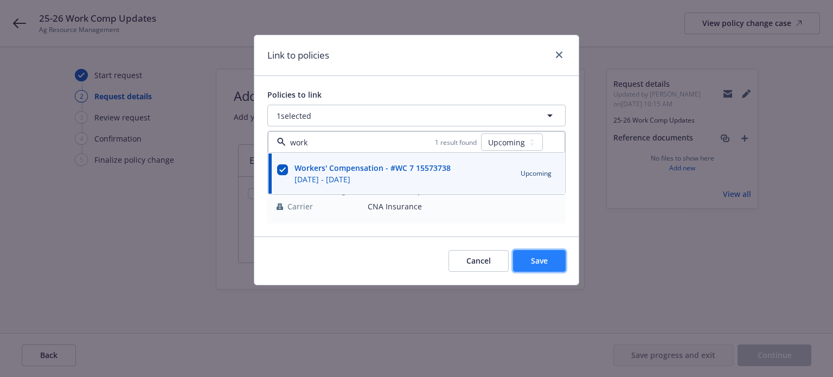
click at [551, 258] on button "Save" at bounding box center [539, 261] width 53 height 22
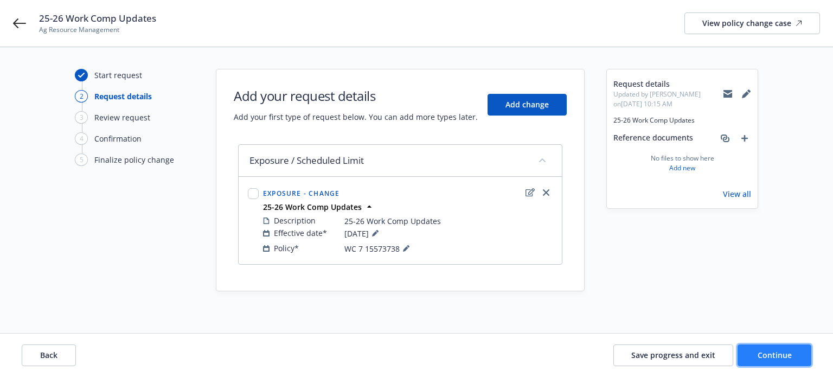
click at [756, 357] on button "Continue" at bounding box center [775, 355] width 74 height 22
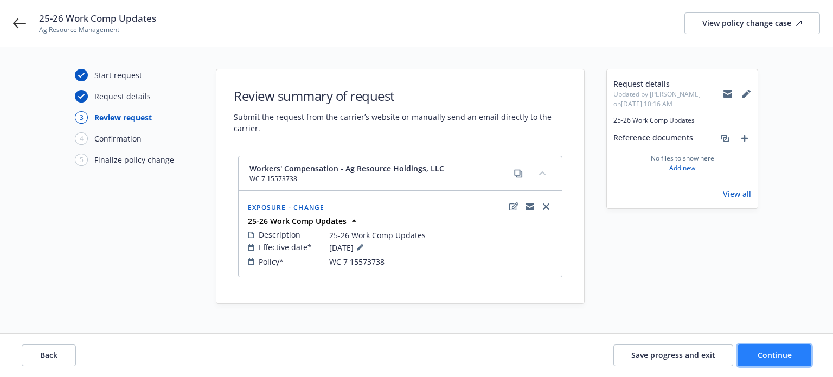
click at [769, 355] on span "Continue" at bounding box center [775, 355] width 34 height 10
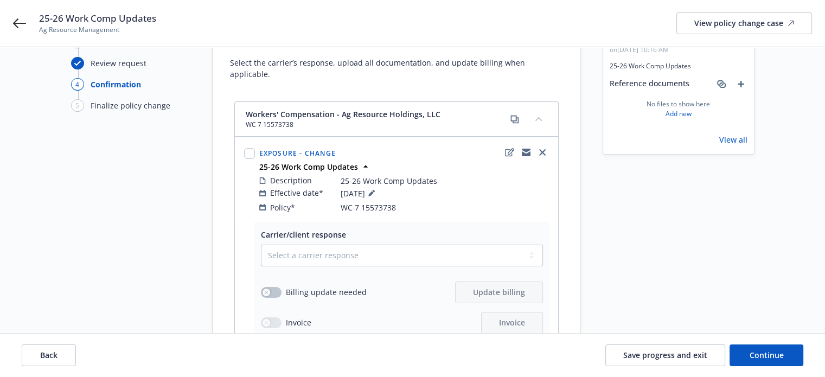
scroll to position [108, 0]
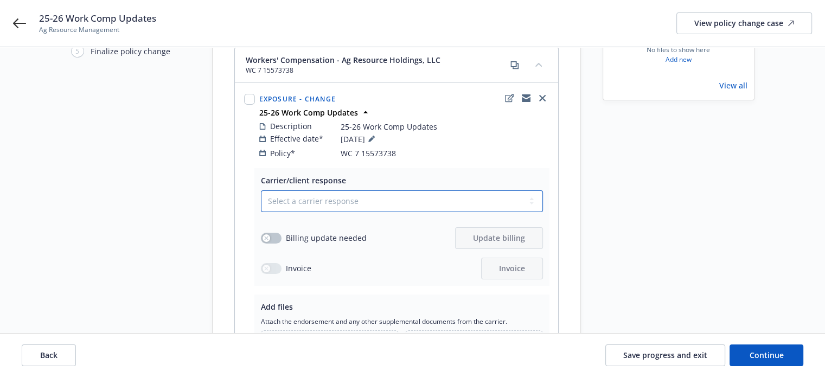
click at [351, 190] on select "Select a carrier response Accepted Accepted with revision No endorsement needed…" at bounding box center [402, 201] width 282 height 22
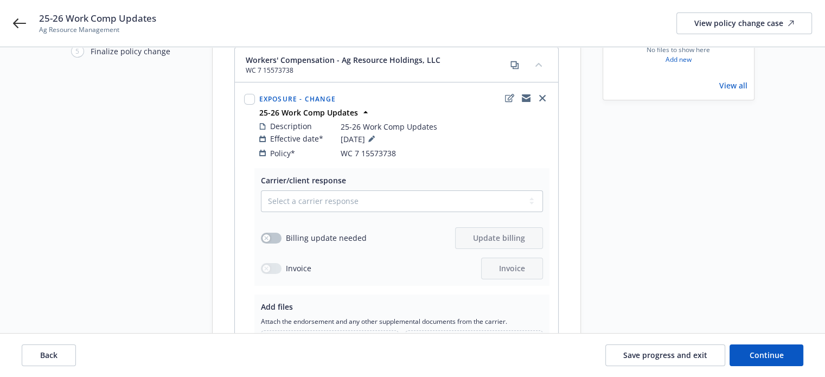
click at [478, 168] on div "Carrier/client response Select a carrier response Accepted Accepted with revisi…" at bounding box center [401, 227] width 295 height 118
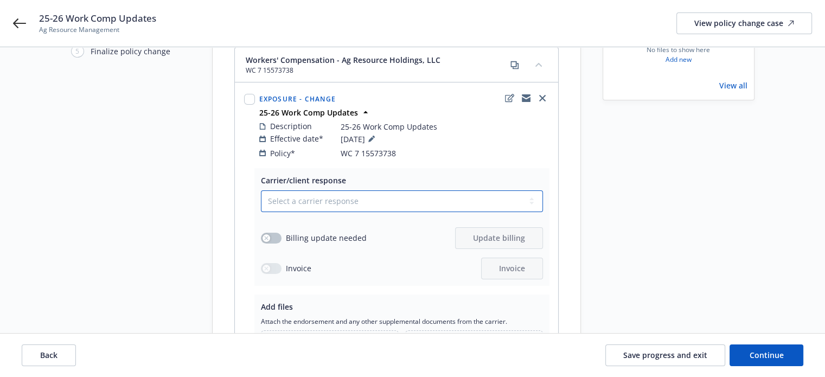
click at [336, 190] on select "Select a carrier response Accepted Accepted with revision No endorsement needed…" at bounding box center [402, 201] width 282 height 22
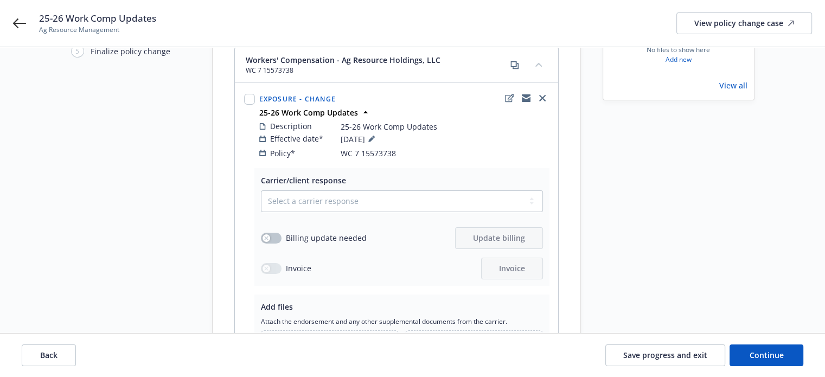
click at [430, 168] on div "Carrier/client response Select a carrier response Accepted Accepted with revisi…" at bounding box center [401, 227] width 295 height 118
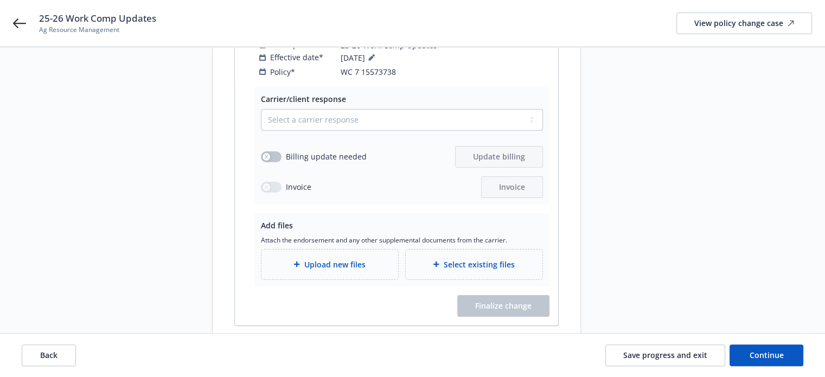
scroll to position [218, 0]
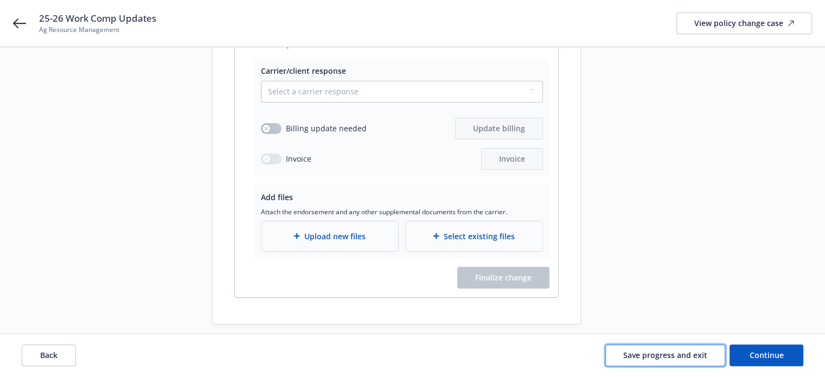
click at [682, 353] on span "Save progress and exit" at bounding box center [665, 355] width 84 height 10
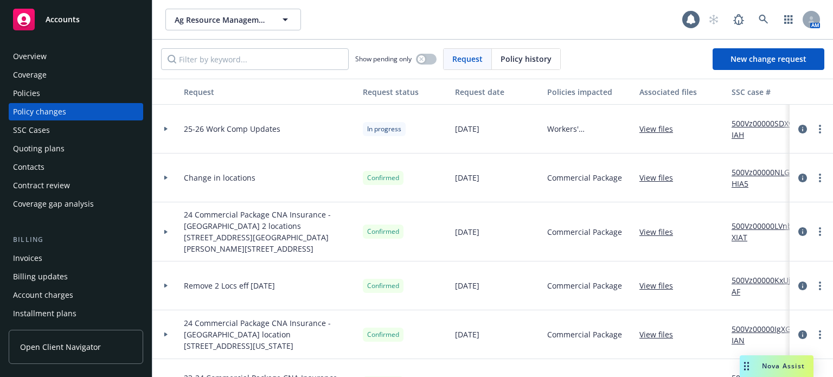
click at [44, 91] on div "Policies" at bounding box center [76, 93] width 126 height 17
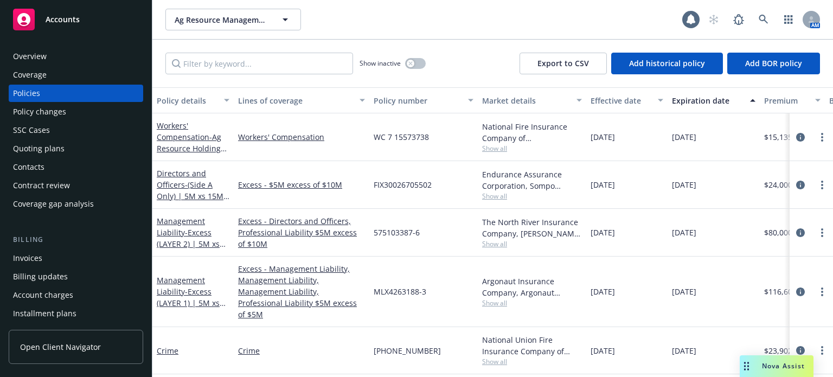
click at [46, 112] on div "Policy changes" at bounding box center [39, 111] width 53 height 17
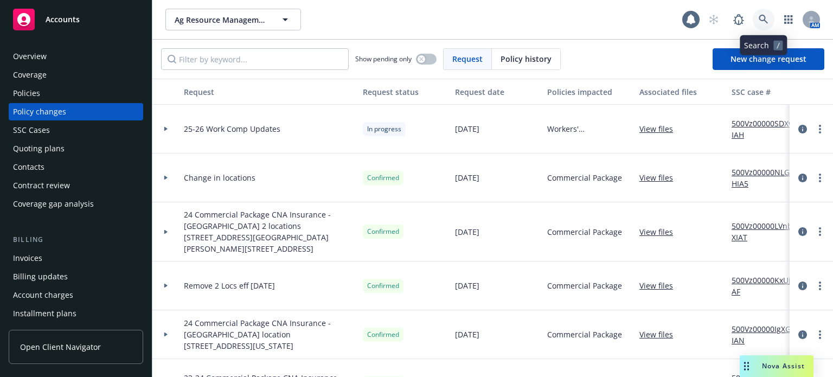
click at [763, 21] on icon at bounding box center [763, 19] width 9 height 9
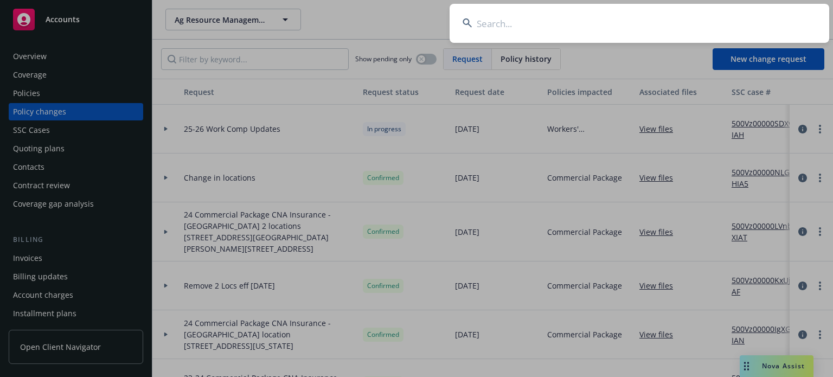
click at [603, 24] on input at bounding box center [640, 23] width 380 height 39
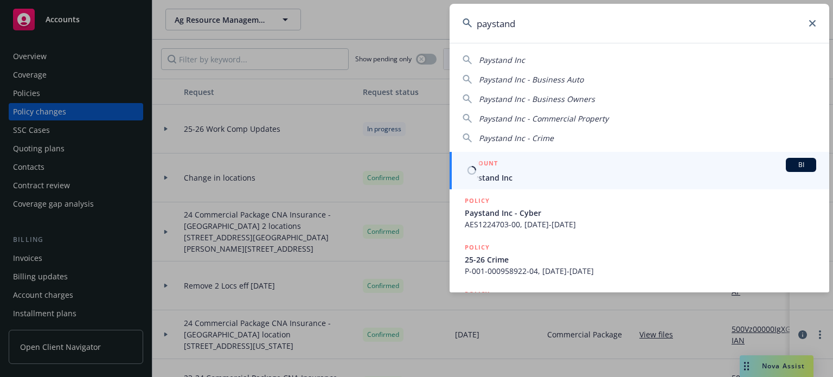
click at [526, 162] on div "ACCOUNT BI" at bounding box center [640, 165] width 351 height 14
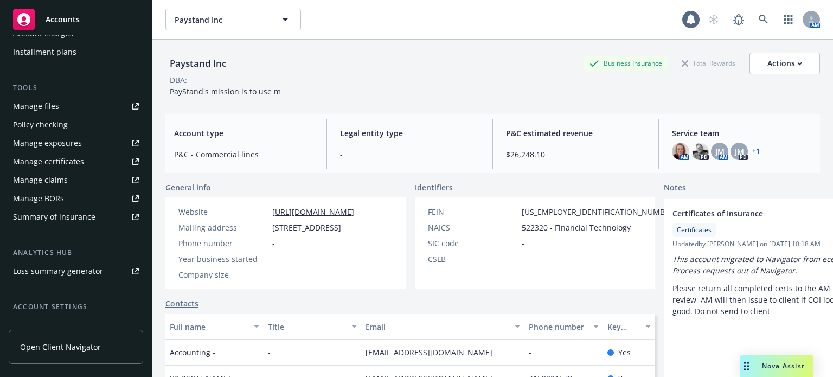
scroll to position [271, 0]
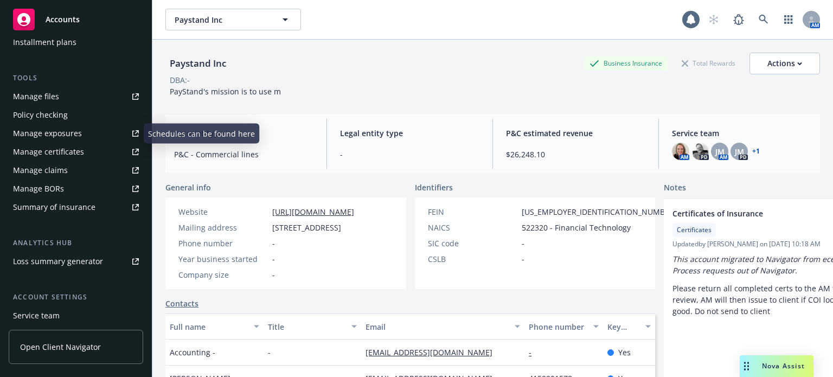
click at [58, 103] on link "Manage files" at bounding box center [76, 96] width 135 height 17
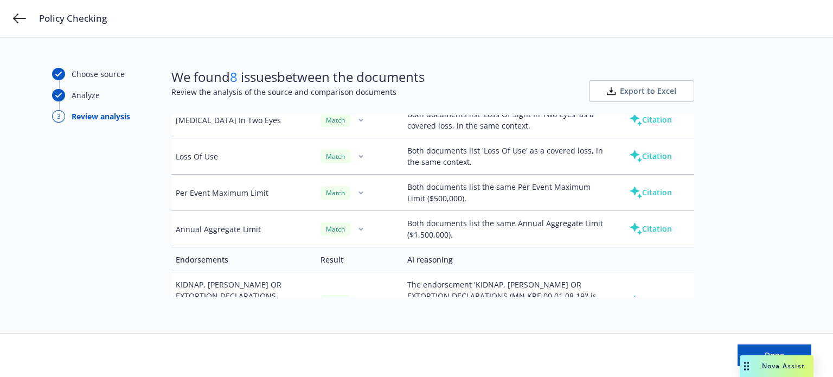
scroll to position [7084, 0]
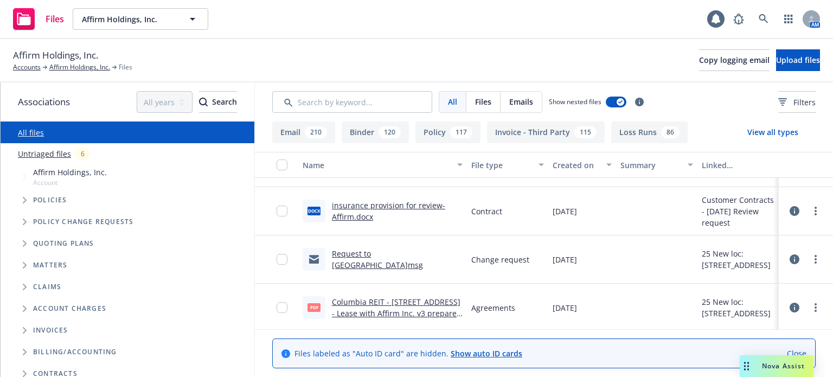
scroll to position [271, 0]
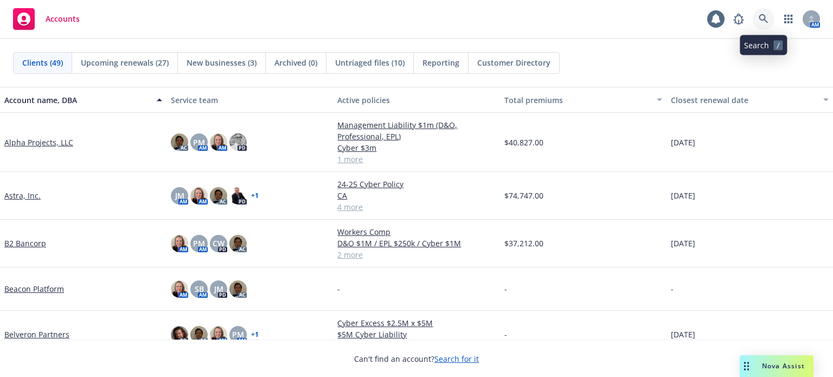
click at [757, 19] on link at bounding box center [764, 19] width 22 height 22
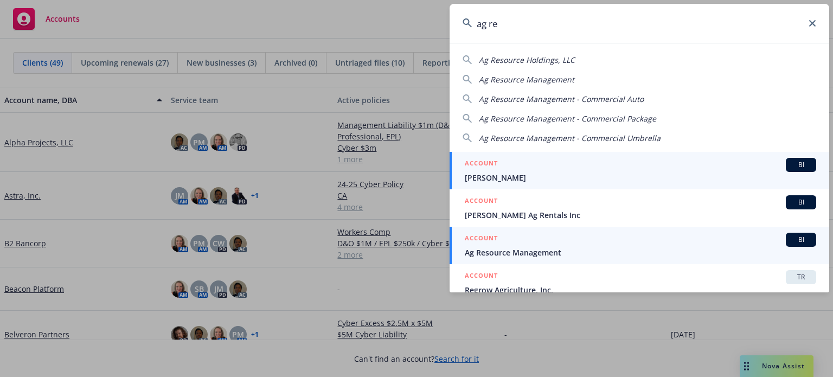
type input "ag re"
click at [545, 251] on span "Ag Resource Management" at bounding box center [640, 252] width 351 height 11
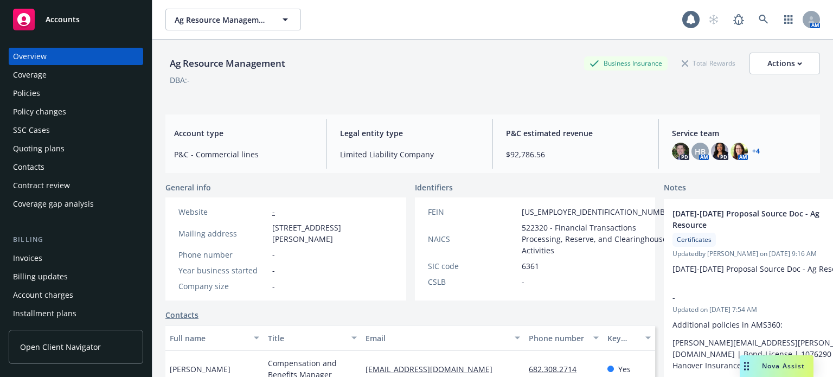
click at [38, 93] on div "Policies" at bounding box center [26, 93] width 27 height 17
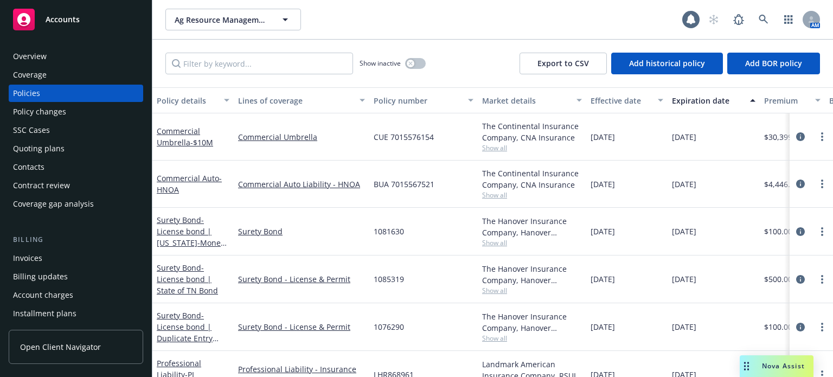
scroll to position [510, 0]
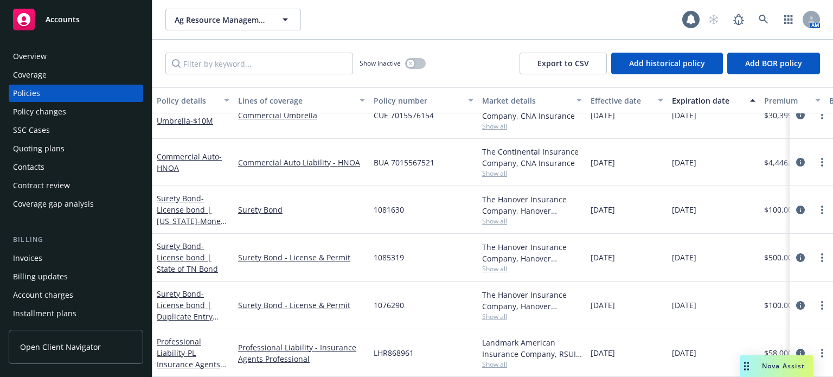
click at [186, 99] on div "Policy details" at bounding box center [187, 100] width 61 height 11
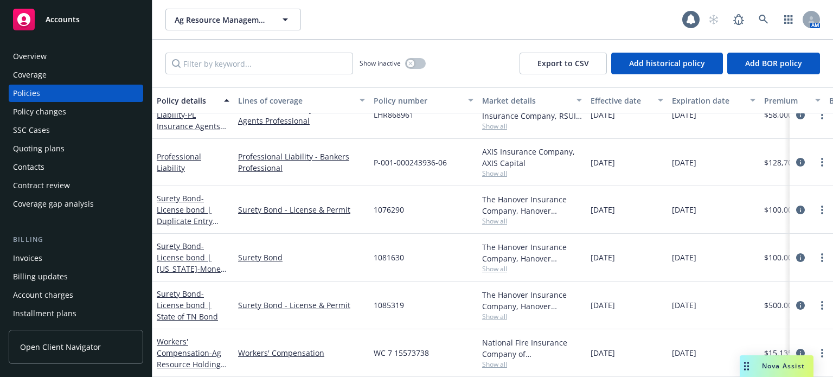
scroll to position [511, 374]
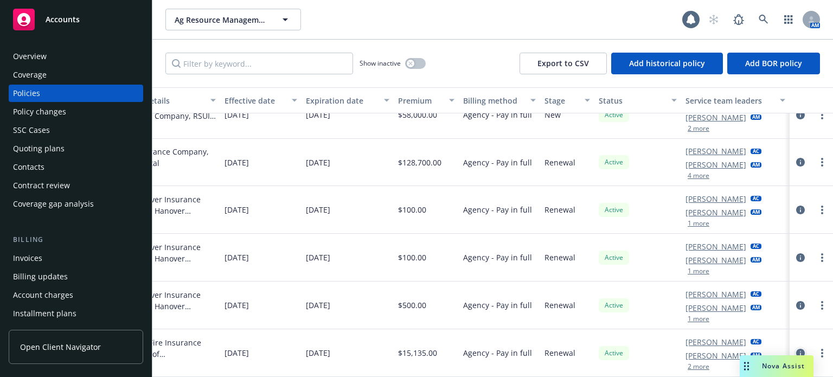
click at [796, 349] on icon "circleInformation" at bounding box center [800, 353] width 9 height 9
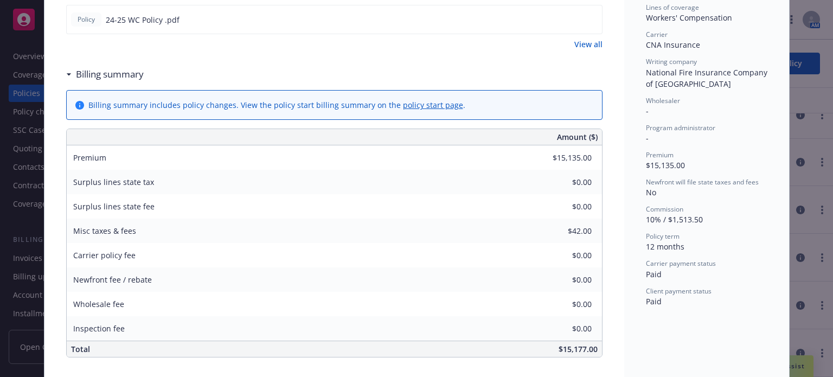
scroll to position [325, 0]
